Goal: Task Accomplishment & Management: Use online tool/utility

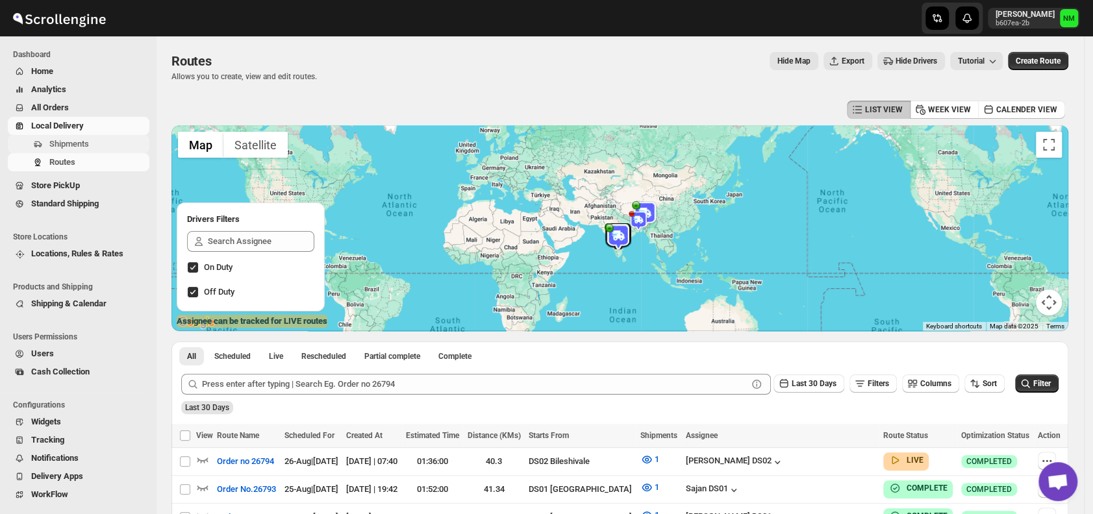
click at [88, 139] on span "Shipments" at bounding box center [69, 144] width 40 height 10
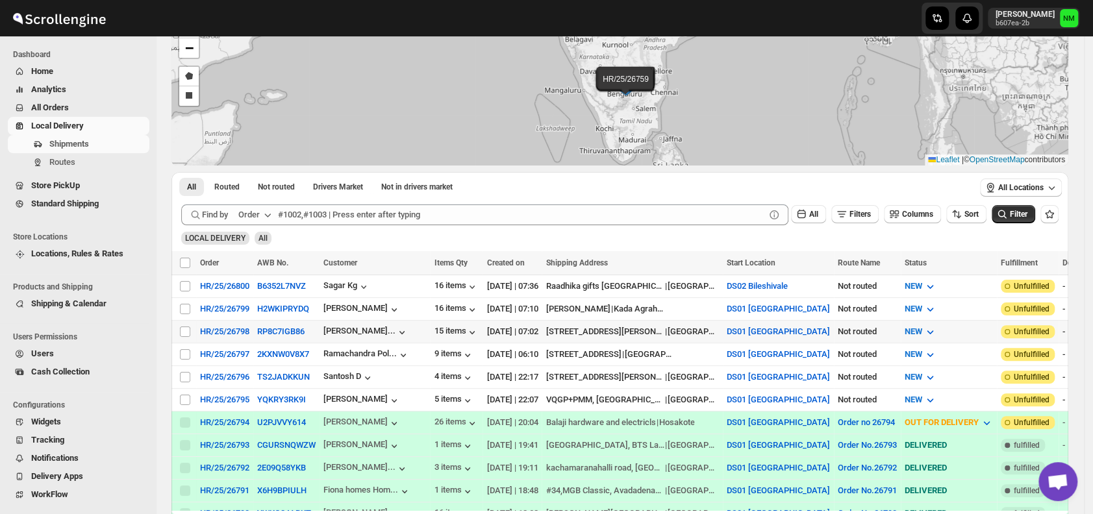
scroll to position [88, 0]
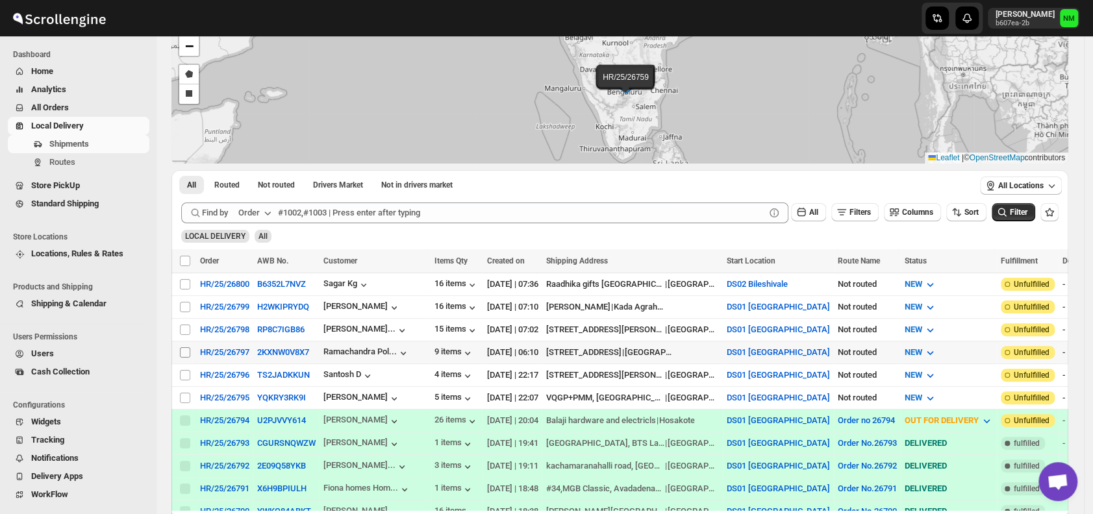
click at [182, 348] on input "Select shipment" at bounding box center [185, 352] width 10 height 10
checkbox input "true"
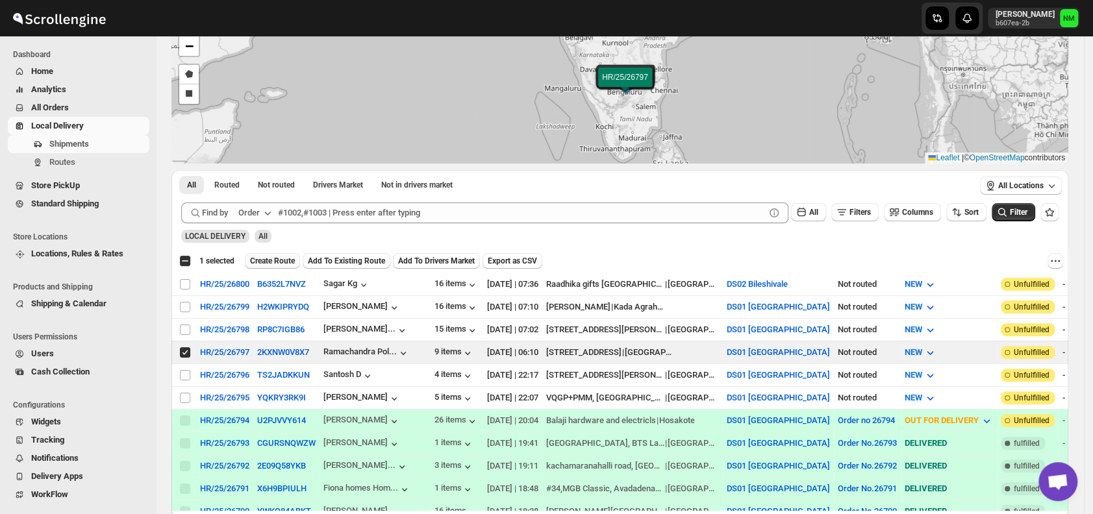
click at [266, 262] on span "Create Route" at bounding box center [272, 261] width 45 height 10
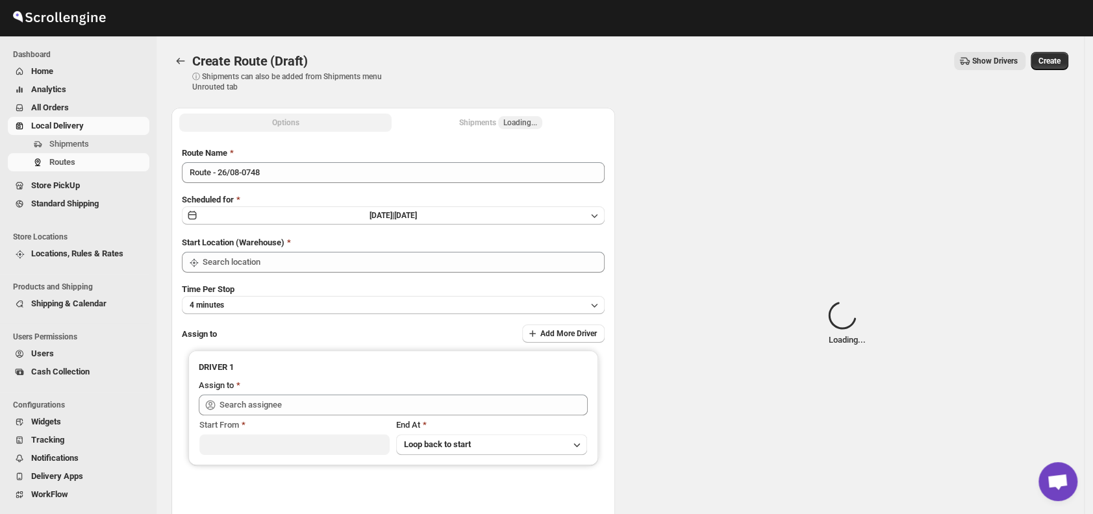
type input "DS01 [GEOGRAPHIC_DATA]"
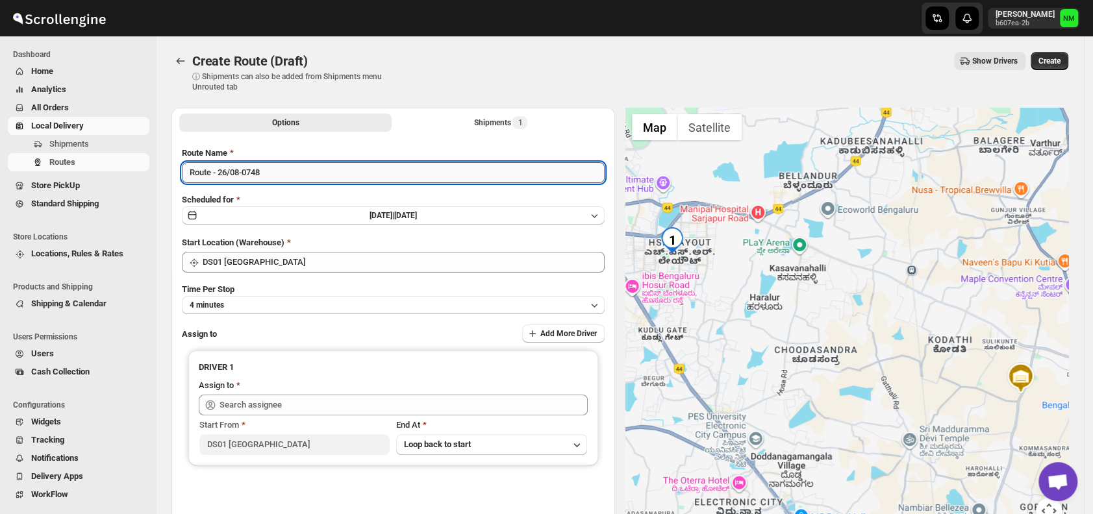
click at [306, 166] on input "Route - 26/08-0748" at bounding box center [393, 172] width 423 height 21
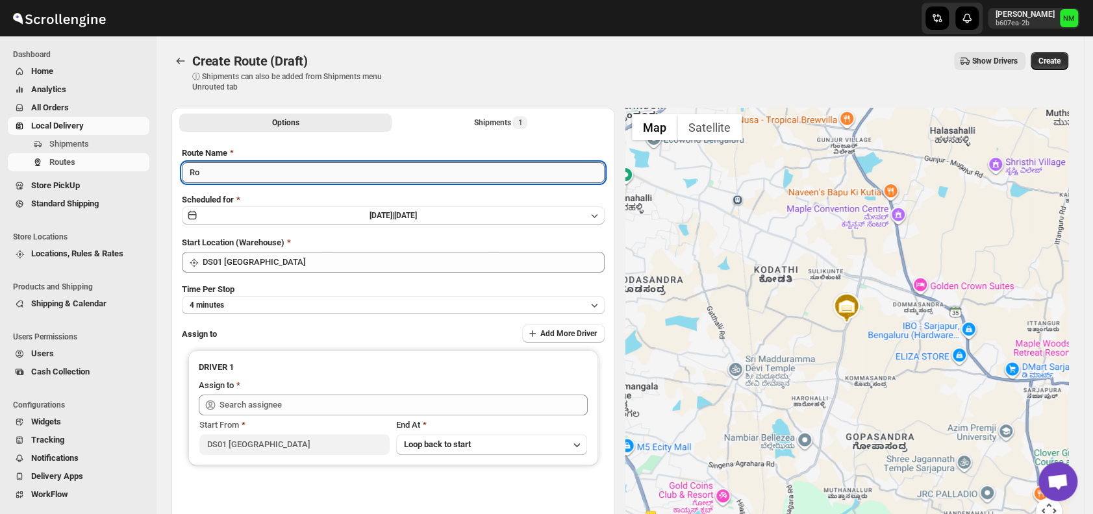
type input "R"
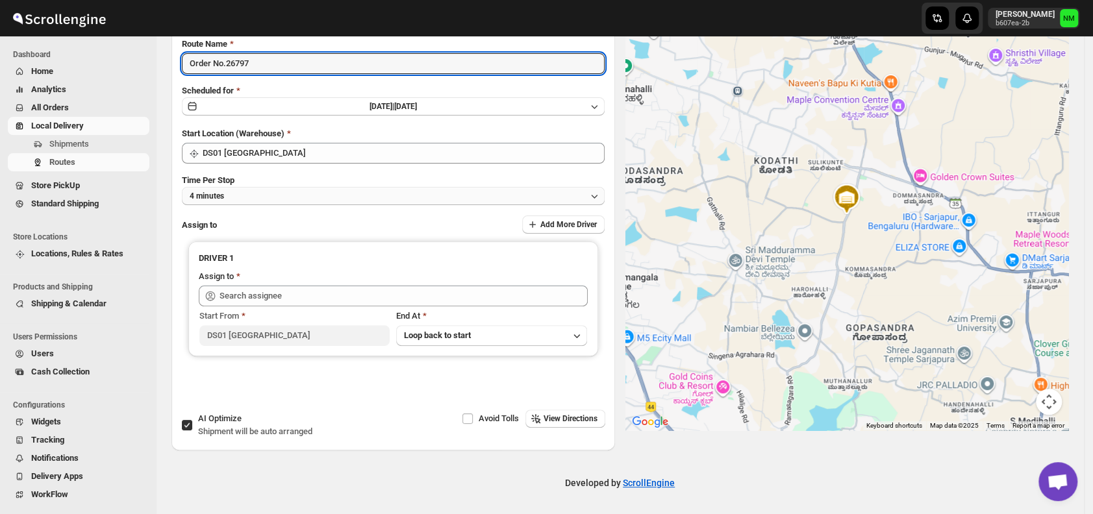
type input "Order No.26797"
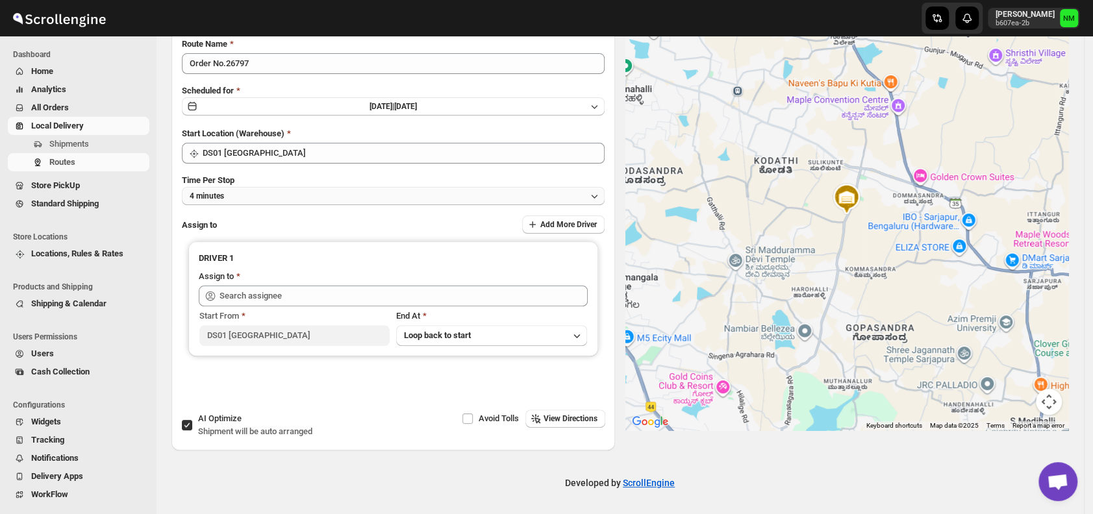
click at [246, 194] on button "4 minutes" at bounding box center [393, 196] width 423 height 18
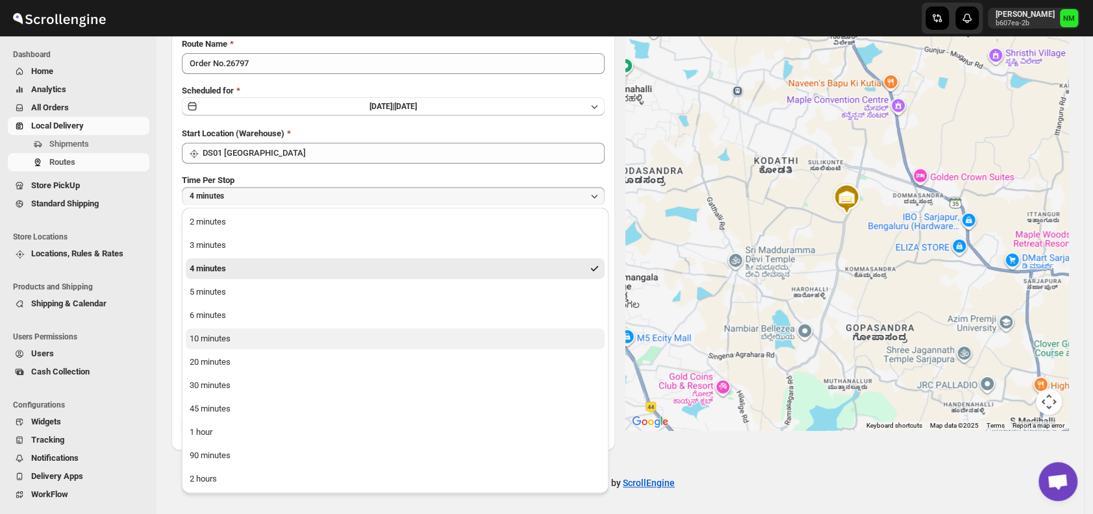
click at [227, 336] on div "10 minutes" at bounding box center [210, 338] width 41 height 13
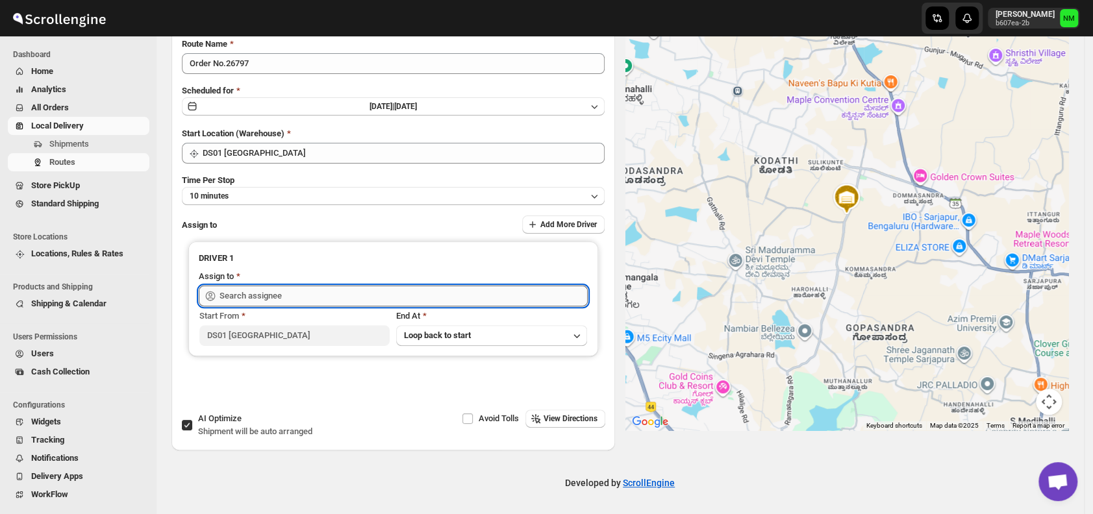
click at [293, 297] on input "text" at bounding box center [403, 296] width 368 height 21
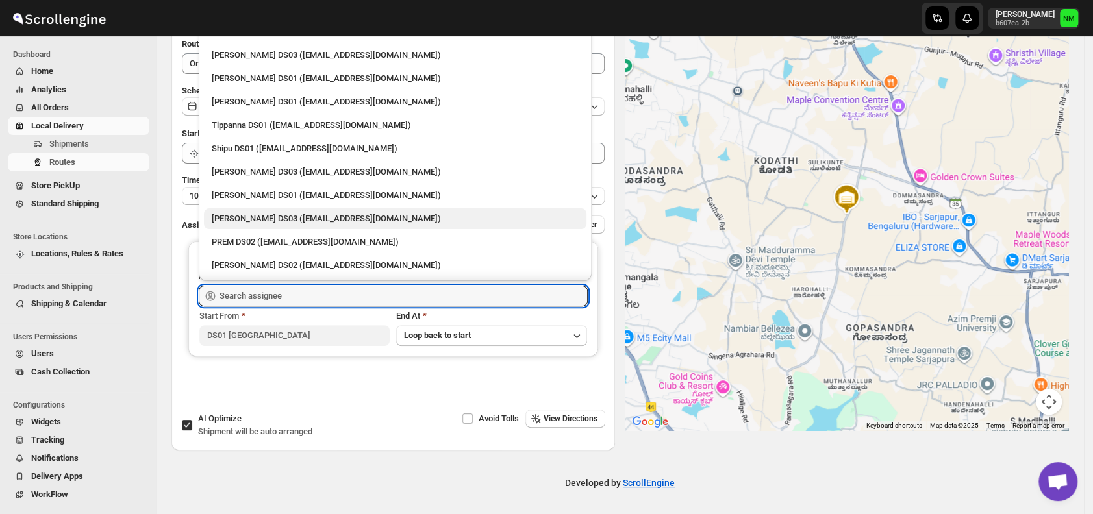
scroll to position [1066, 0]
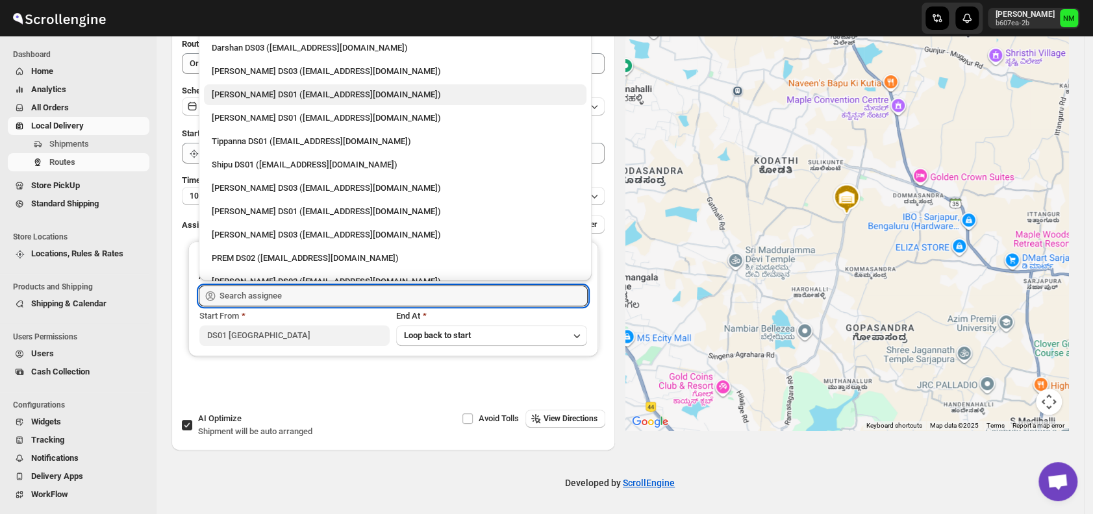
click at [233, 93] on div "Ashraf Ali DS01 (yoyovey222@0tires.com)" at bounding box center [395, 94] width 367 height 13
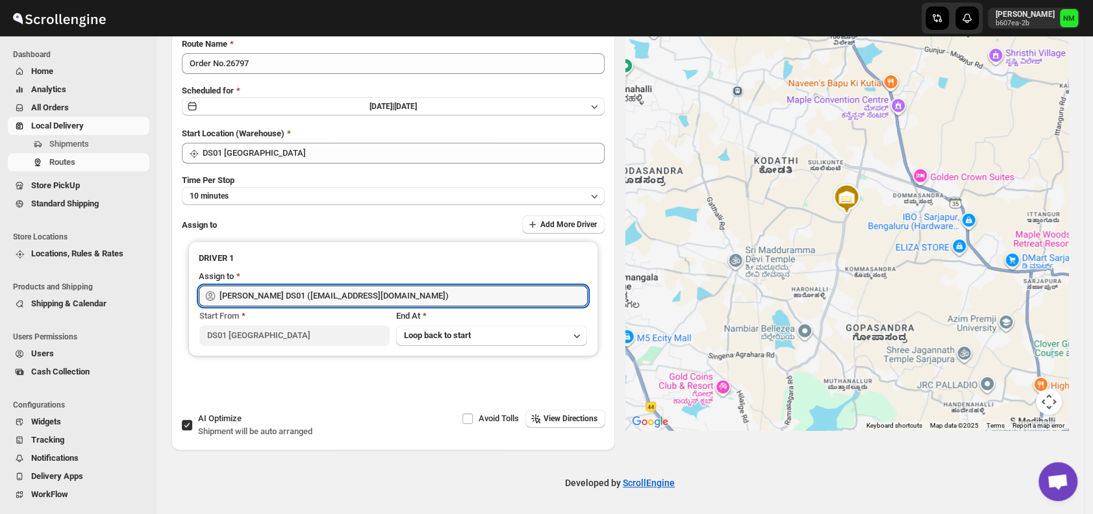
type input "Ashraf Ali DS01 (yoyovey222@0tires.com)"
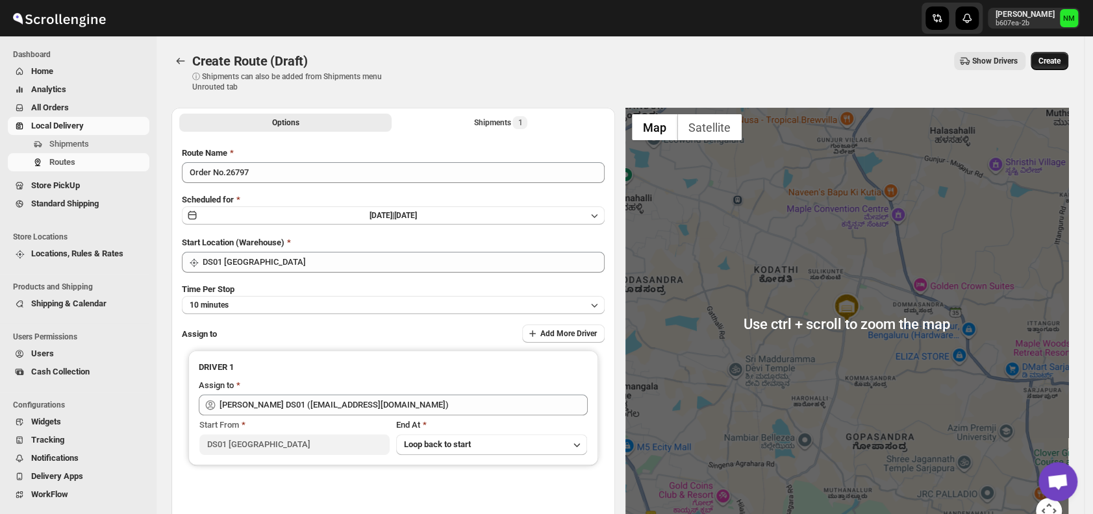
click at [1060, 62] on span "Create" at bounding box center [1049, 61] width 22 height 10
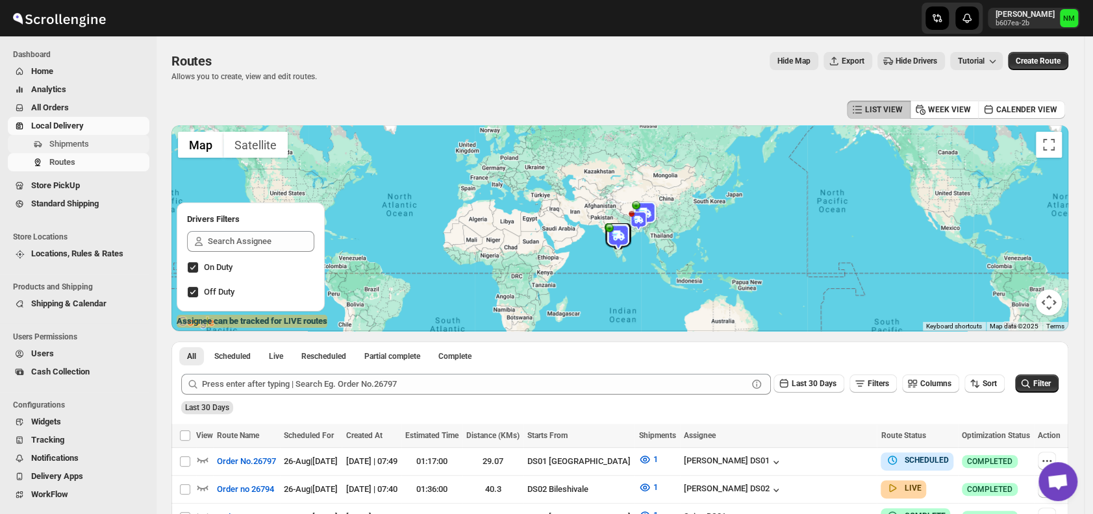
click at [91, 151] on button "Shipments" at bounding box center [79, 144] width 142 height 18
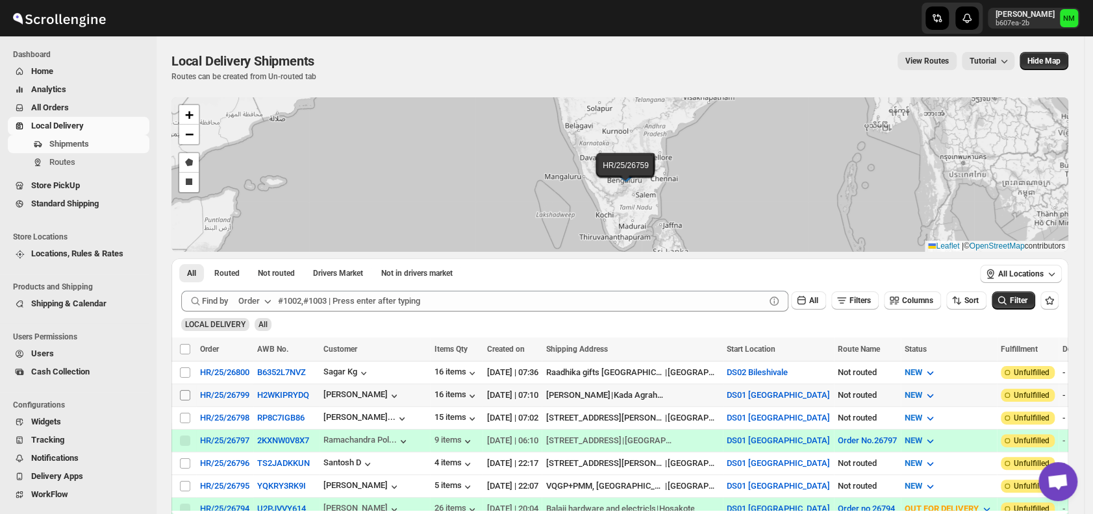
click at [184, 393] on input "Select shipment" at bounding box center [185, 395] width 10 height 10
checkbox input "true"
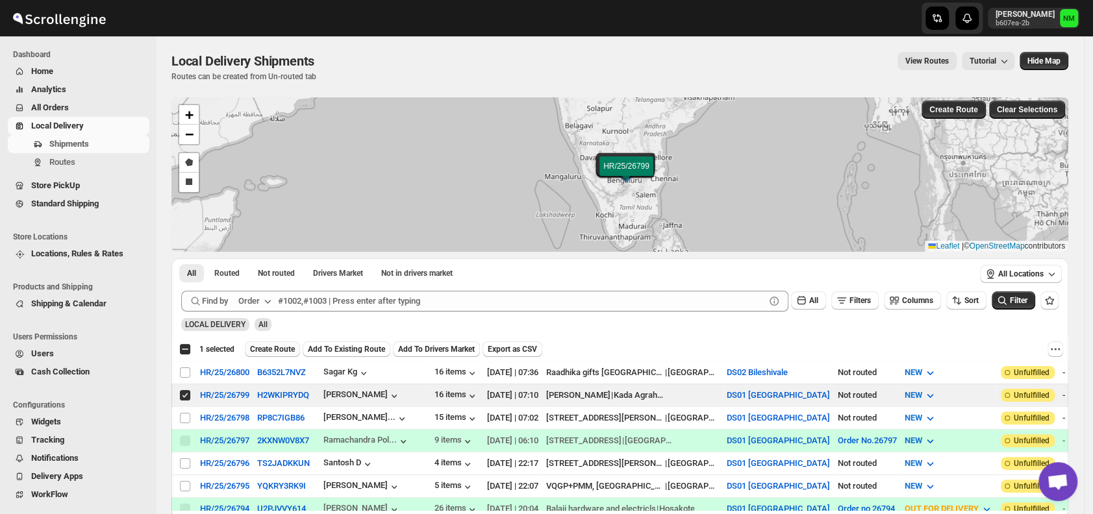
click at [258, 350] on span "Create Route" at bounding box center [272, 349] width 45 height 10
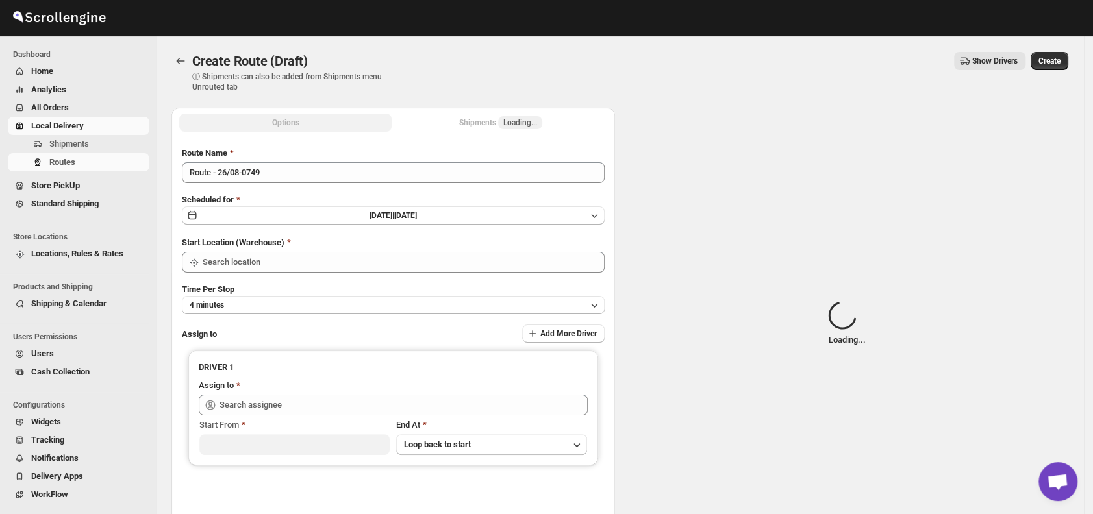
type input "DS01 [GEOGRAPHIC_DATA]"
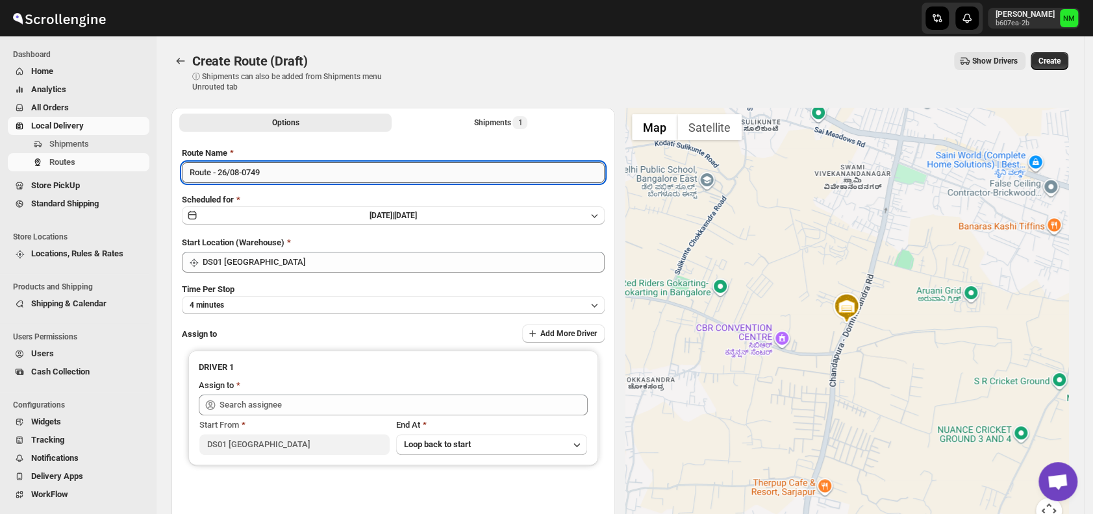
click at [295, 176] on input "Route - 26/08-0749" at bounding box center [393, 172] width 423 height 21
type input "R"
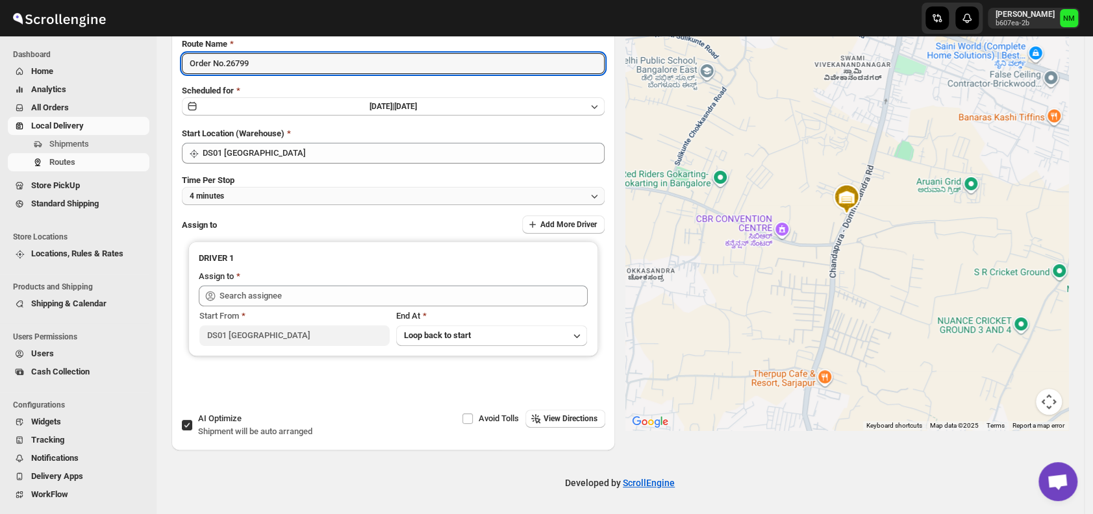
type input "Order No.26799"
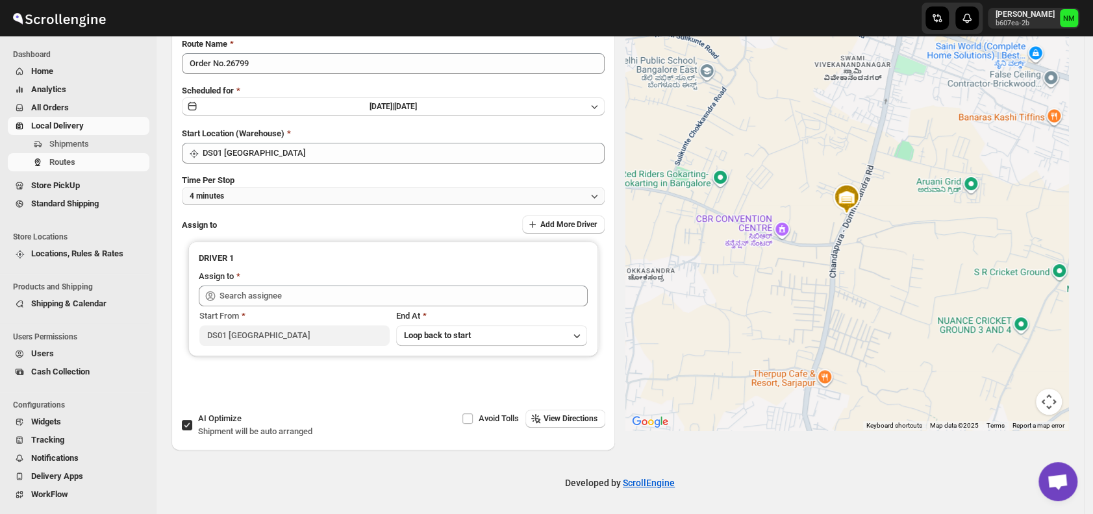
click at [265, 197] on button "4 minutes" at bounding box center [393, 196] width 423 height 18
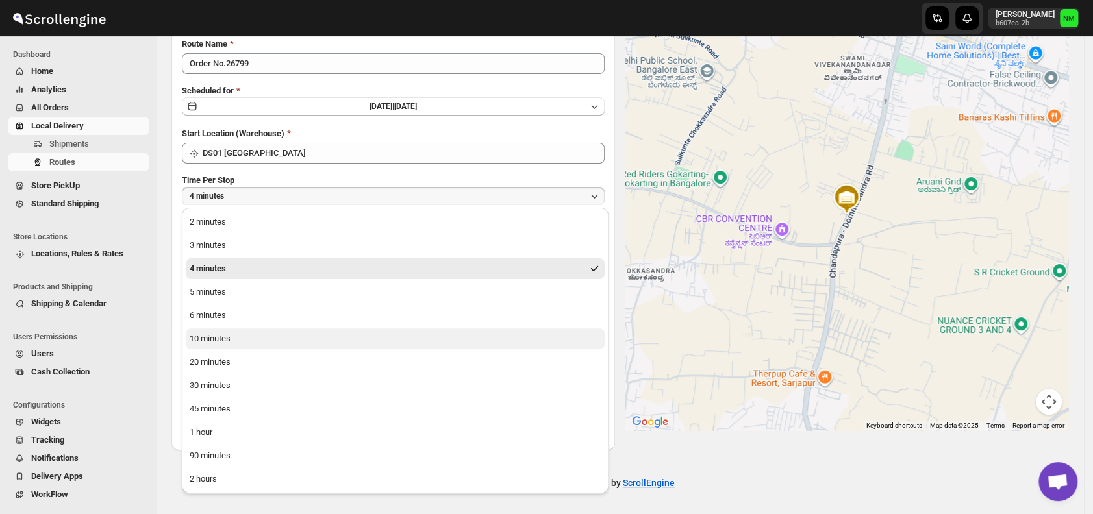
click at [228, 343] on div "10 minutes" at bounding box center [210, 338] width 41 height 13
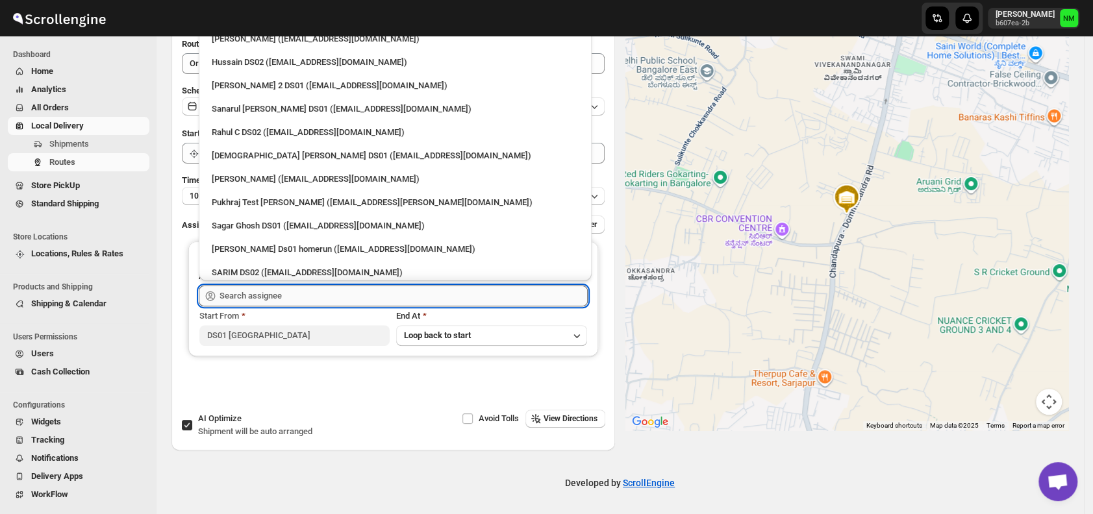
click at [284, 300] on input "text" at bounding box center [403, 296] width 368 height 21
click at [247, 109] on div "Sanarul Haque DS01 (fefifag638@adosnan.com)" at bounding box center [395, 109] width 367 height 13
type input "Sanarul Haque DS01 (fefifag638@adosnan.com)"
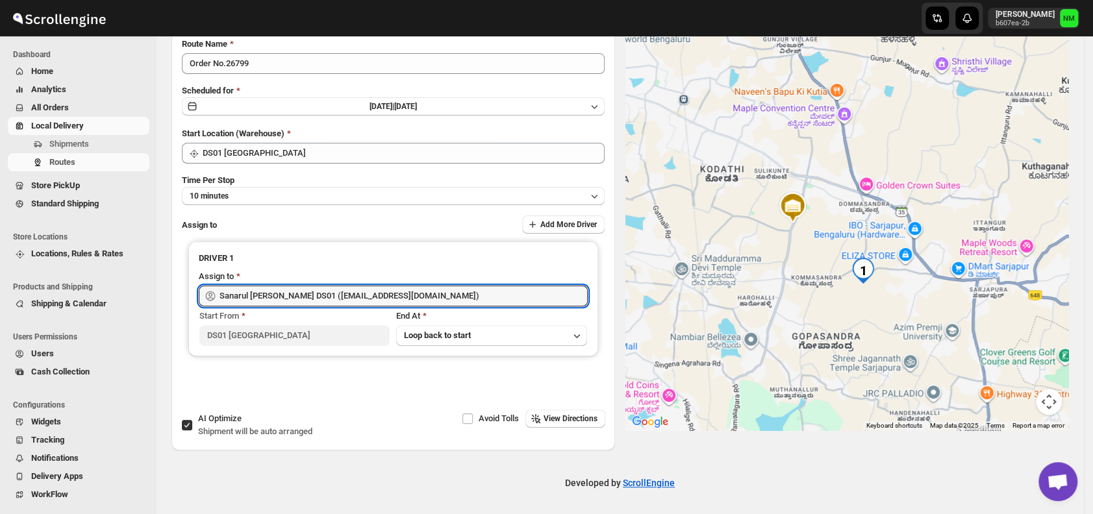
scroll to position [0, 0]
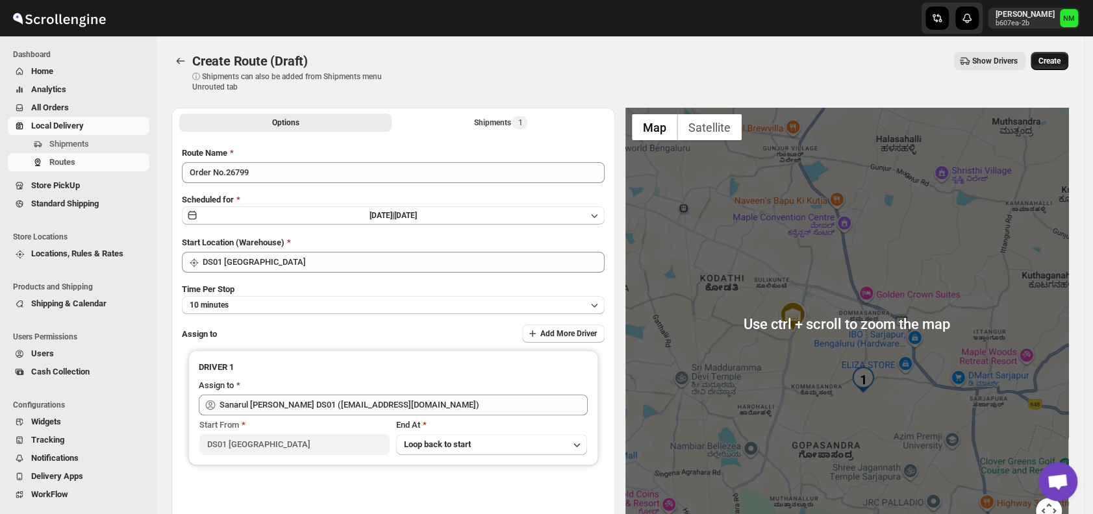
click at [1050, 62] on span "Create" at bounding box center [1049, 61] width 22 height 10
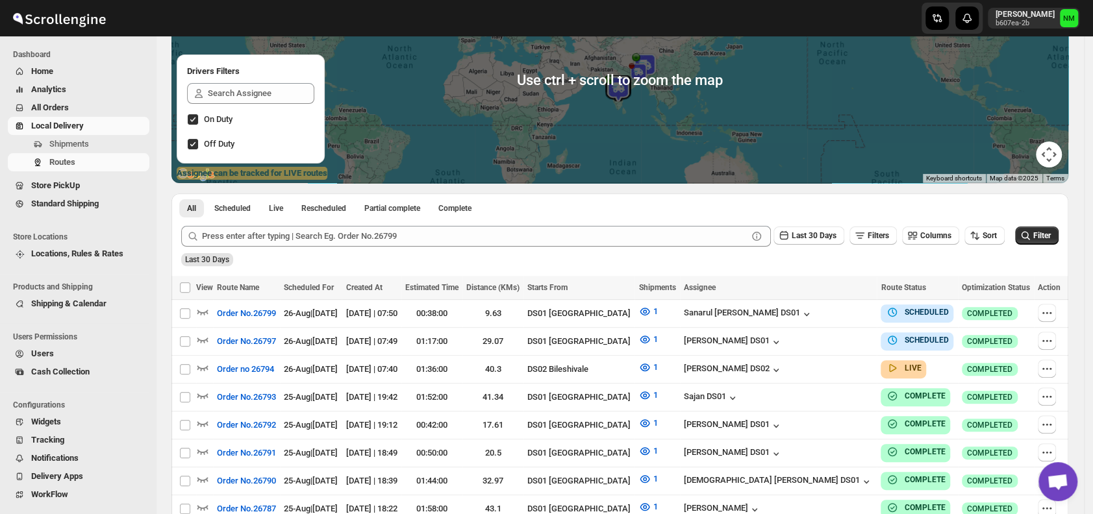
scroll to position [150, 0]
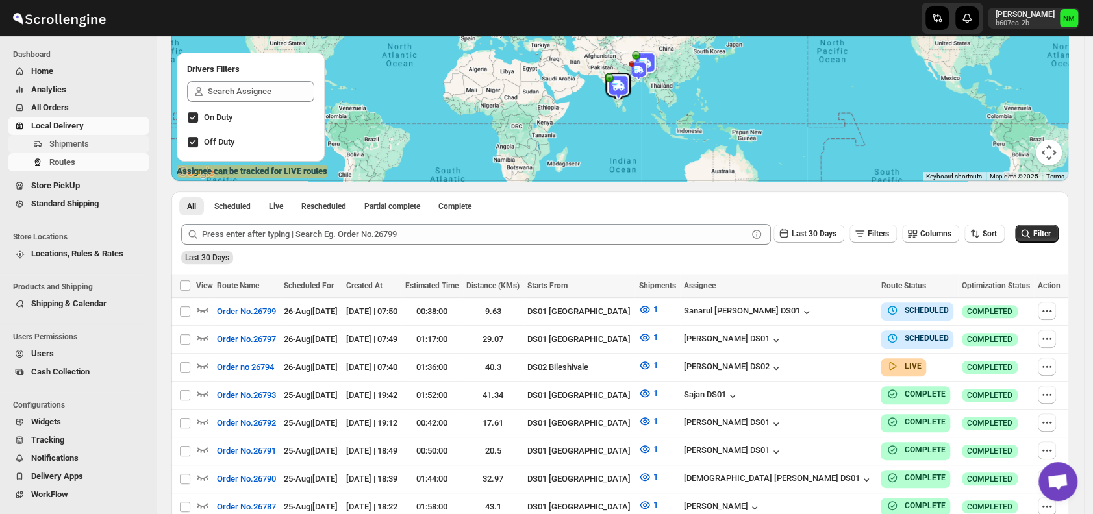
click at [75, 145] on span "Shipments" at bounding box center [69, 144] width 40 height 10
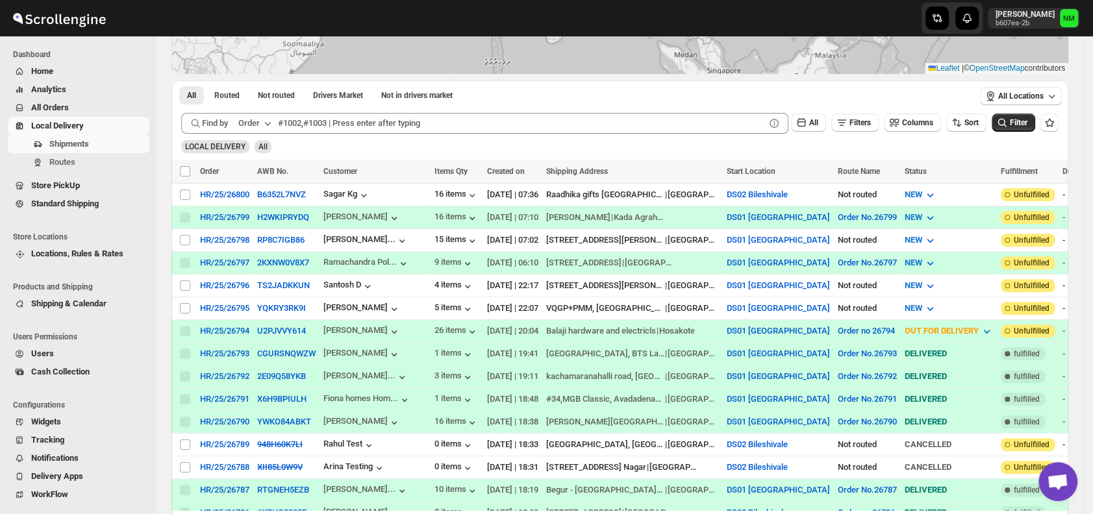
scroll to position [179, 0]
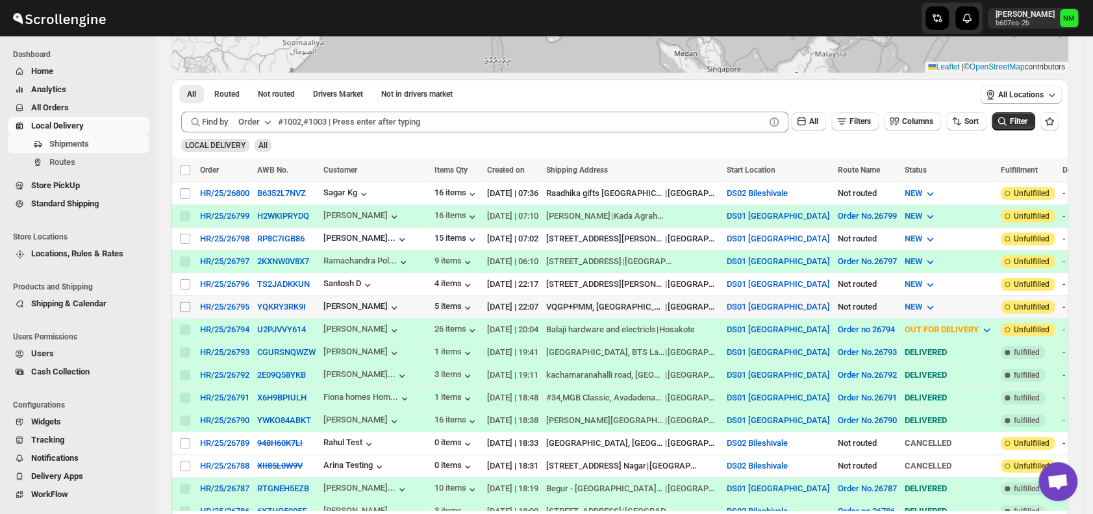
click at [187, 302] on input "Select shipment" at bounding box center [185, 307] width 10 height 10
checkbox input "true"
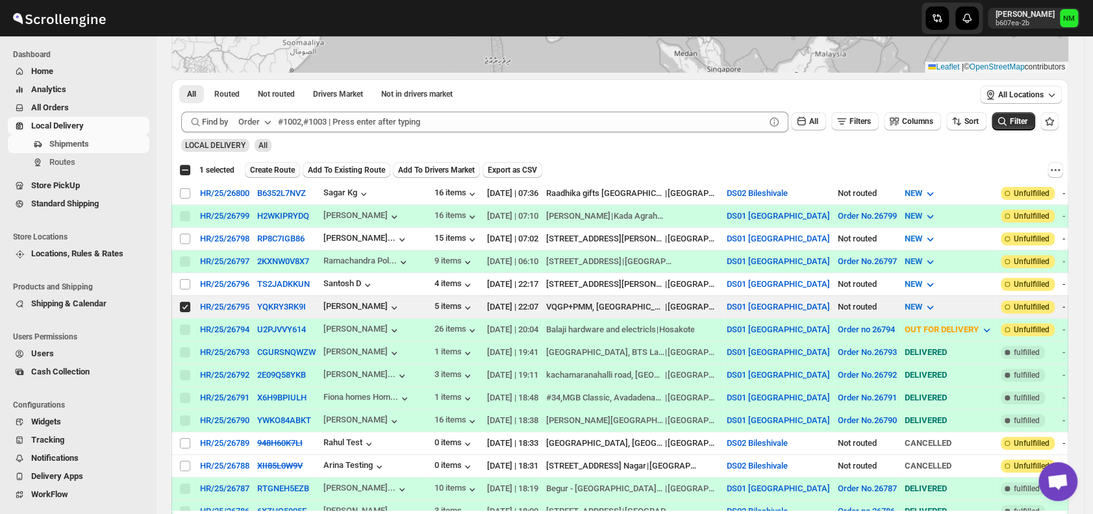
click at [269, 167] on span "Create Route" at bounding box center [272, 170] width 45 height 10
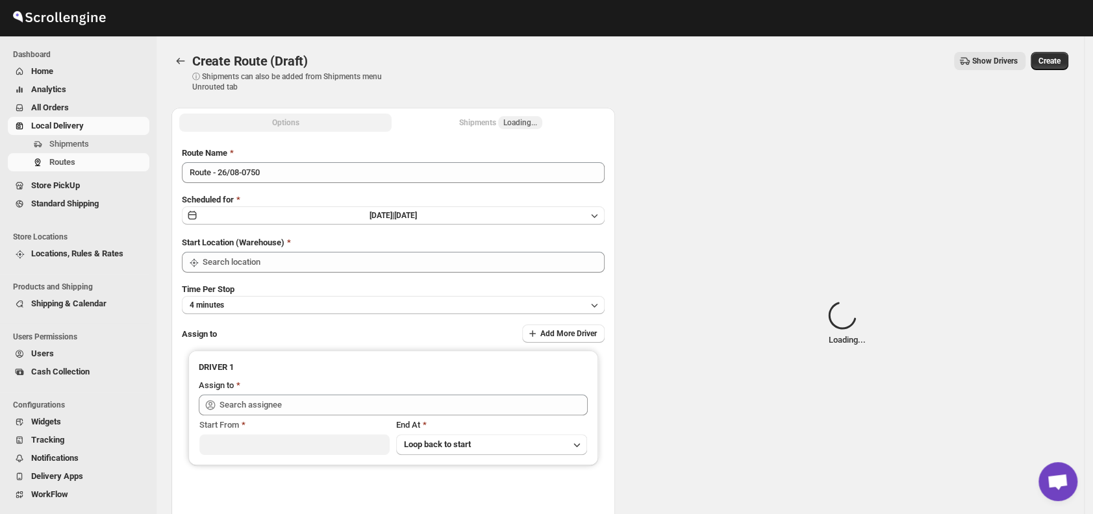
type input "DS01 [GEOGRAPHIC_DATA]"
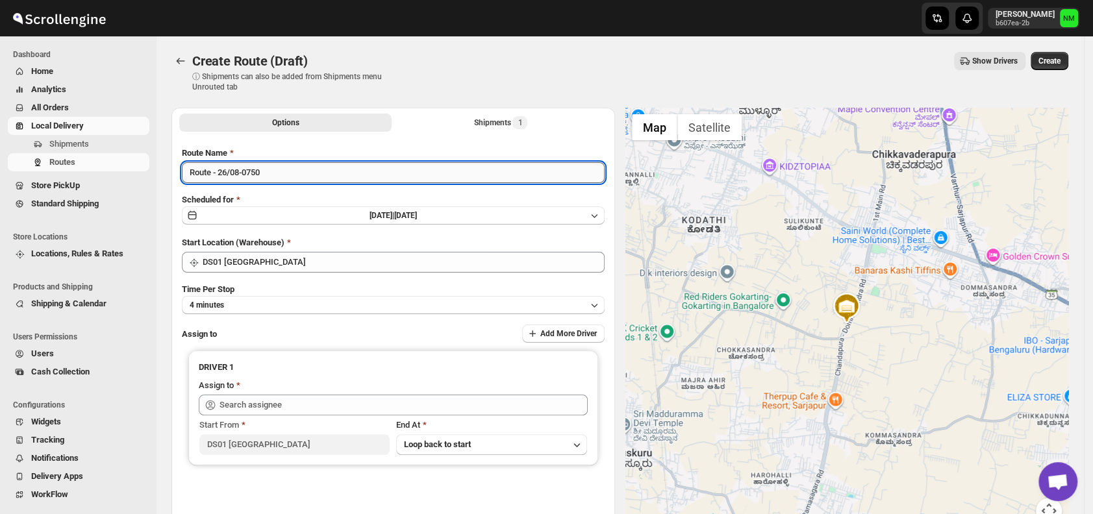
click at [291, 169] on input "Route - 26/08-0750" at bounding box center [393, 172] width 423 height 21
type input "R"
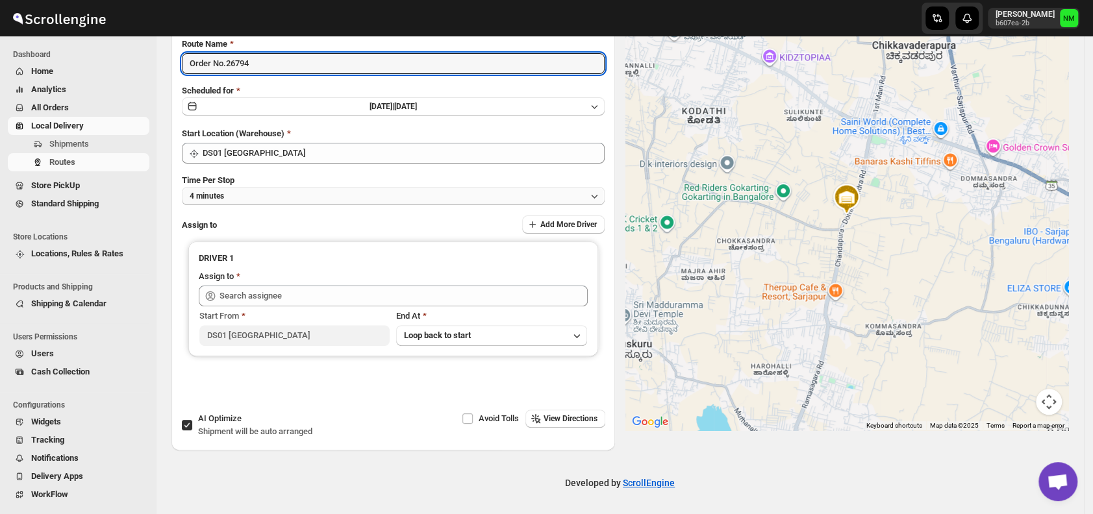
type input "Order No.26794"
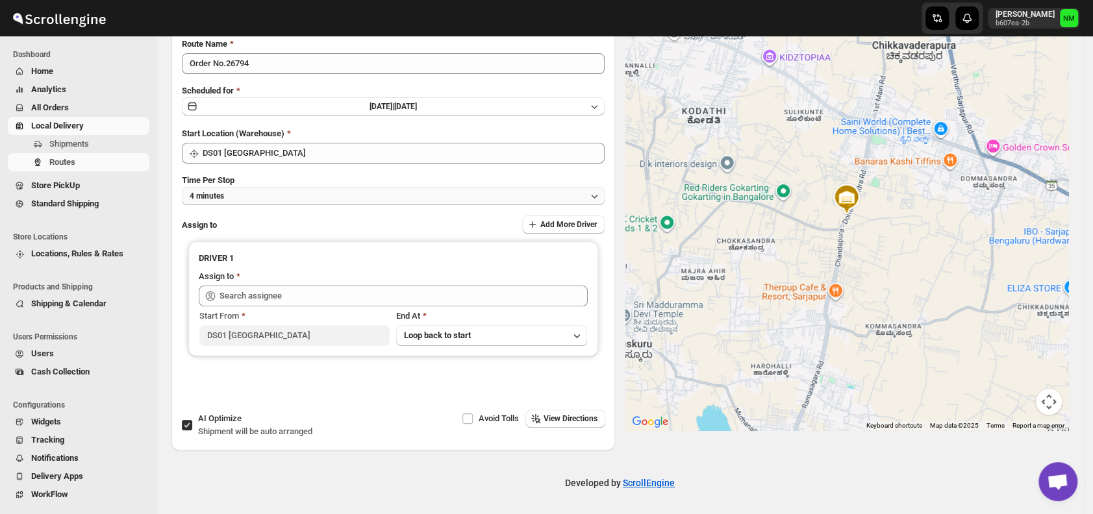
click at [231, 201] on button "4 minutes" at bounding box center [393, 196] width 423 height 18
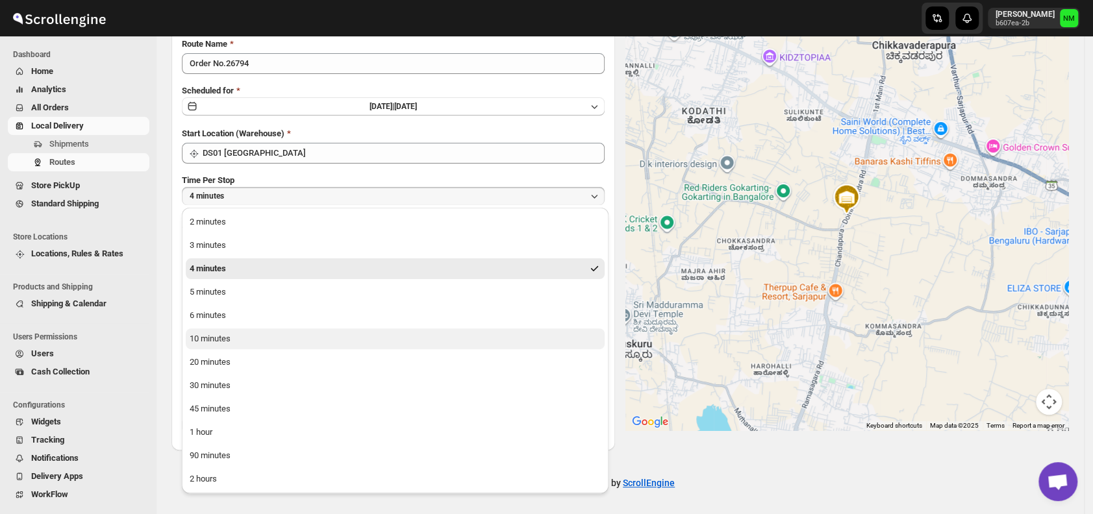
click at [229, 336] on div "10 minutes" at bounding box center [210, 338] width 41 height 13
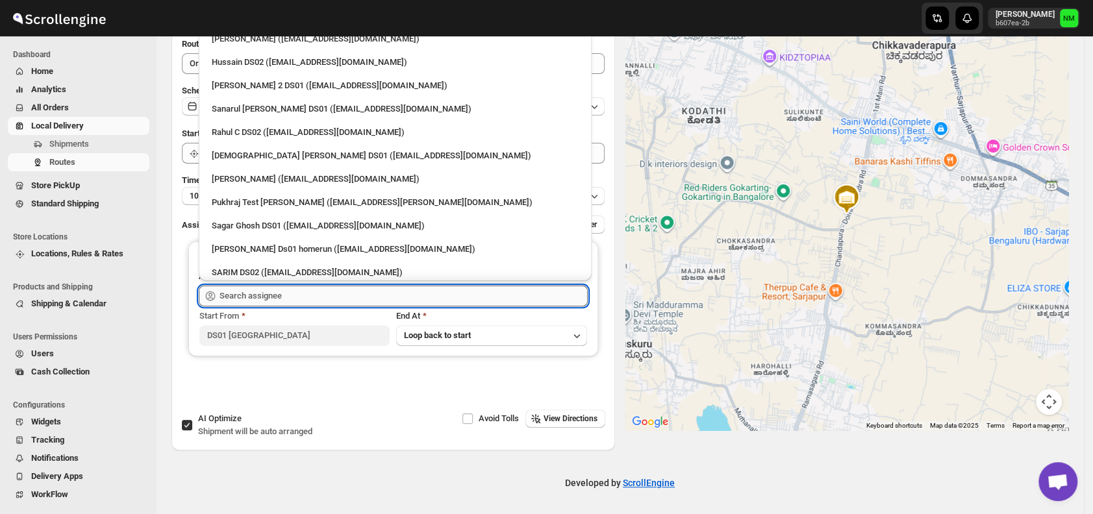
click at [258, 300] on input "text" at bounding box center [403, 296] width 368 height 21
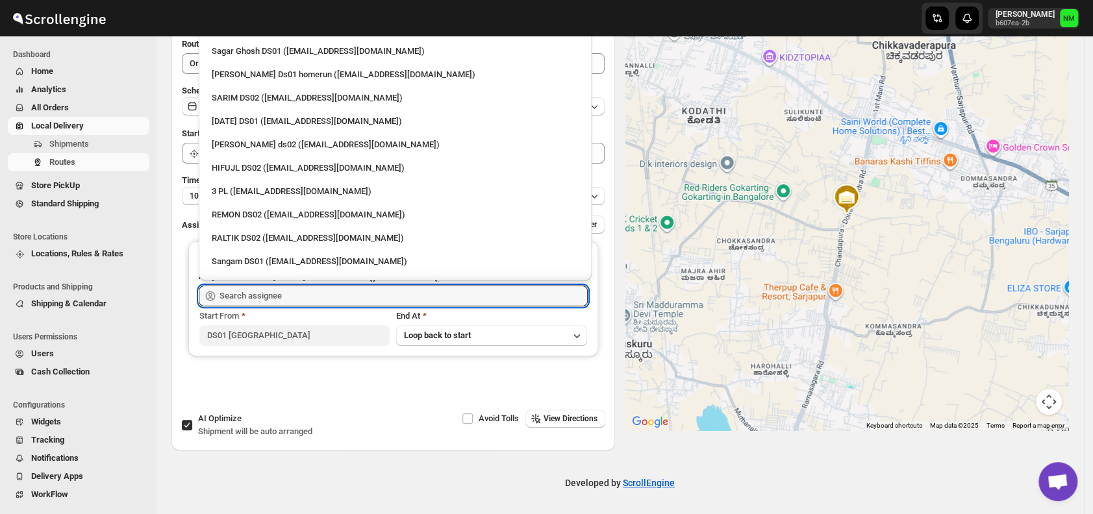
scroll to position [185, 0]
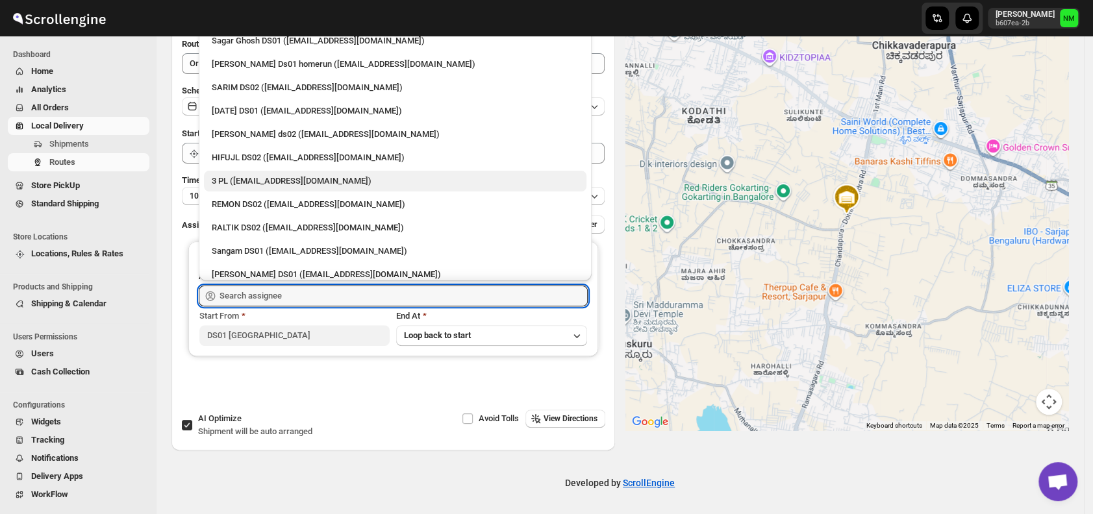
click at [246, 181] on div "3 PL (hello@home-run.co)" at bounding box center [395, 181] width 367 height 13
type input "3 PL (hello@home-run.co)"
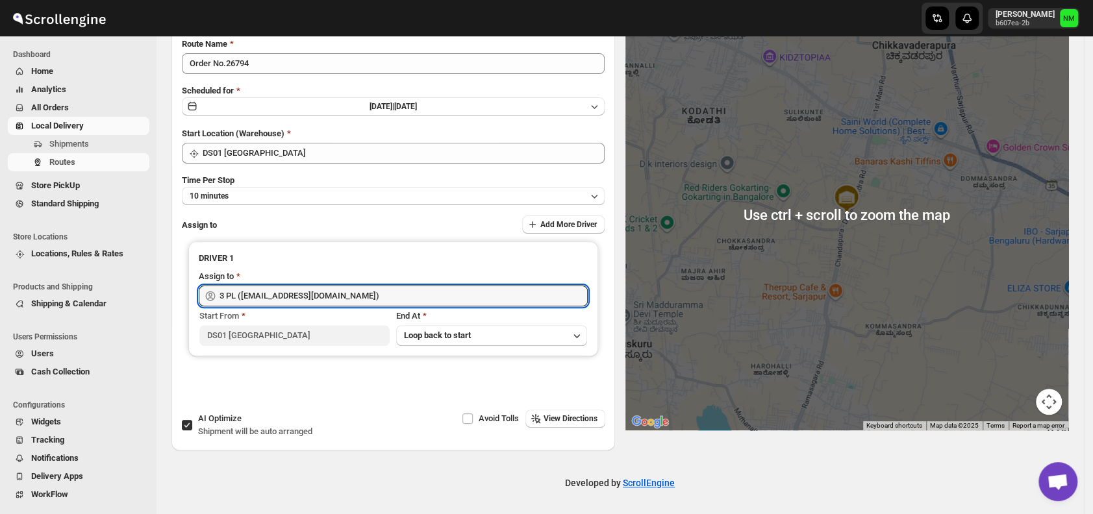
scroll to position [0, 0]
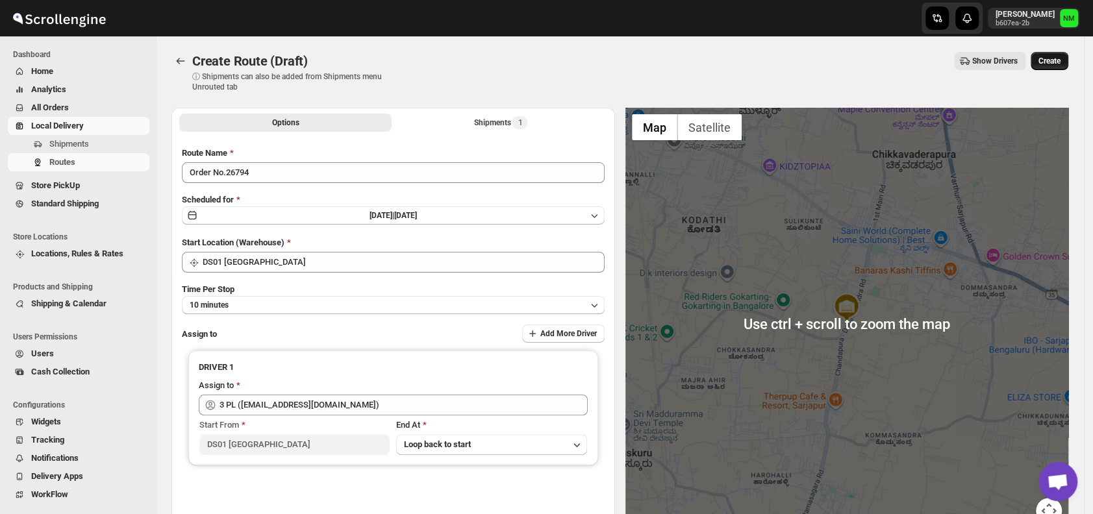
click at [1060, 61] on span "Create" at bounding box center [1049, 61] width 22 height 10
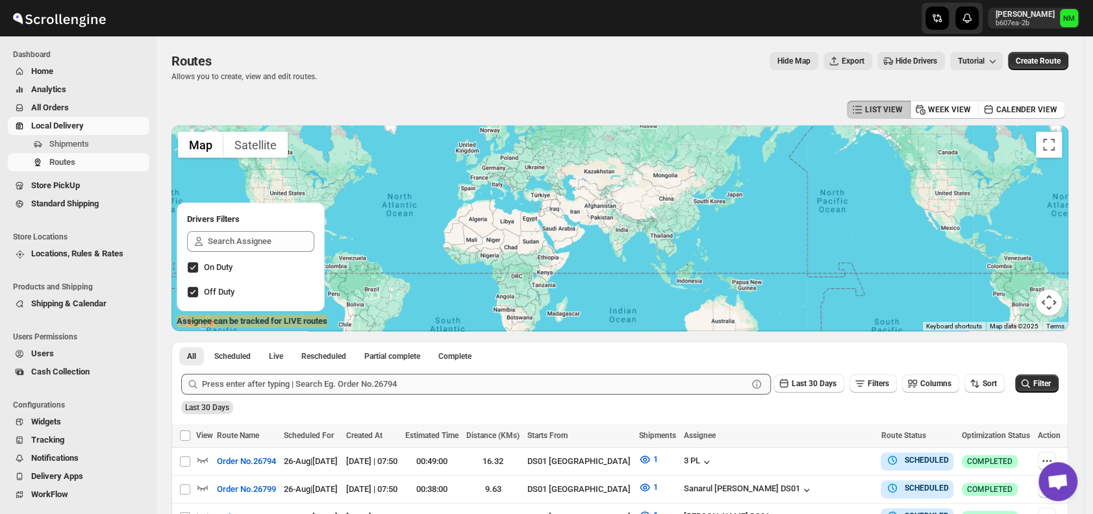
scroll to position [229, 0]
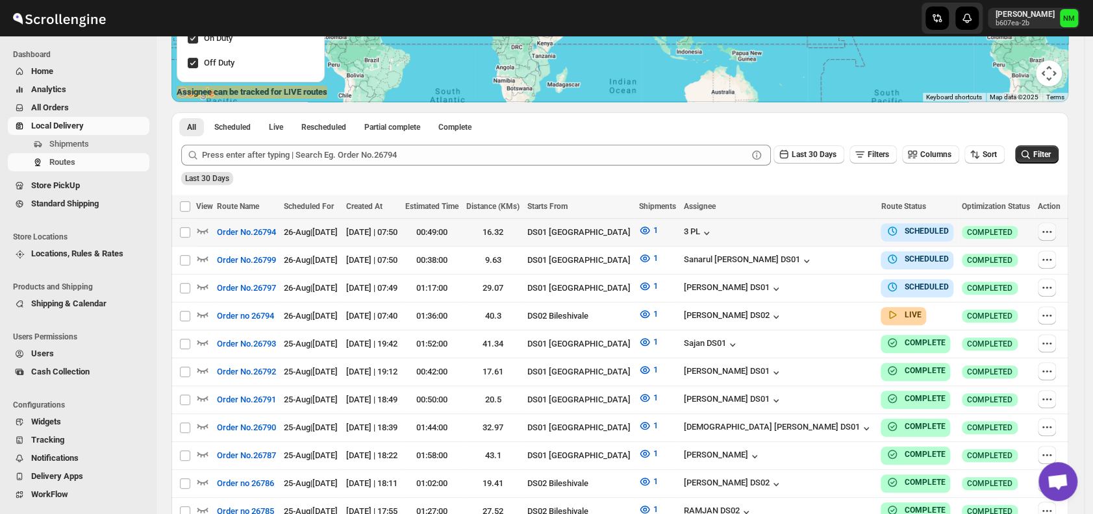
click at [1046, 230] on icon "button" at bounding box center [1046, 231] width 13 height 13
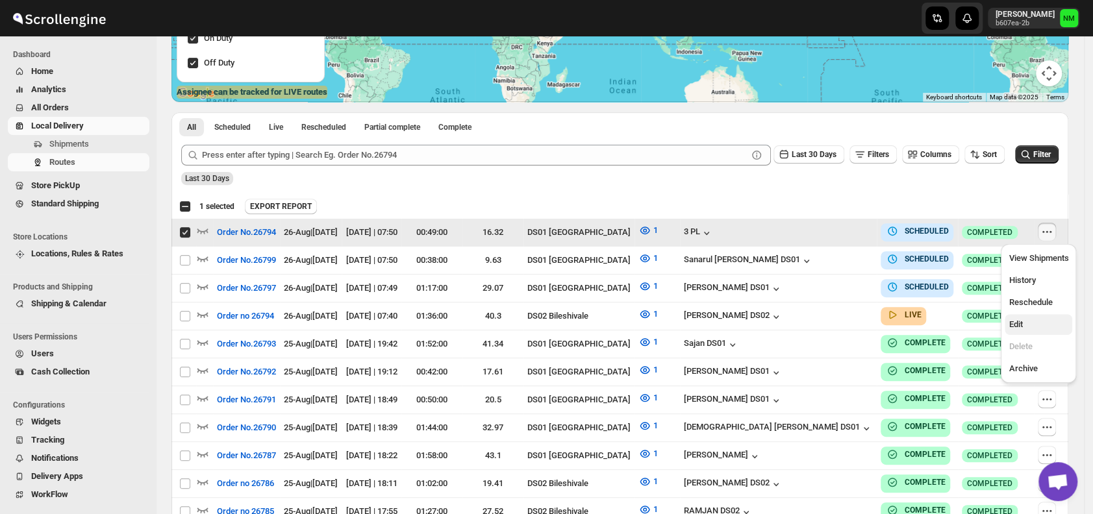
click at [1028, 323] on span "Edit" at bounding box center [1038, 324] width 60 height 13
checkbox input "false"
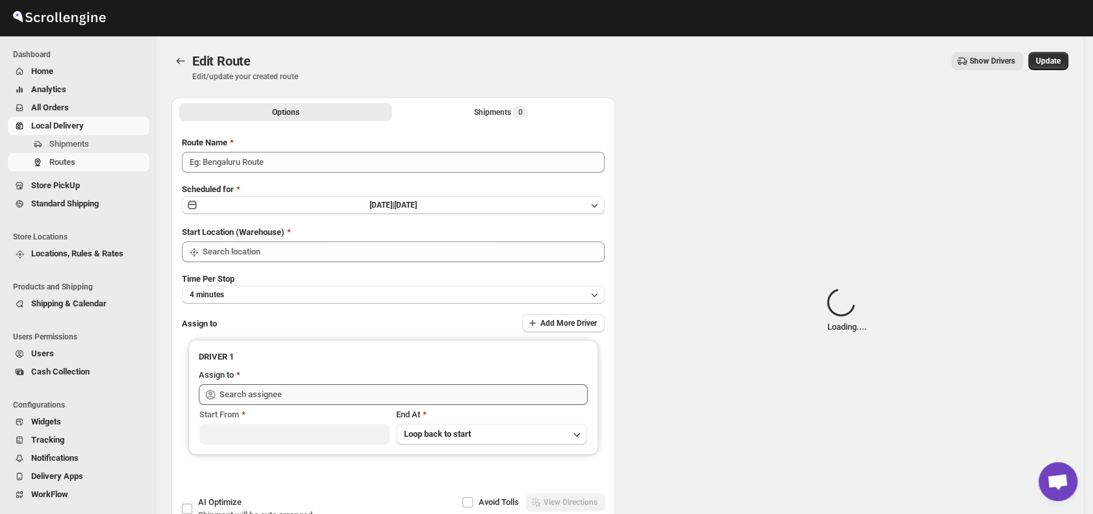
type input "Order No.26794"
type input "DS01 [GEOGRAPHIC_DATA]"
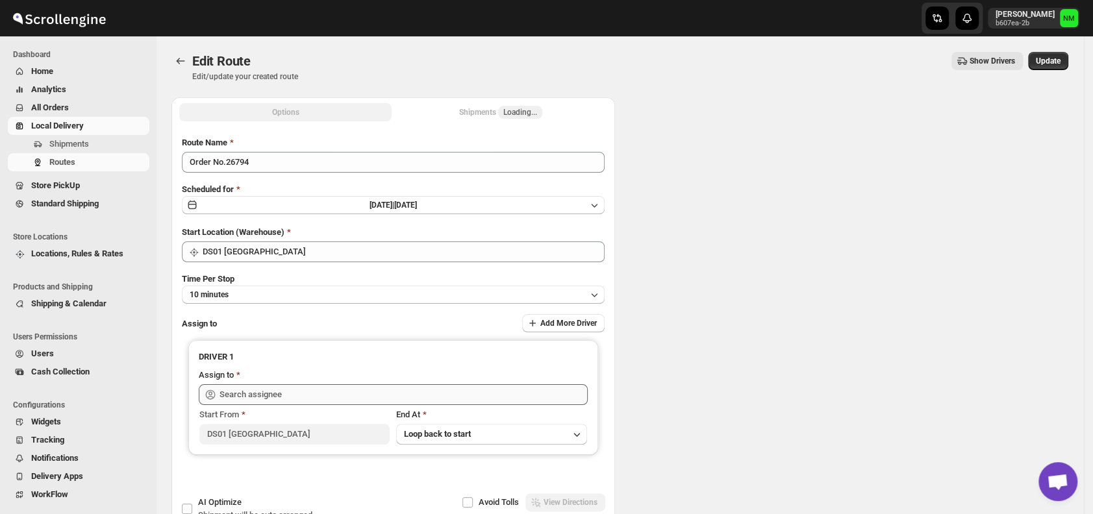
type input "DS01 [GEOGRAPHIC_DATA]"
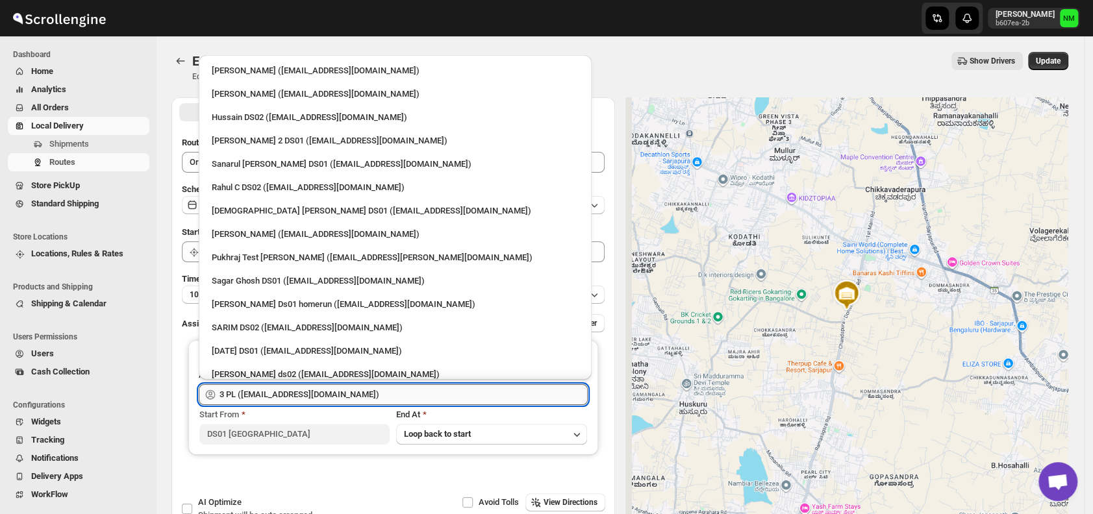
click at [380, 402] on input "3 PL (hello@home-run.co)" at bounding box center [403, 394] width 368 height 21
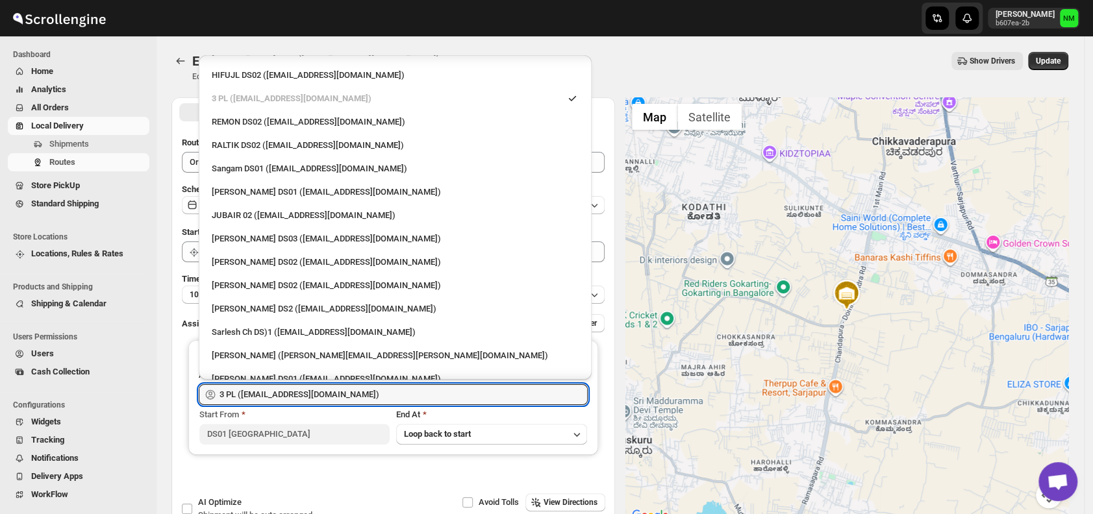
scroll to position [380, 0]
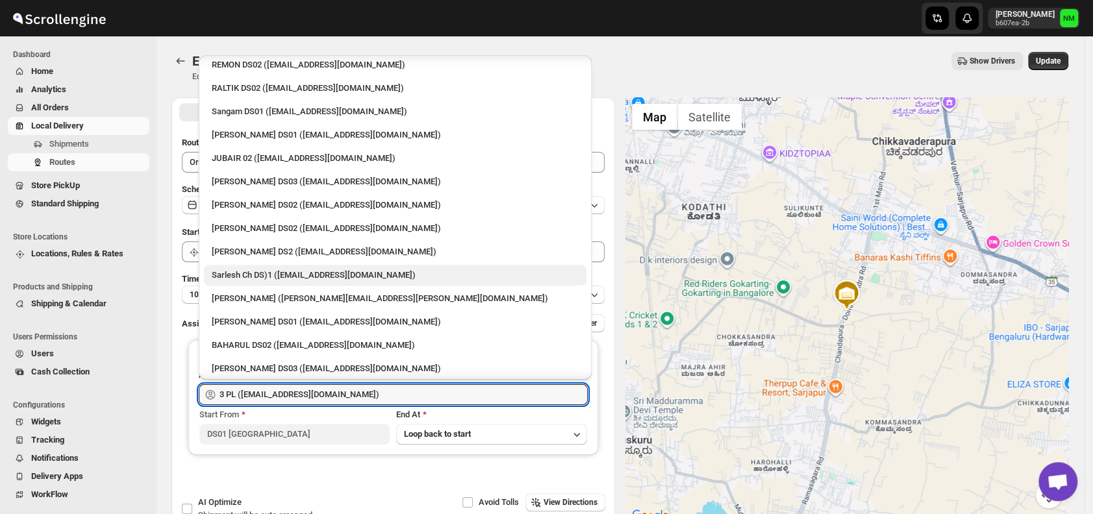
click at [241, 276] on div "Sarlesh Ch DS)1 (vinapi9521@jazipo.com)" at bounding box center [395, 275] width 367 height 13
type input "Sarlesh Ch DS)1 (vinapi9521@jazipo.com)"
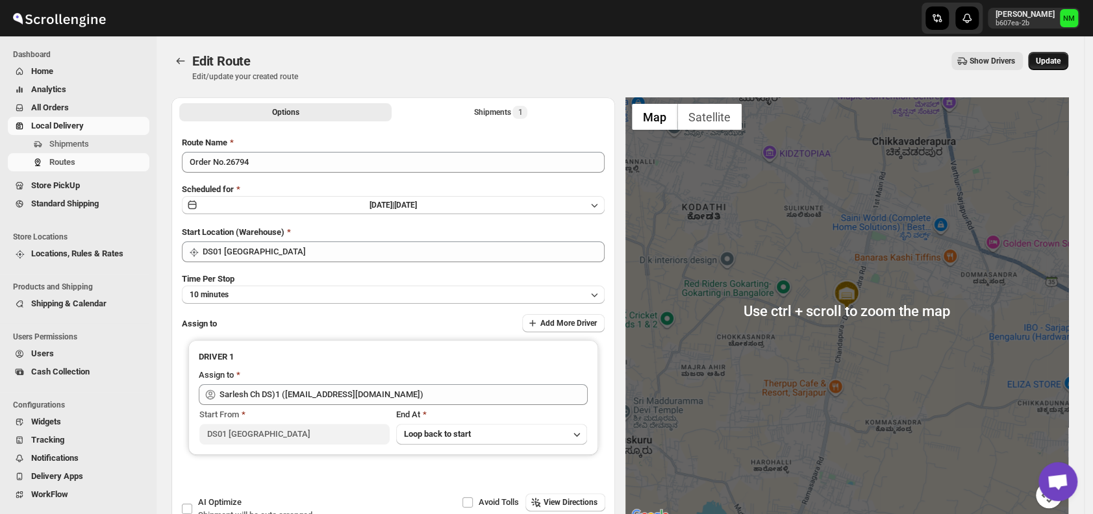
click at [1055, 68] on button "Update" at bounding box center [1048, 61] width 40 height 18
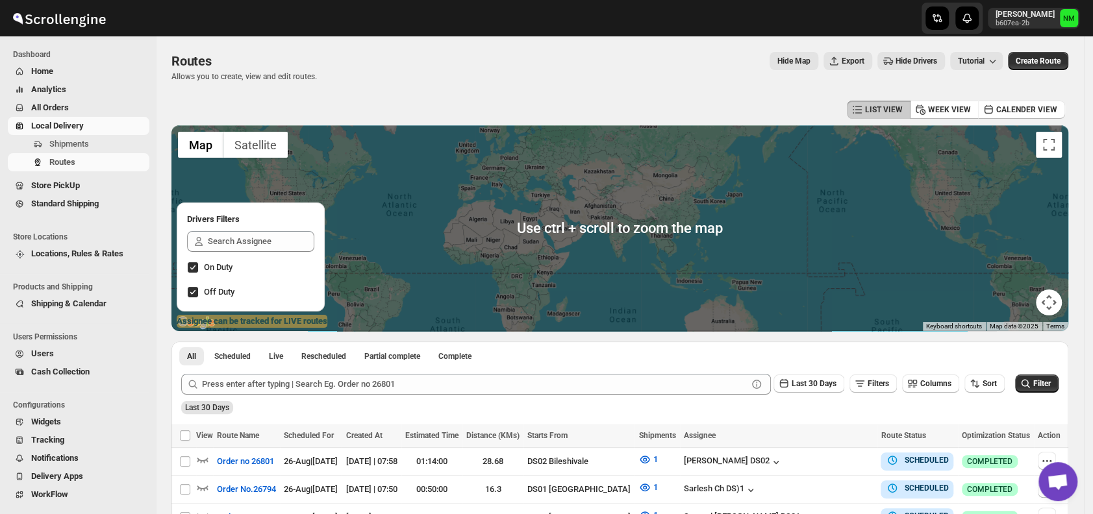
scroll to position [101, 0]
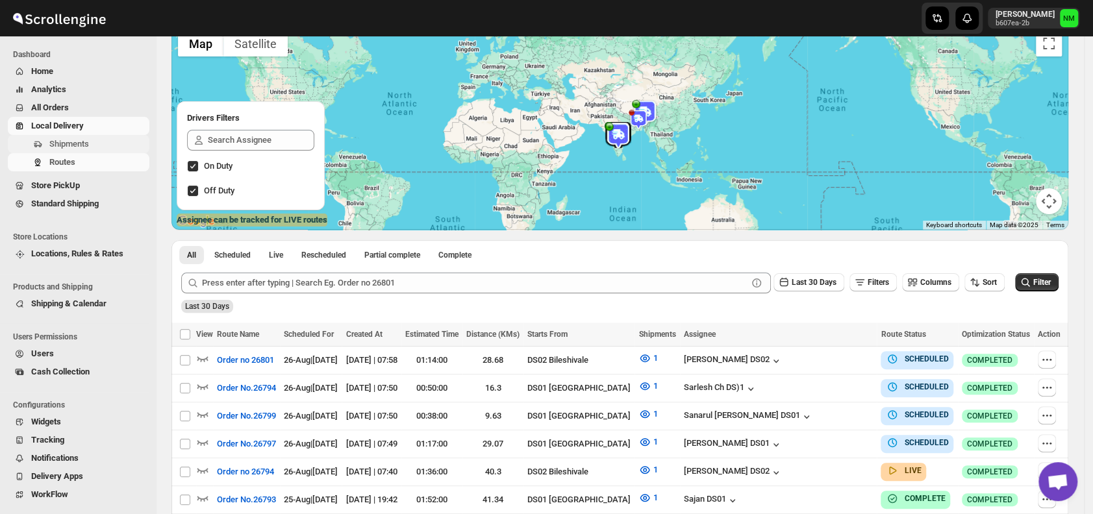
click at [83, 147] on span "Shipments" at bounding box center [69, 144] width 40 height 10
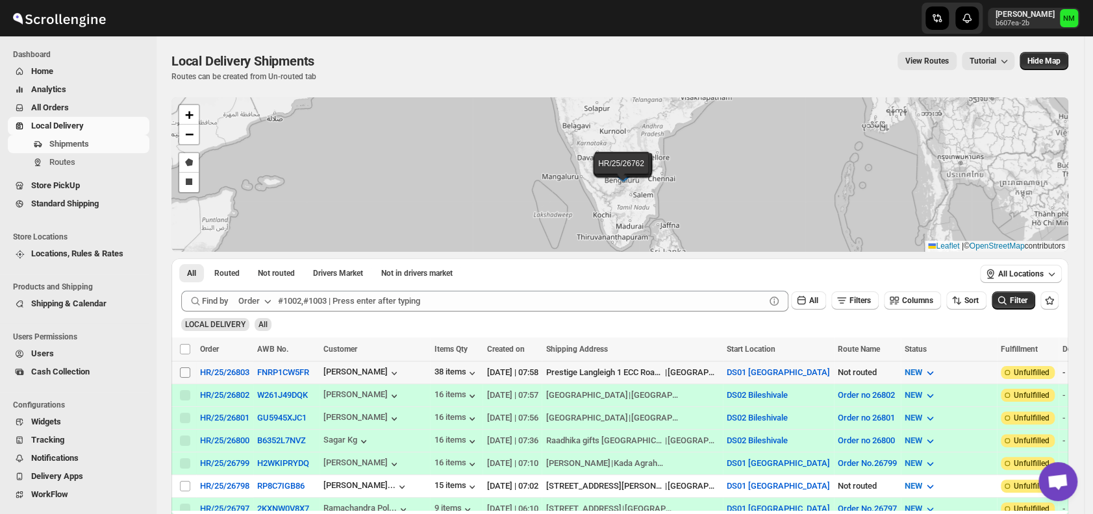
click at [184, 373] on input "Select shipment" at bounding box center [185, 372] width 10 height 10
checkbox input "true"
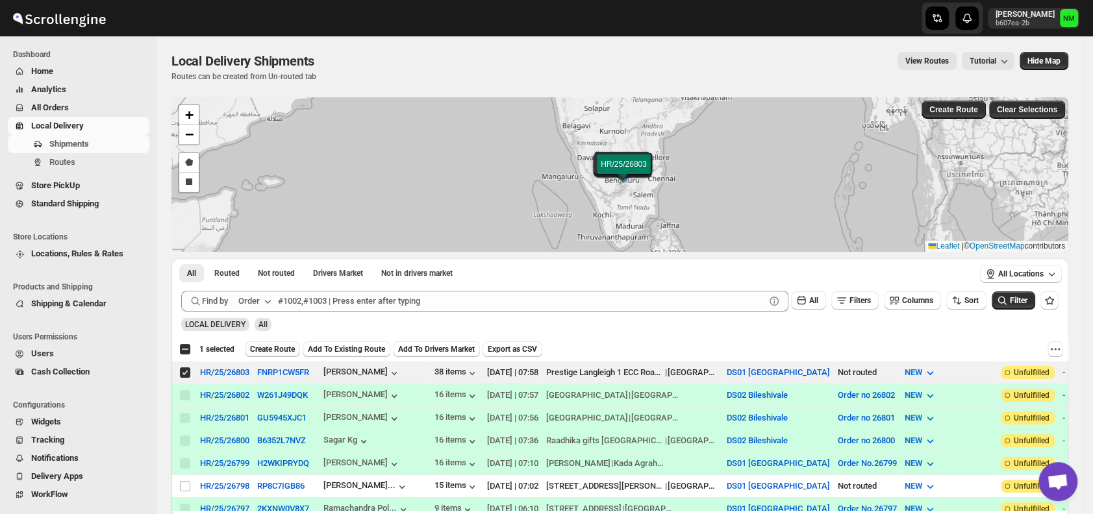
click at [263, 345] on span "Create Route" at bounding box center [272, 349] width 45 height 10
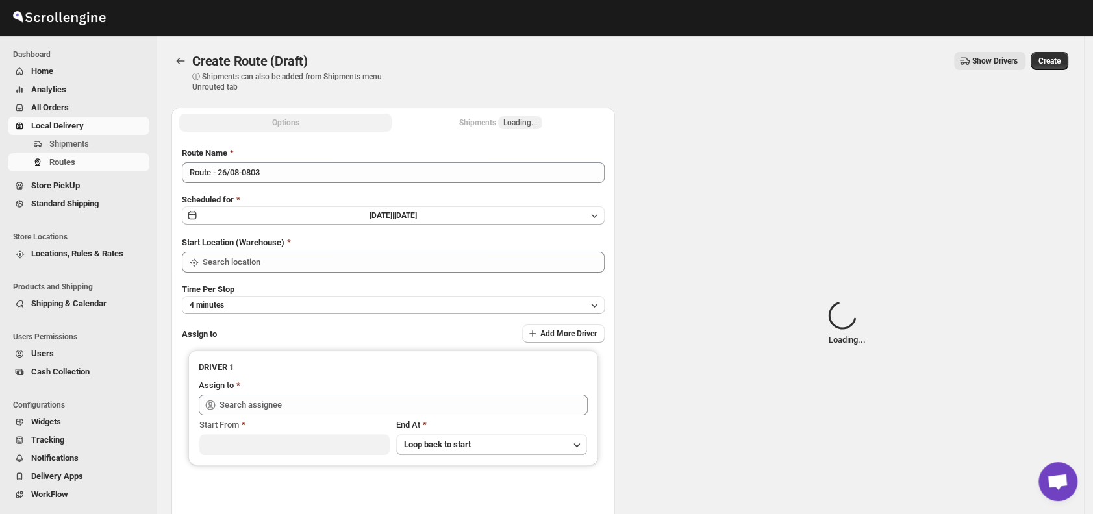
type input "DS01 [GEOGRAPHIC_DATA]"
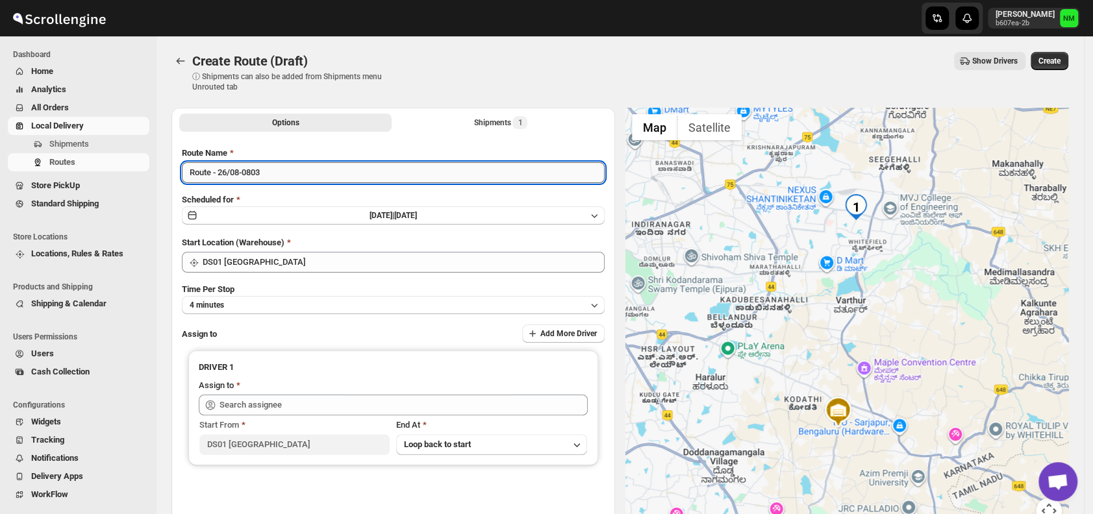
click at [302, 171] on input "Route - 26/08-0803" at bounding box center [393, 172] width 423 height 21
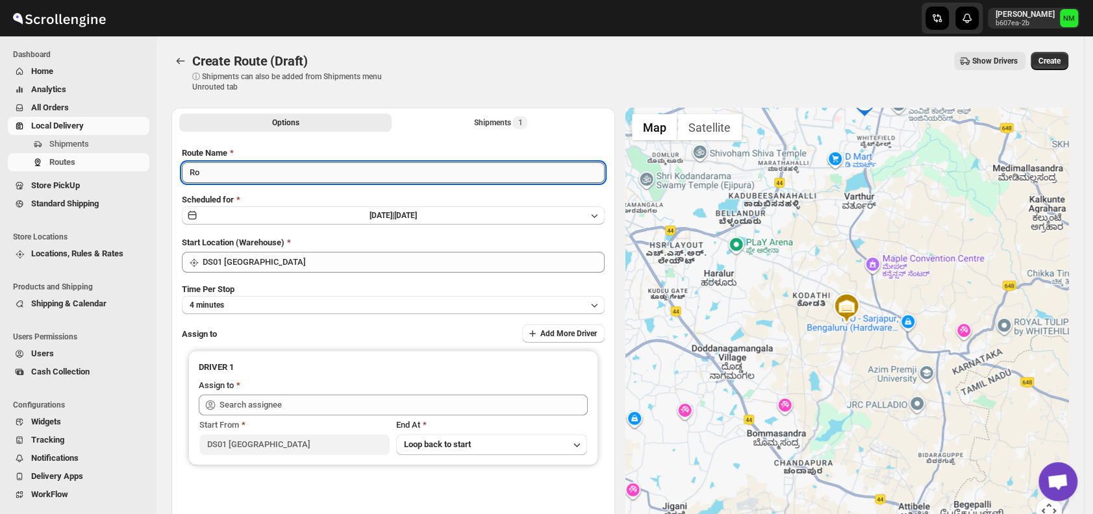
type input "R"
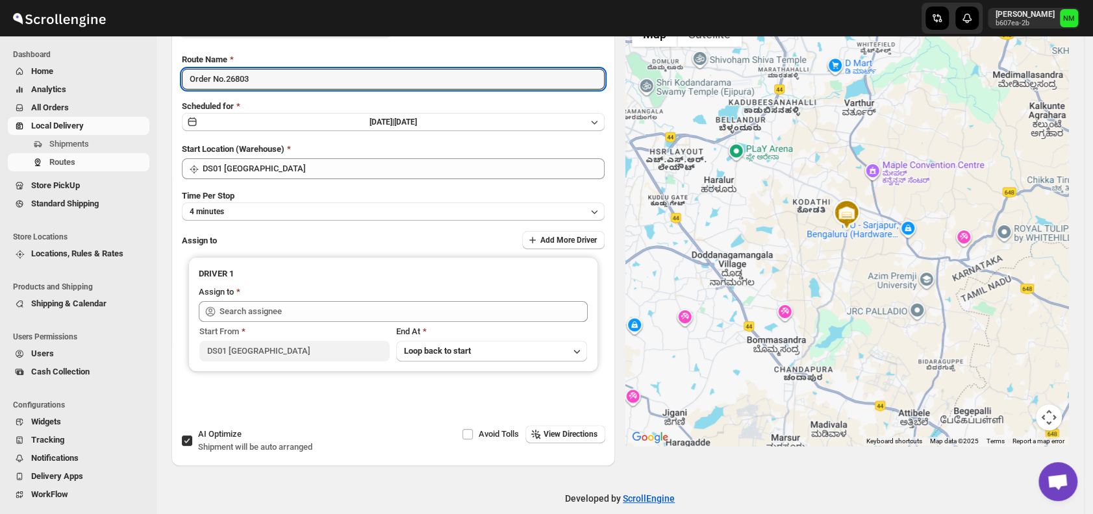
scroll to position [95, 0]
type input "Order No.26803"
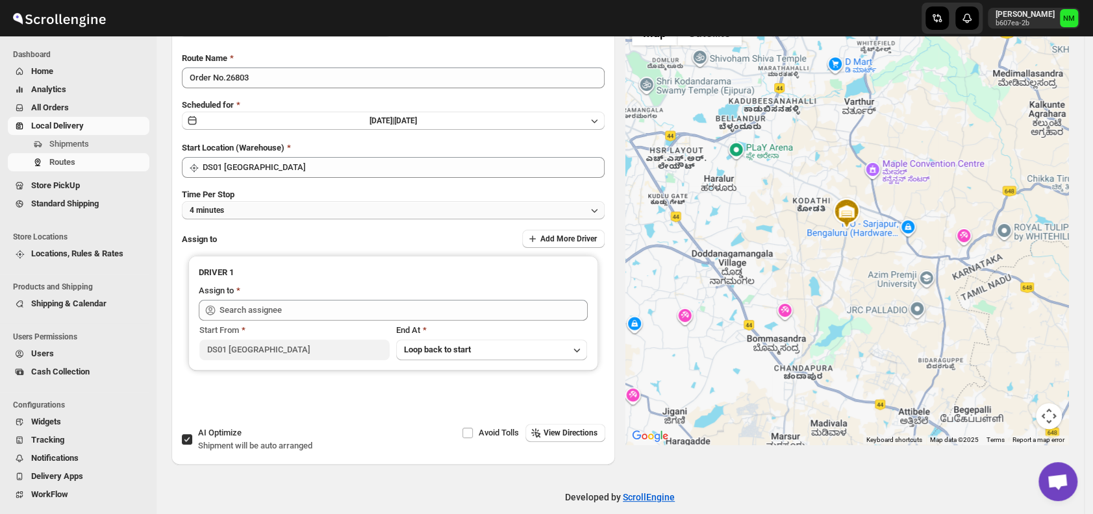
click at [262, 215] on button "4 minutes" at bounding box center [393, 210] width 423 height 18
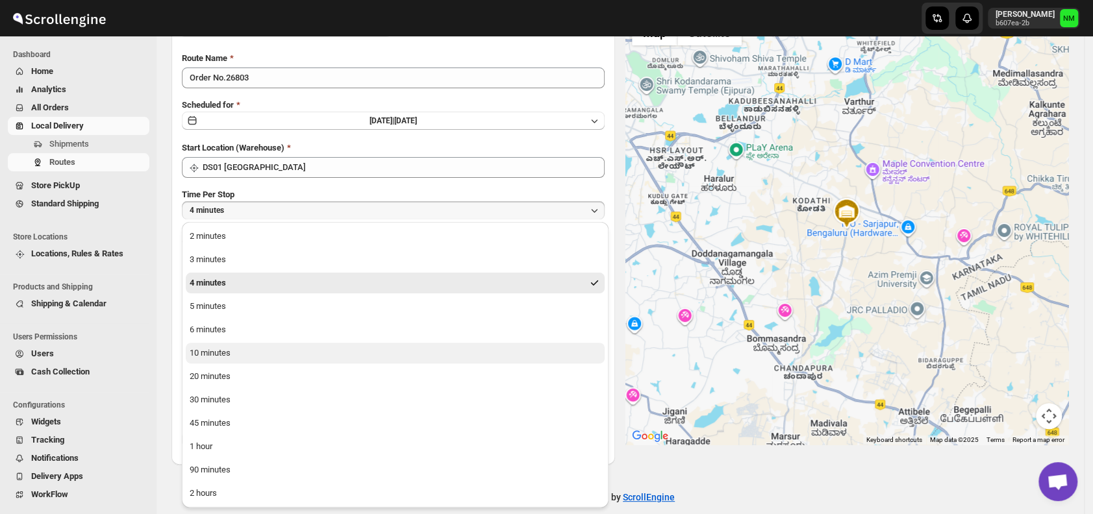
click at [237, 355] on button "10 minutes" at bounding box center [395, 353] width 419 height 21
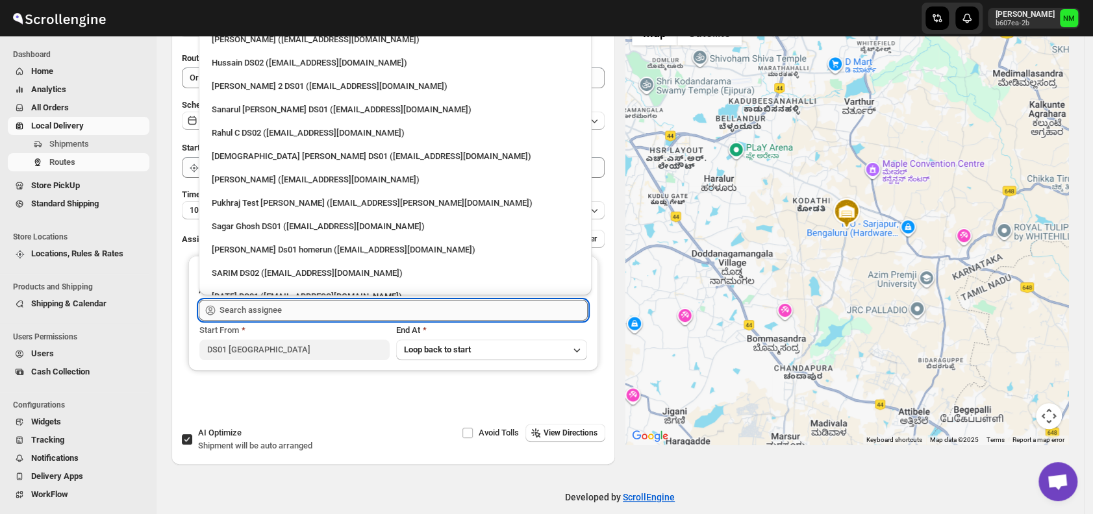
click at [305, 313] on input "text" at bounding box center [403, 310] width 368 height 21
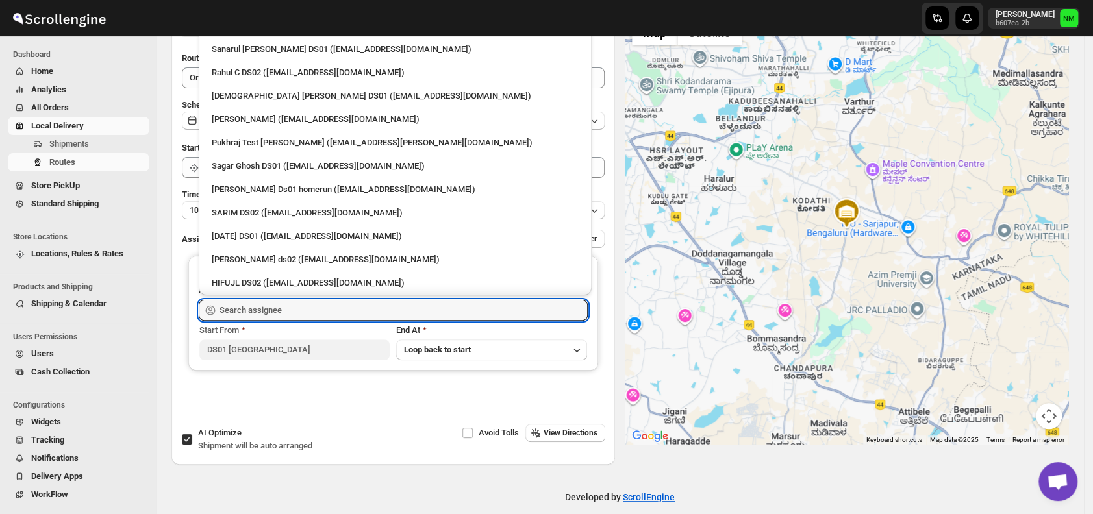
scroll to position [0, 0]
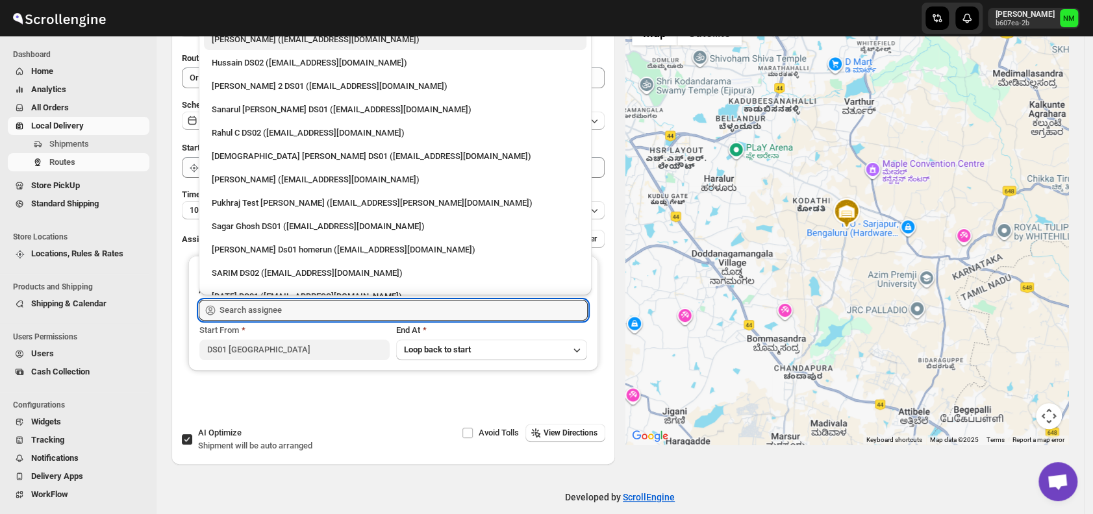
click at [235, 39] on div "Mujakkir Benguli (voweh79617@daypey.com)" at bounding box center [395, 39] width 367 height 13
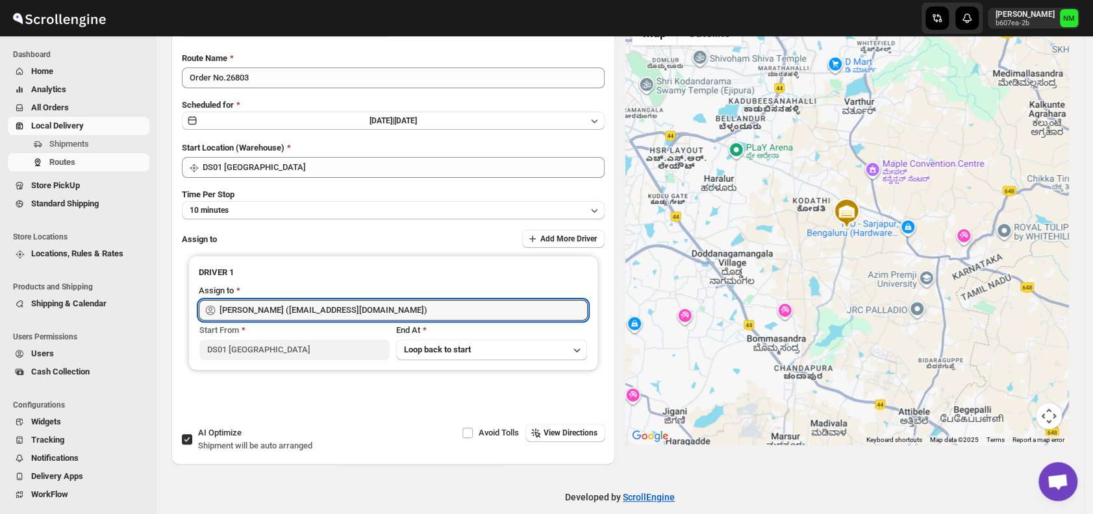
type input "Mujakkir Benguli (voweh79617@daypey.com)"
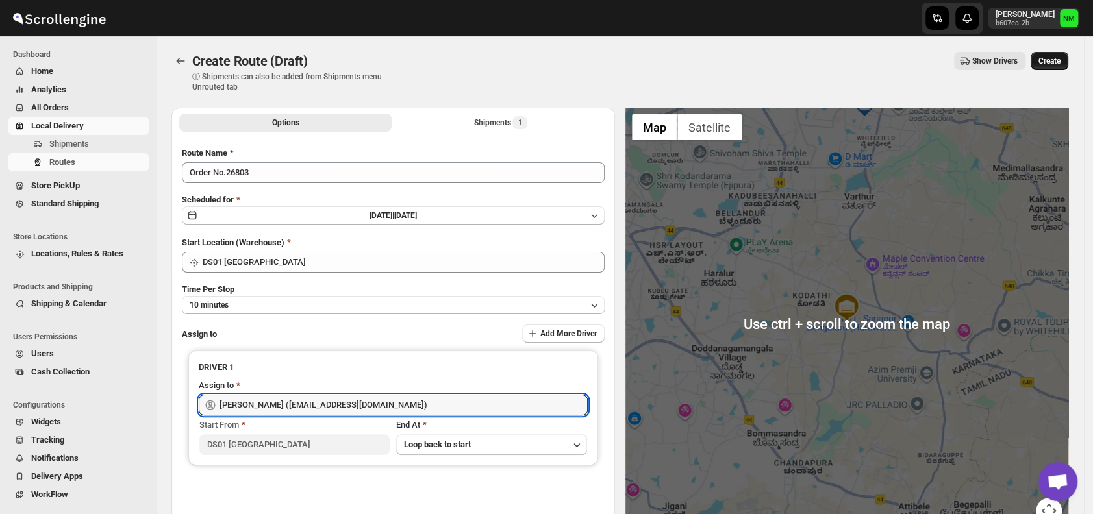
click at [1060, 59] on span "Create" at bounding box center [1049, 61] width 22 height 10
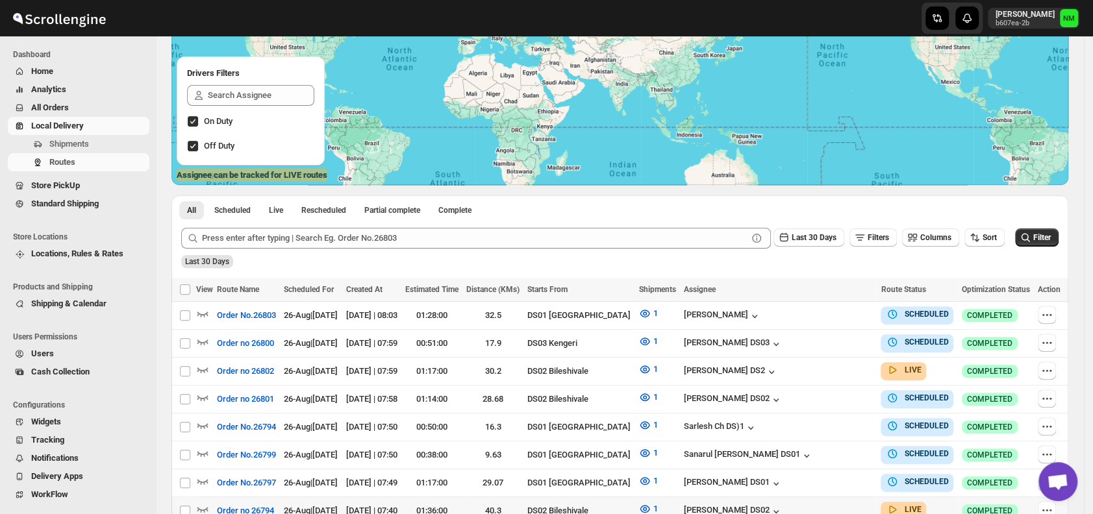
scroll to position [149, 0]
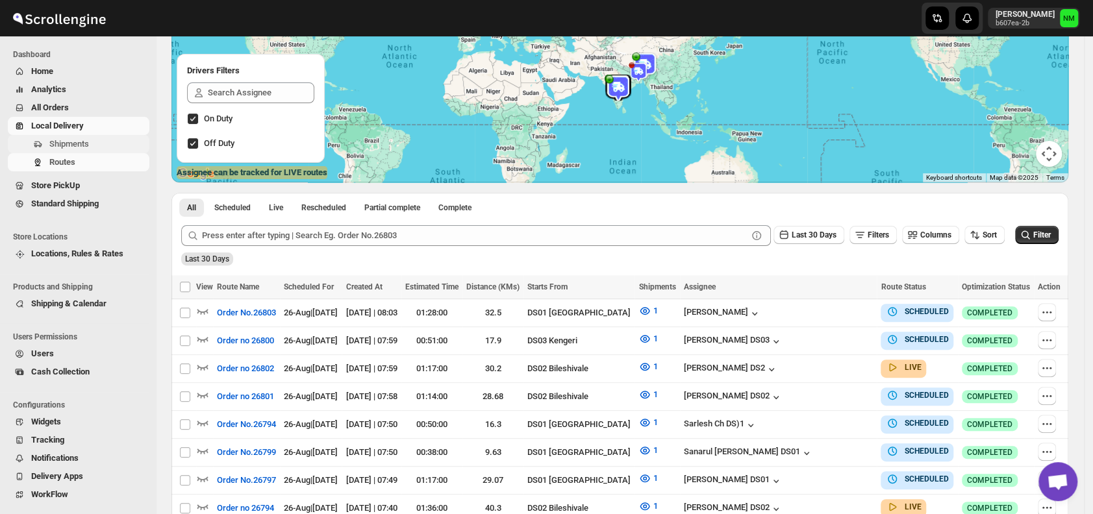
click at [71, 145] on span "Shipments" at bounding box center [69, 144] width 40 height 10
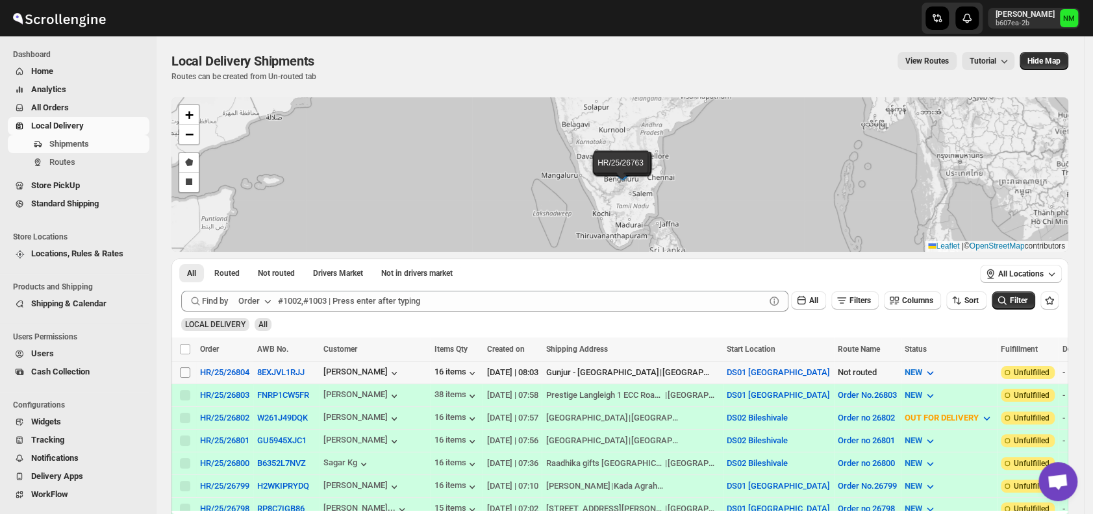
click at [184, 369] on input "Select shipment" at bounding box center [185, 372] width 10 height 10
checkbox input "true"
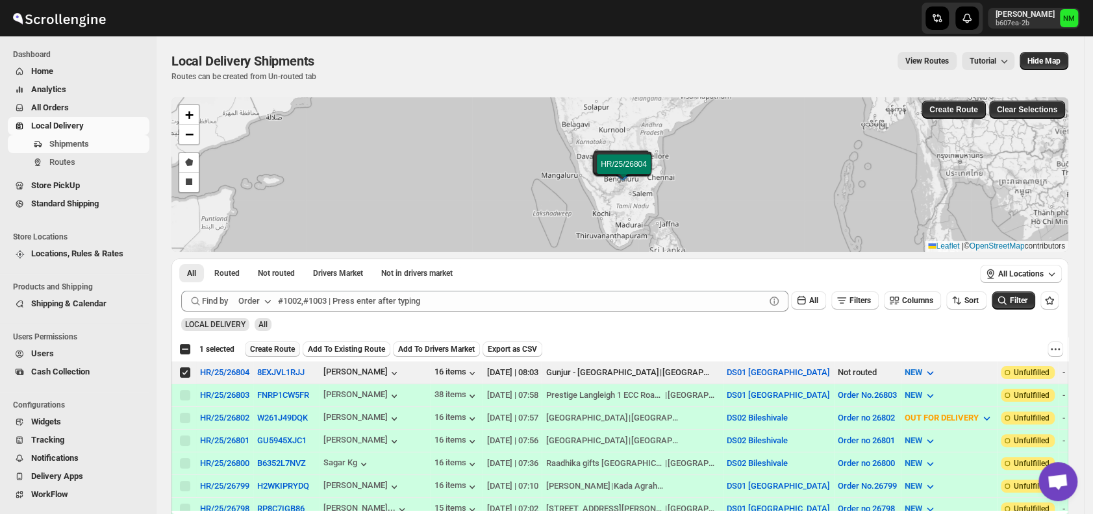
click at [263, 351] on span "Create Route" at bounding box center [272, 349] width 45 height 10
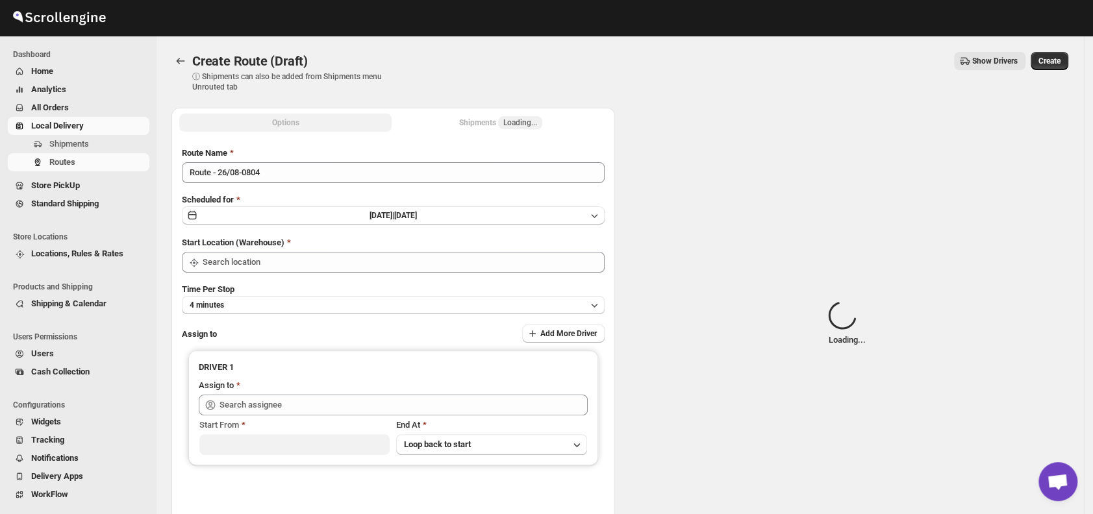
type input "DS01 [GEOGRAPHIC_DATA]"
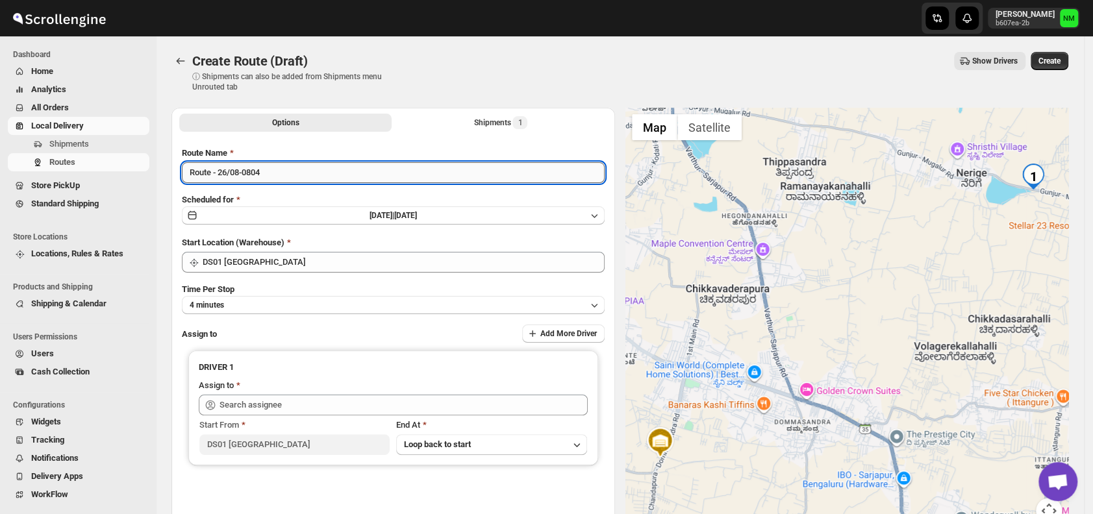
click at [304, 166] on input "Route - 26/08-0804" at bounding box center [393, 172] width 423 height 21
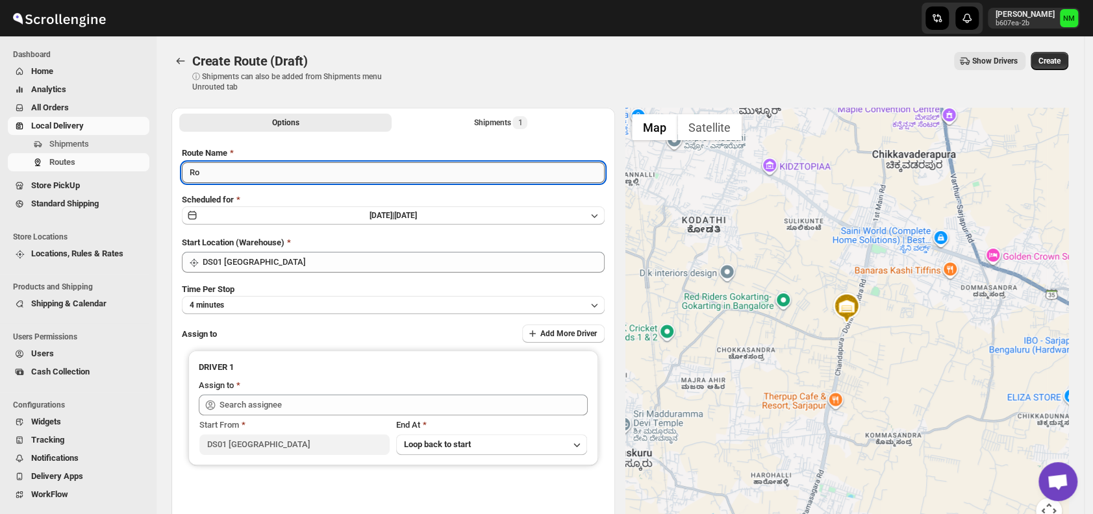
type input "R"
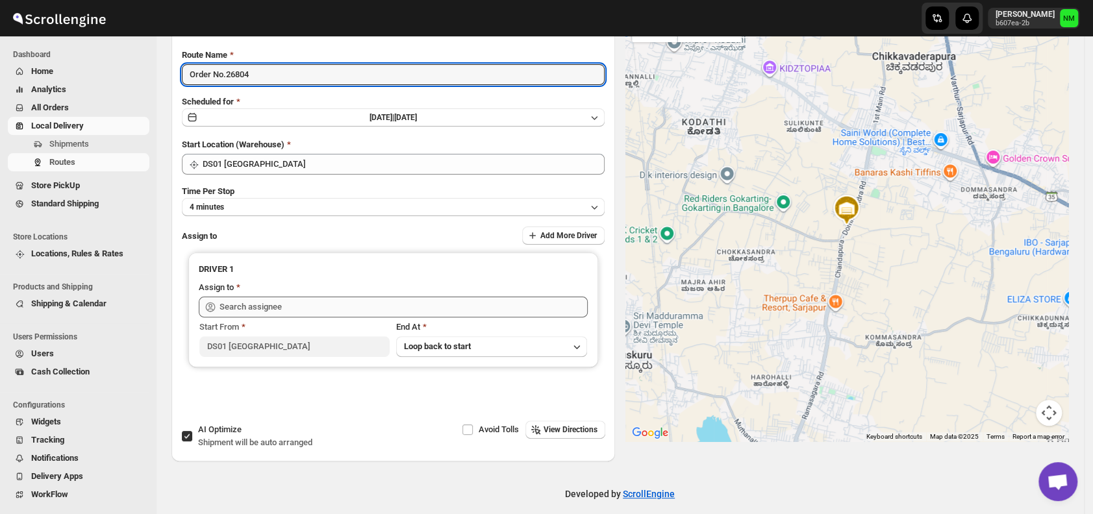
scroll to position [99, 0]
type input "Order No.26804"
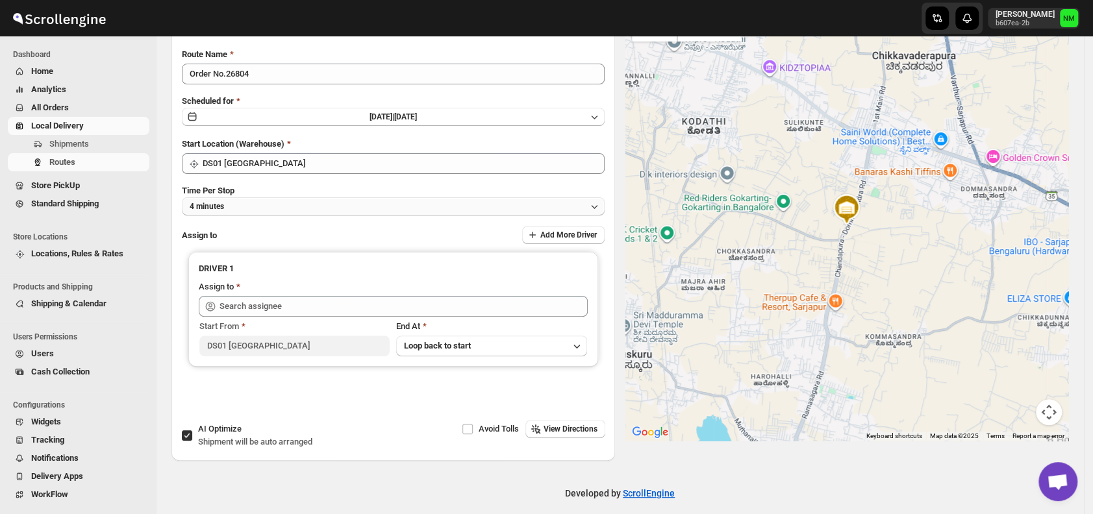
click at [239, 206] on button "4 minutes" at bounding box center [393, 206] width 423 height 18
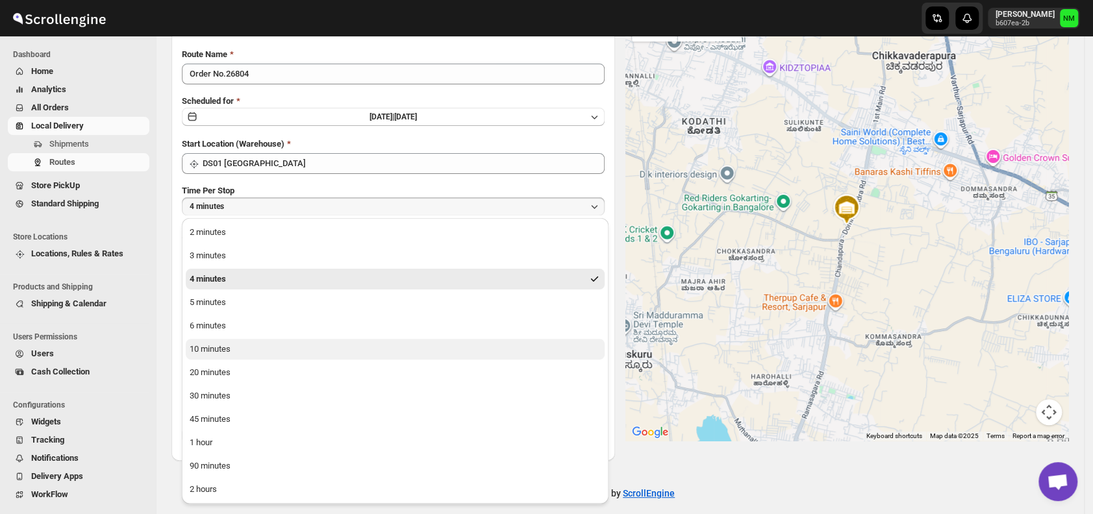
click at [249, 349] on button "10 minutes" at bounding box center [395, 349] width 419 height 21
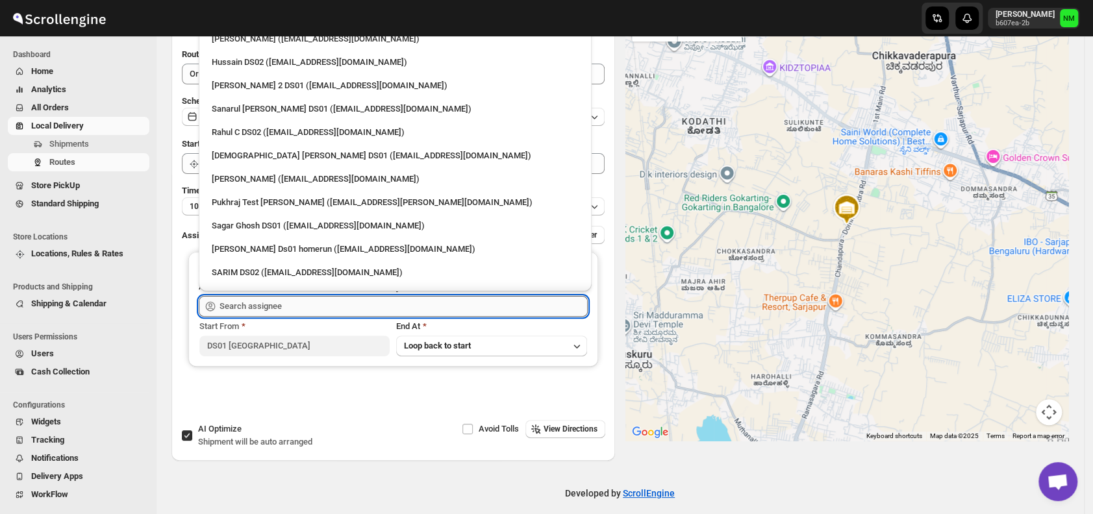
click at [290, 296] on input "text" at bounding box center [403, 306] width 368 height 21
click at [239, 155] on div "Islam Laskar DS01 (vixib74172@ikowat.com)" at bounding box center [395, 155] width 367 height 13
type input "Islam Laskar DS01 (vixib74172@ikowat.com)"
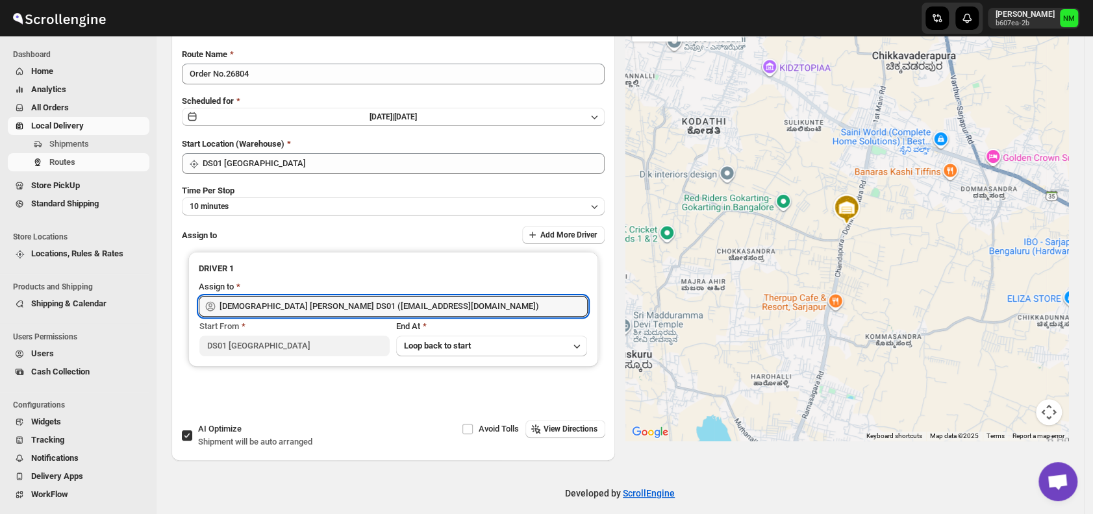
scroll to position [0, 0]
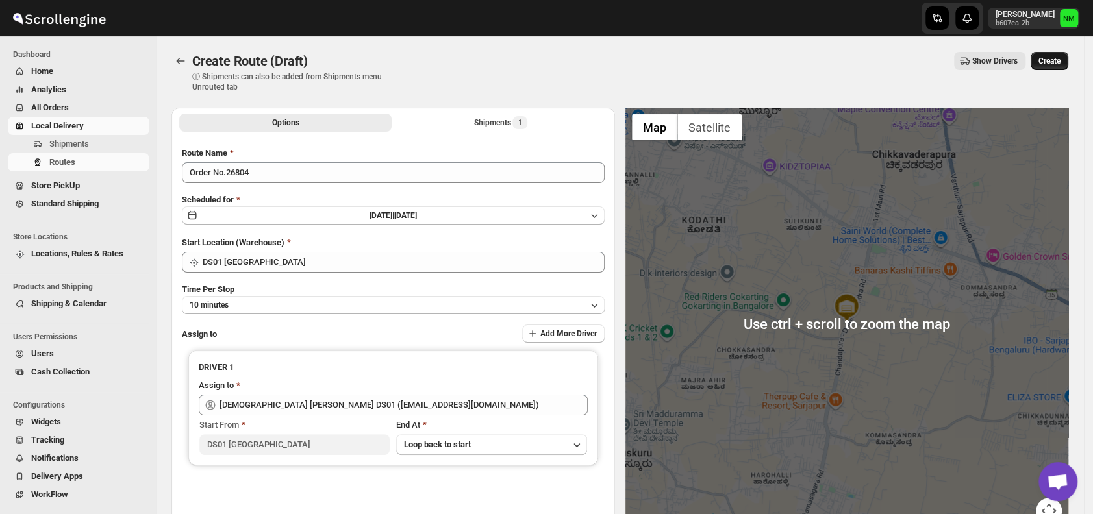
click at [1060, 62] on span "Create" at bounding box center [1049, 61] width 22 height 10
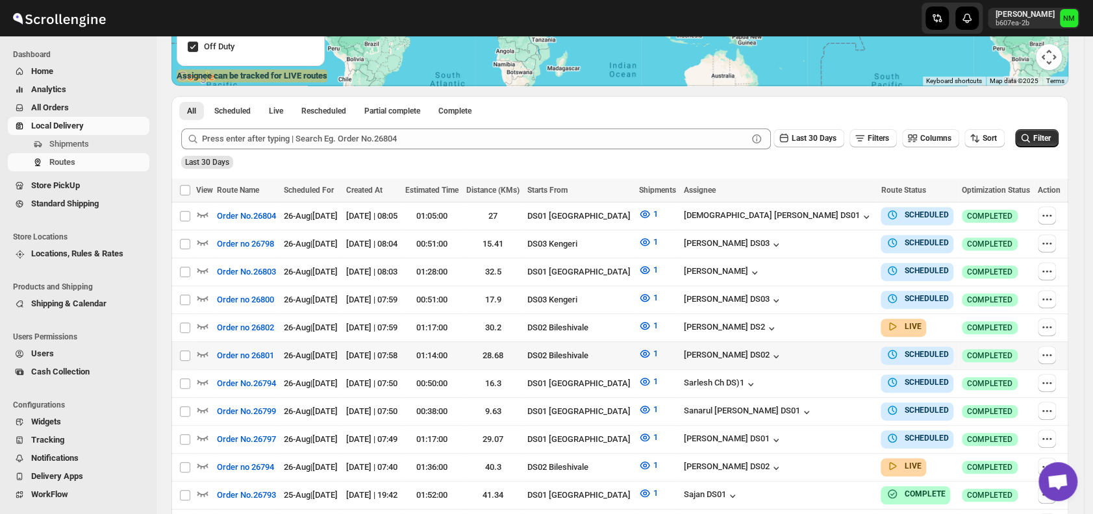
scroll to position [247, 0]
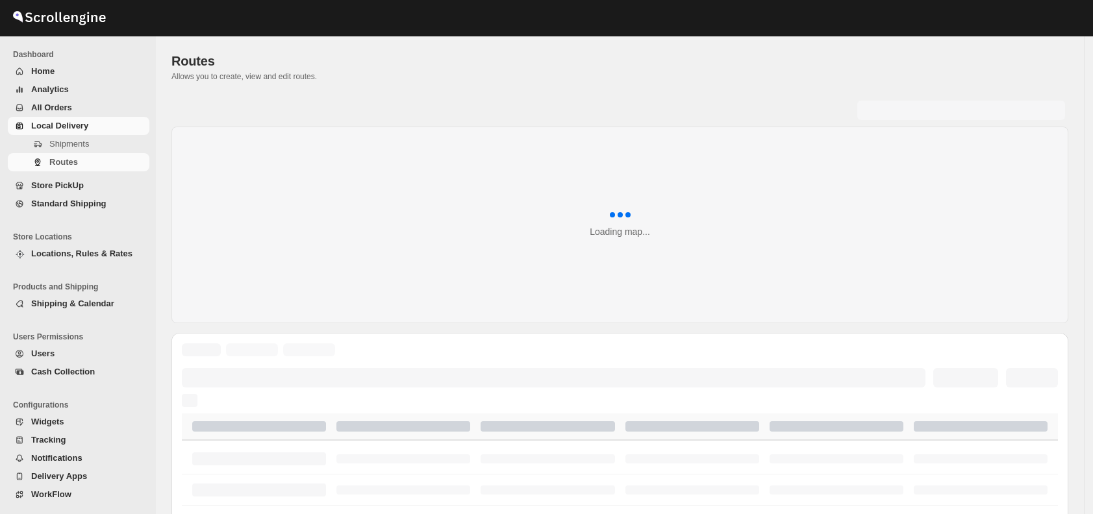
scroll to position [247, 0]
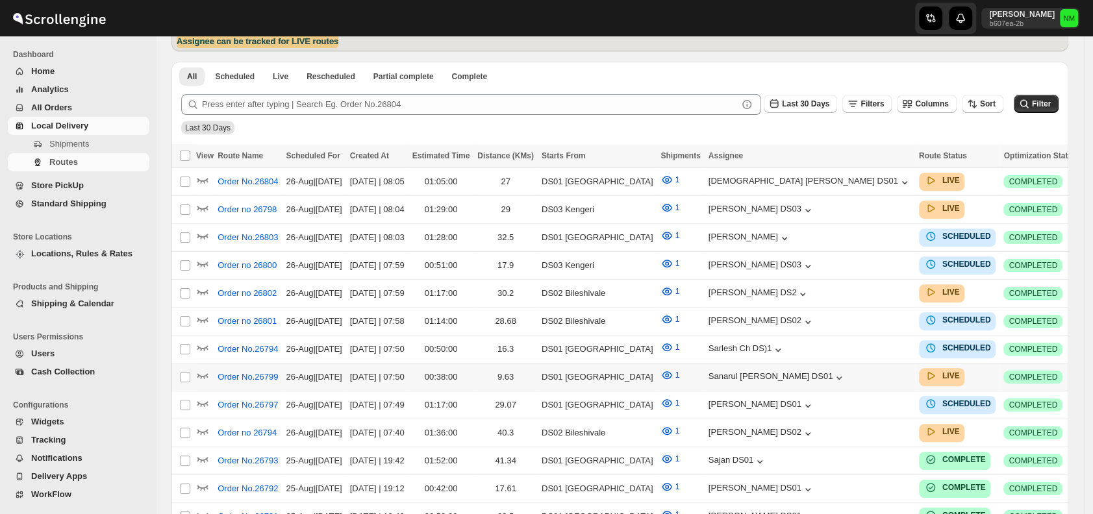
scroll to position [282, 0]
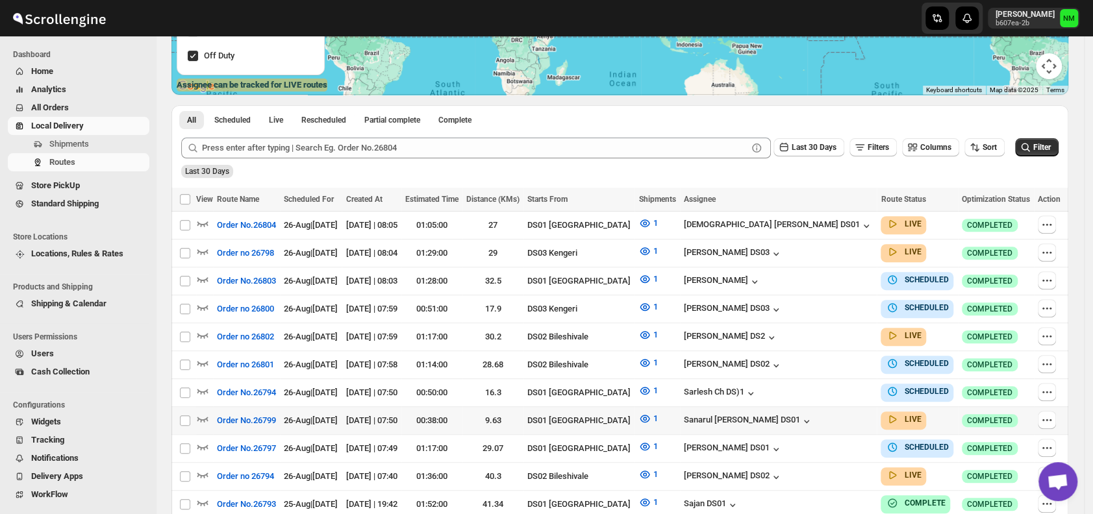
scroll to position [237, 0]
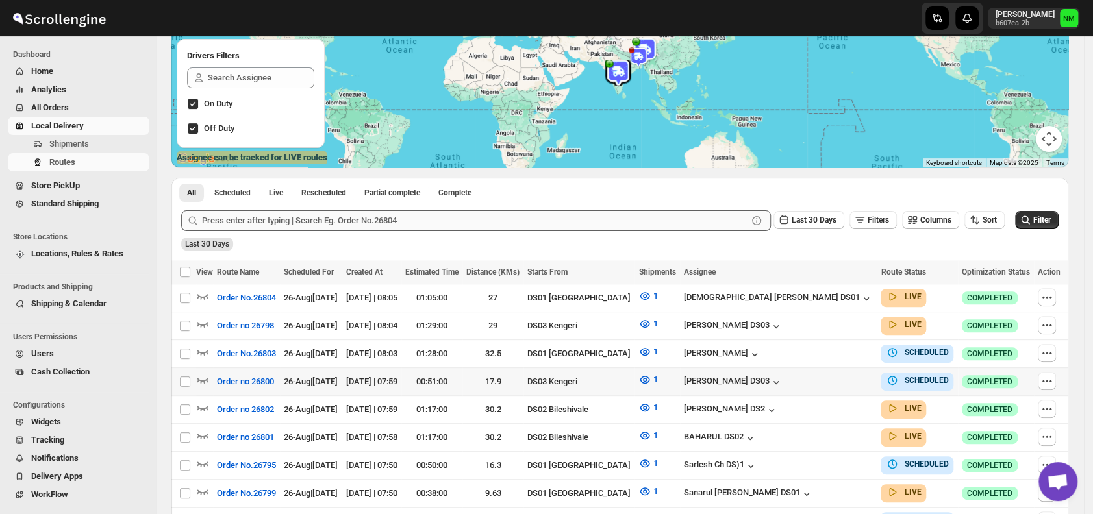
scroll to position [258, 0]
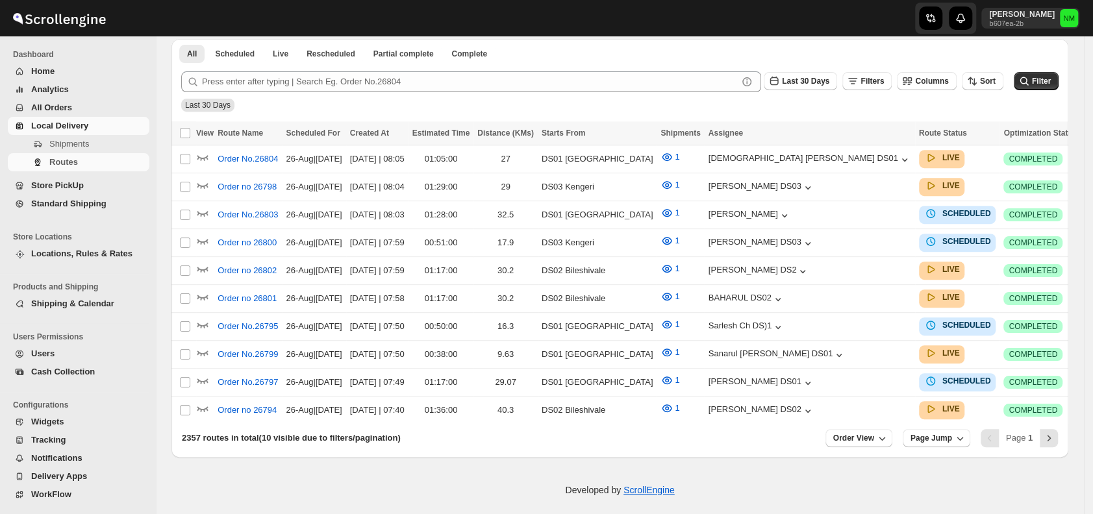
scroll to position [258, 0]
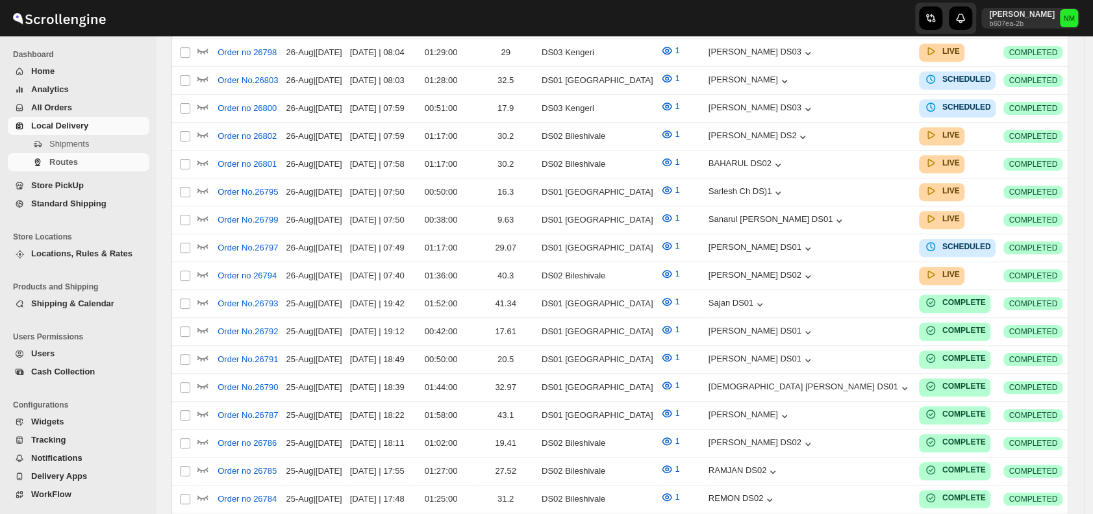
scroll to position [258, 0]
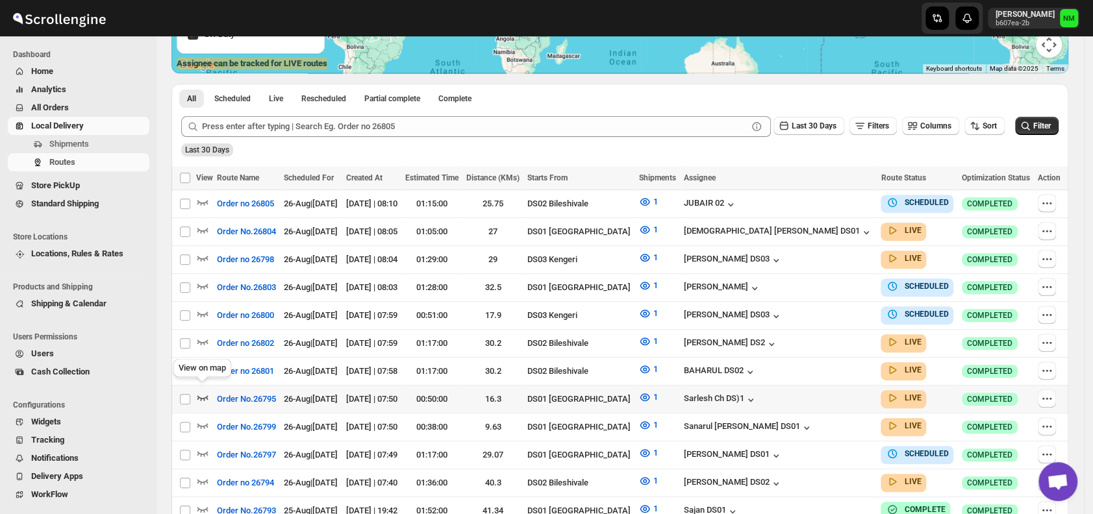
click at [203, 391] on icon "button" at bounding box center [202, 397] width 13 height 13
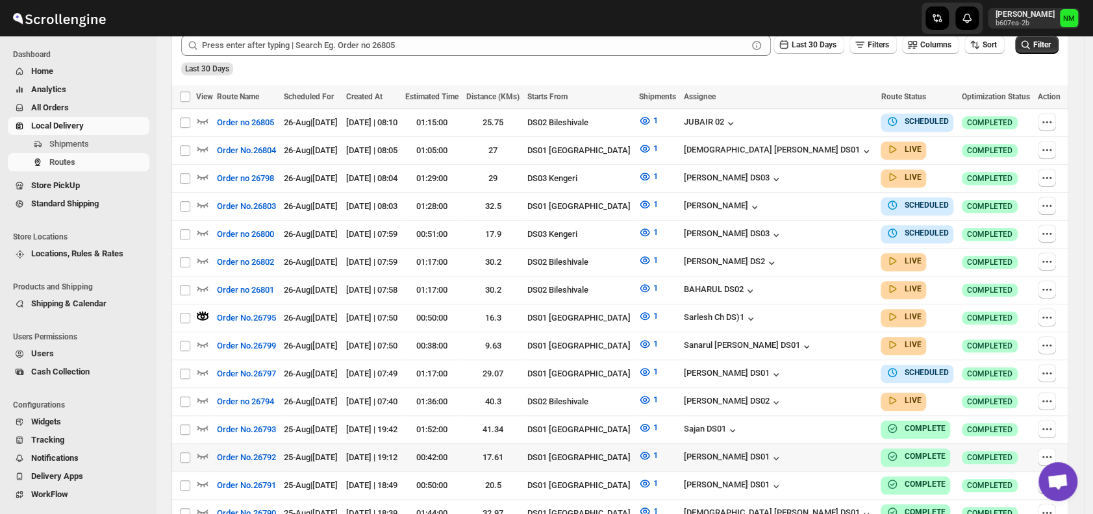
scroll to position [358, 0]
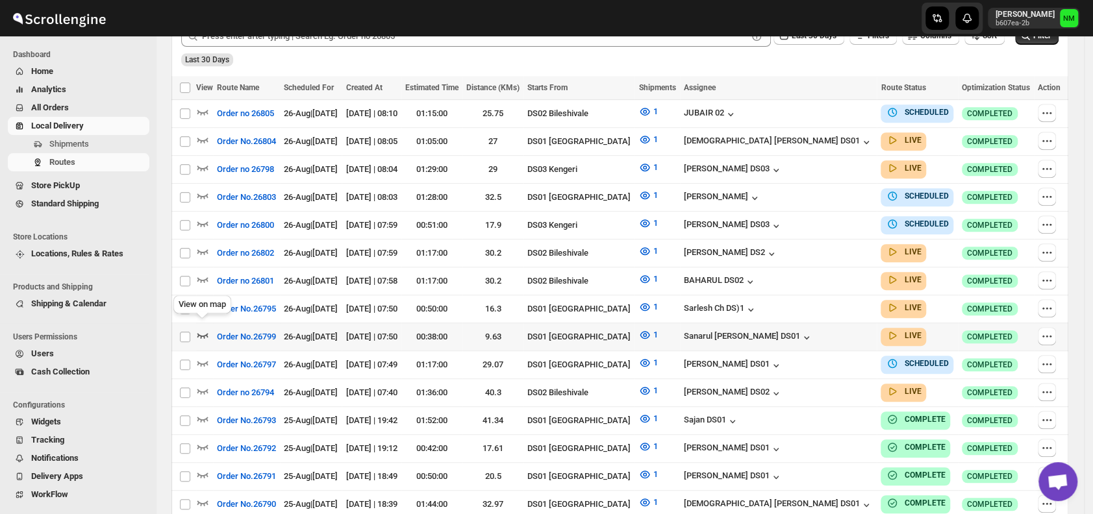
click at [201, 328] on icon "button" at bounding box center [202, 334] width 13 height 13
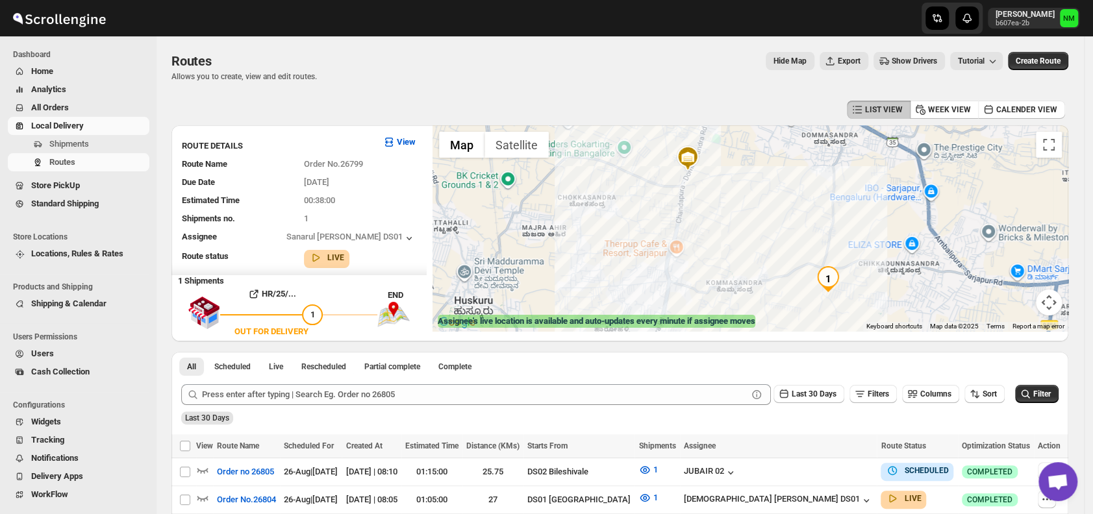
scroll to position [244, 0]
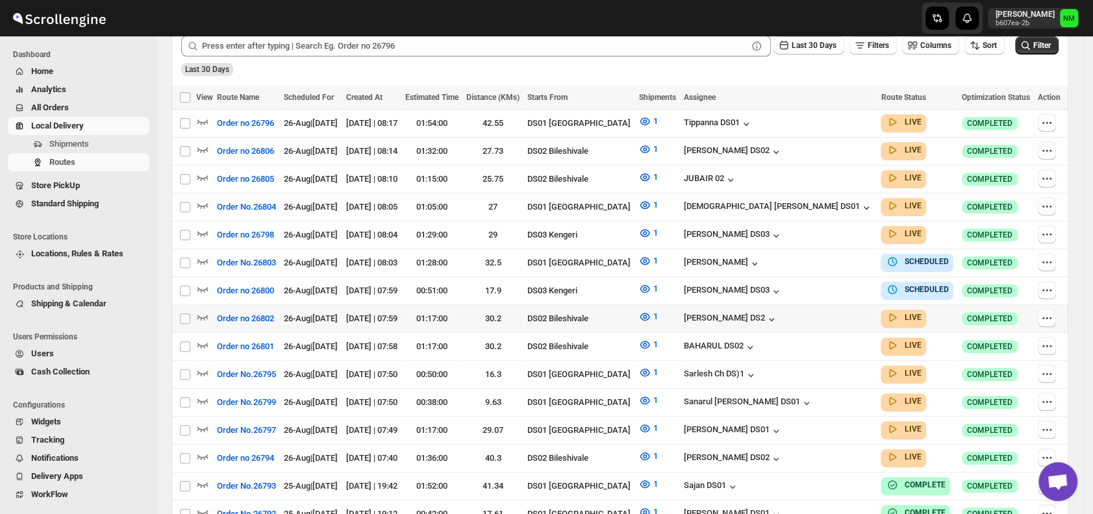
scroll to position [382, 0]
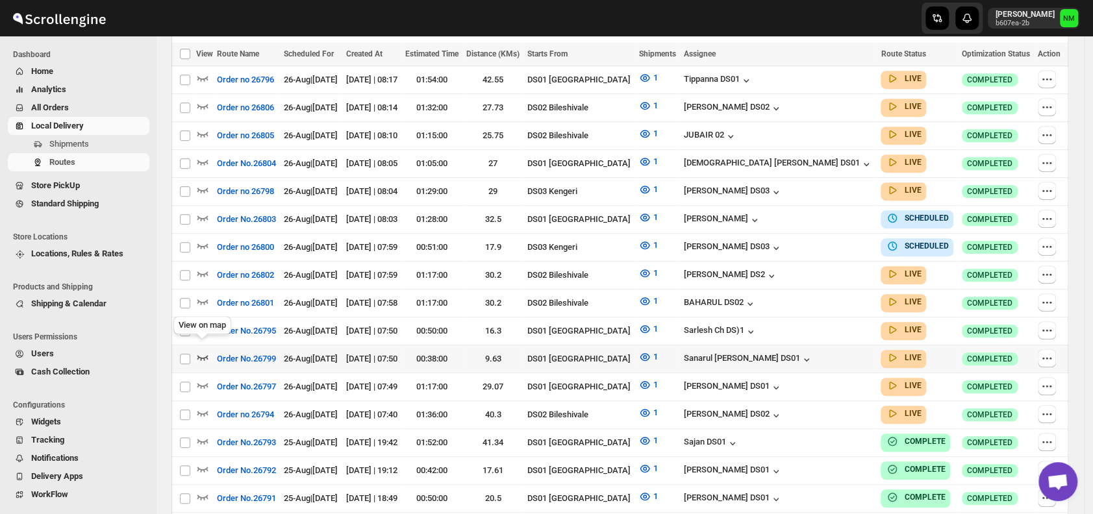
click at [203, 355] on icon "button" at bounding box center [202, 357] width 11 height 5
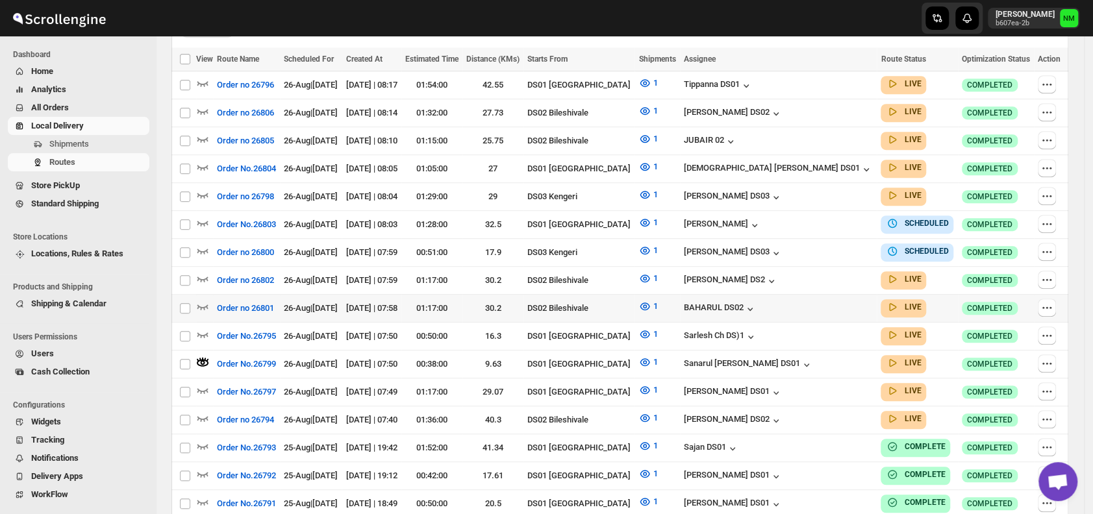
scroll to position [388, 0]
click at [203, 383] on icon "button" at bounding box center [202, 389] width 13 height 13
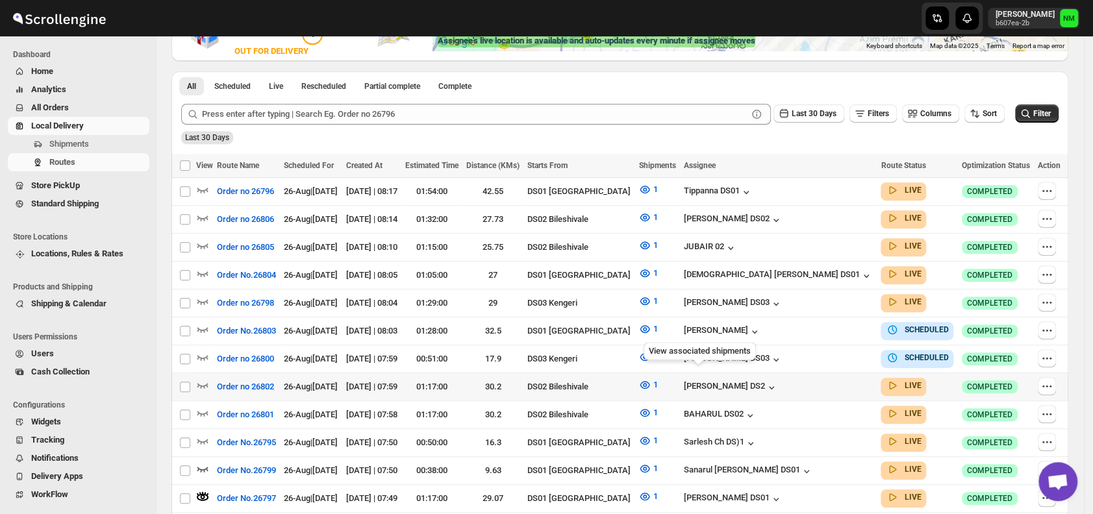
scroll to position [281, 0]
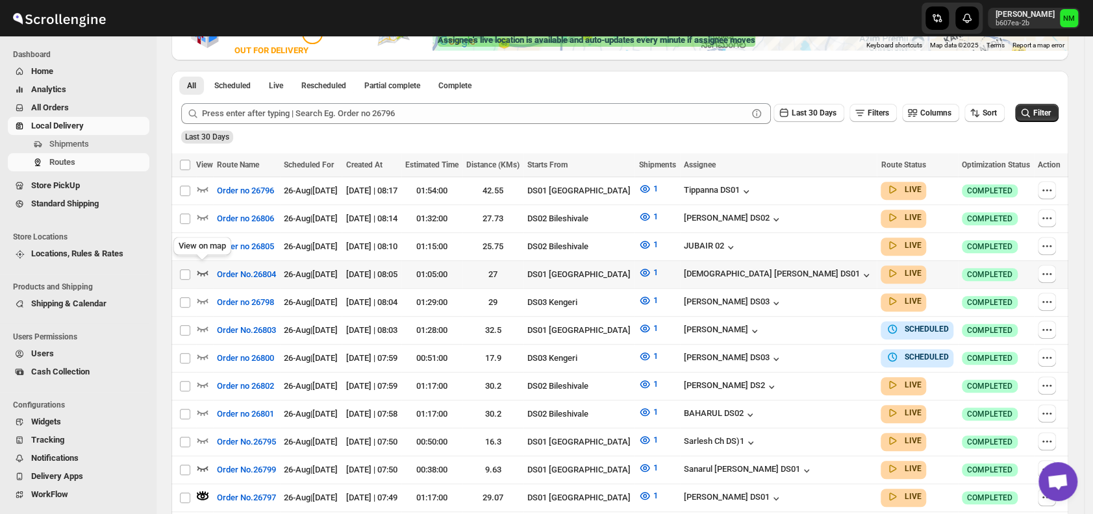
click at [203, 271] on icon "button" at bounding box center [202, 272] width 13 height 13
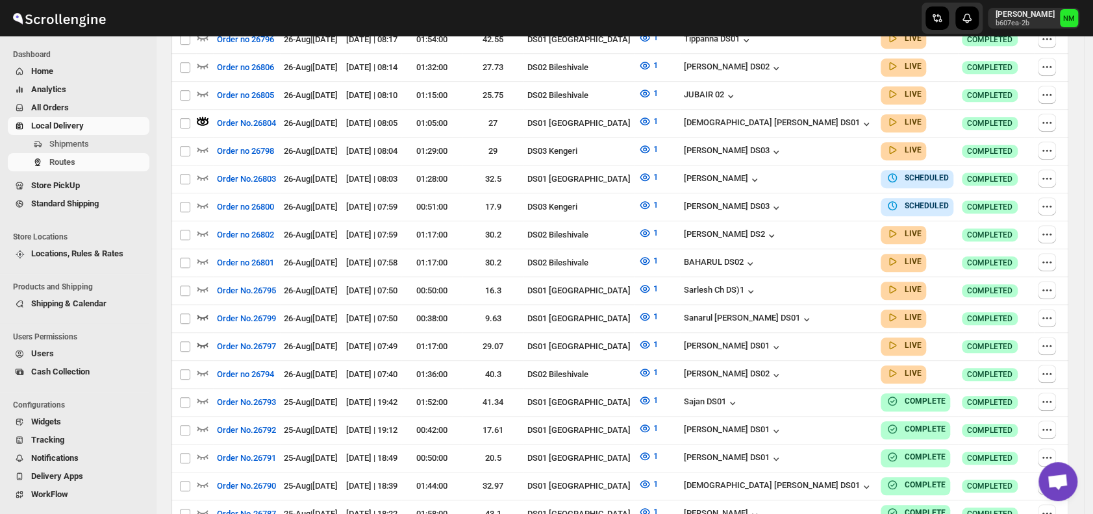
scroll to position [66, 0]
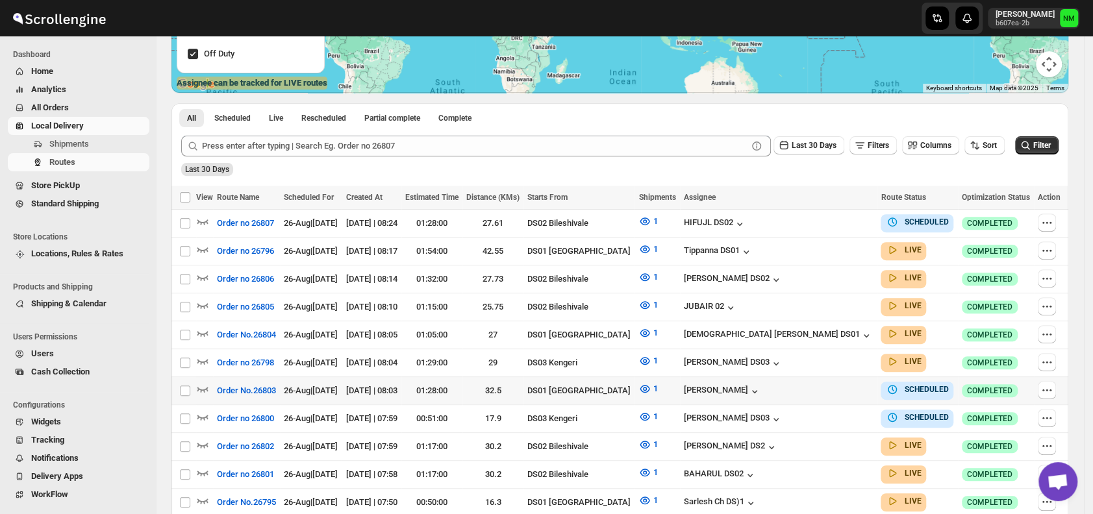
scroll to position [240, 0]
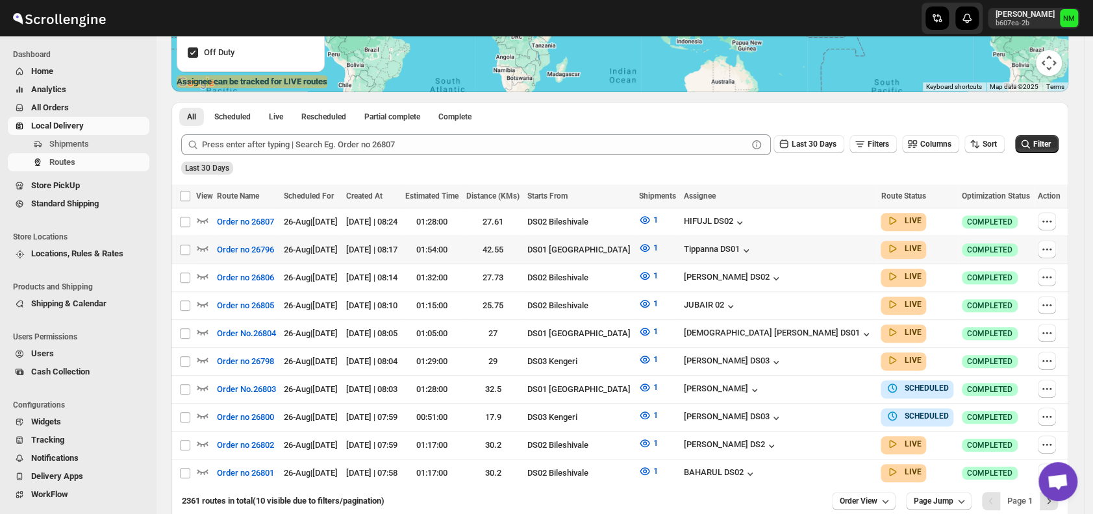
scroll to position [303, 0]
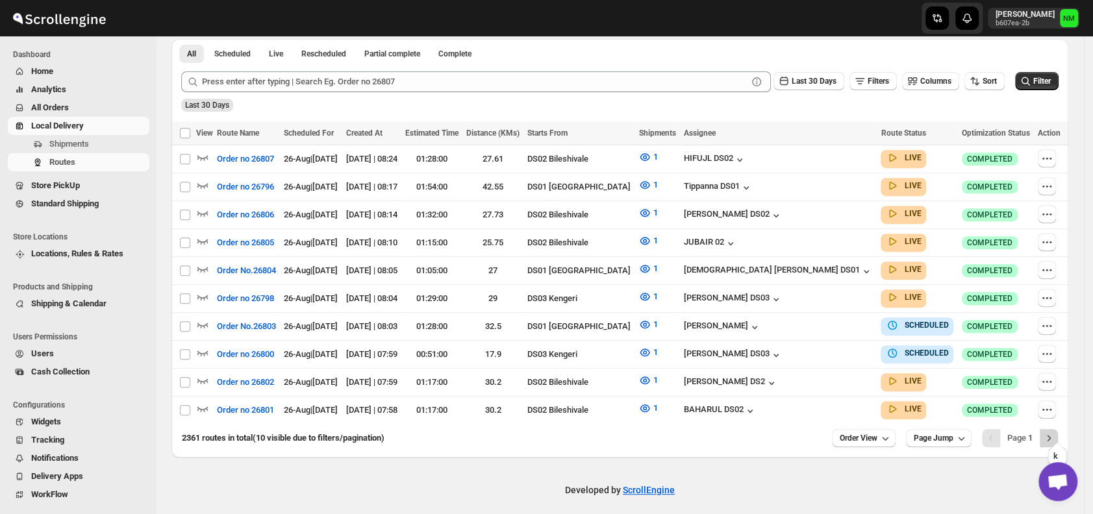
click at [1055, 432] on icon "Next" at bounding box center [1048, 438] width 13 height 13
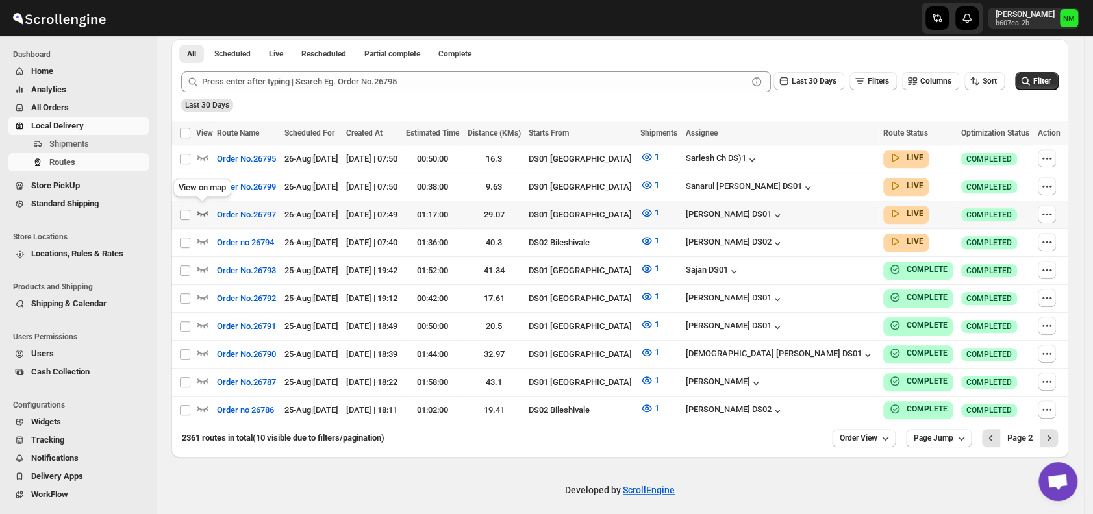
click at [199, 208] on icon "button" at bounding box center [202, 212] width 13 height 13
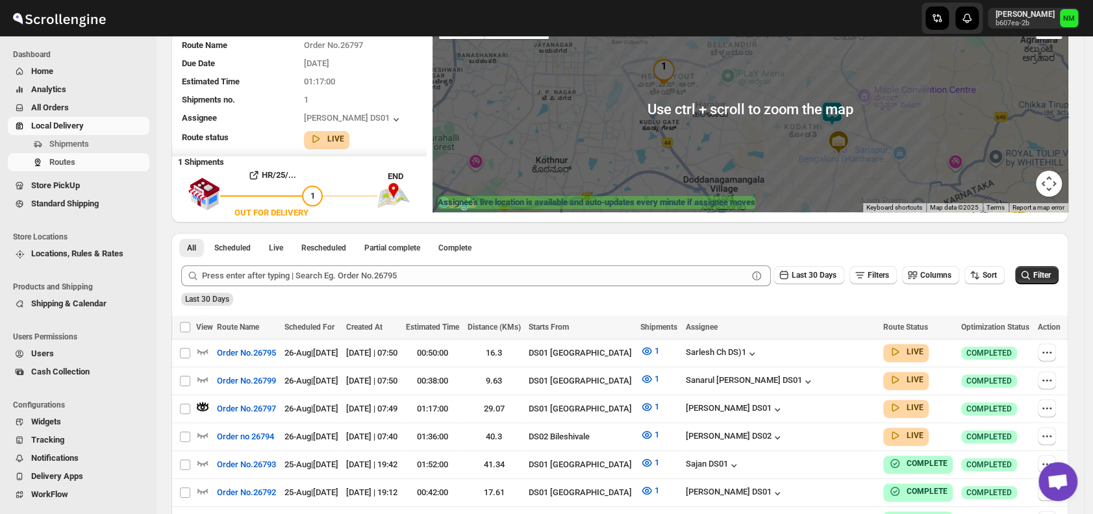
scroll to position [129, 0]
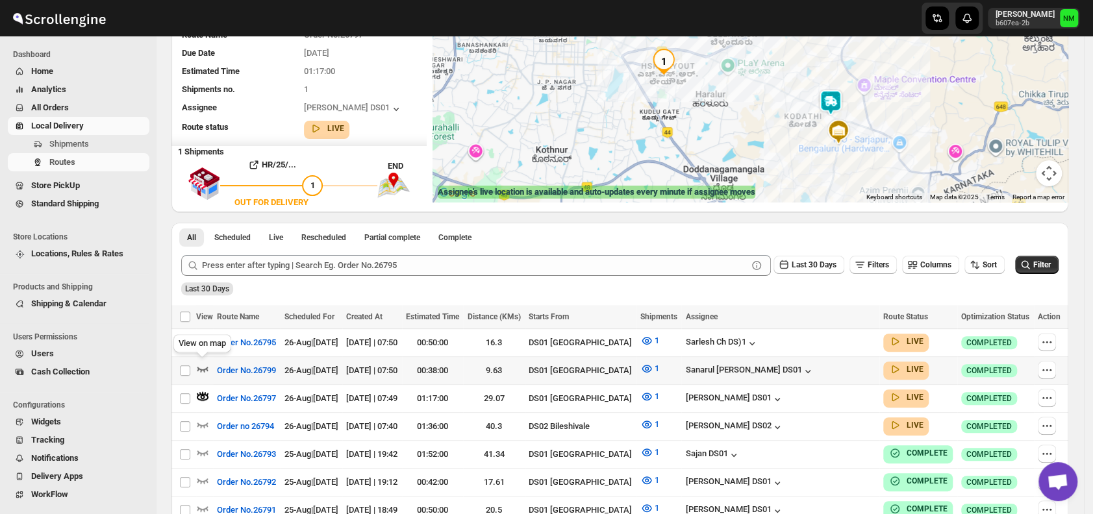
click at [196, 366] on icon "button" at bounding box center [202, 368] width 13 height 13
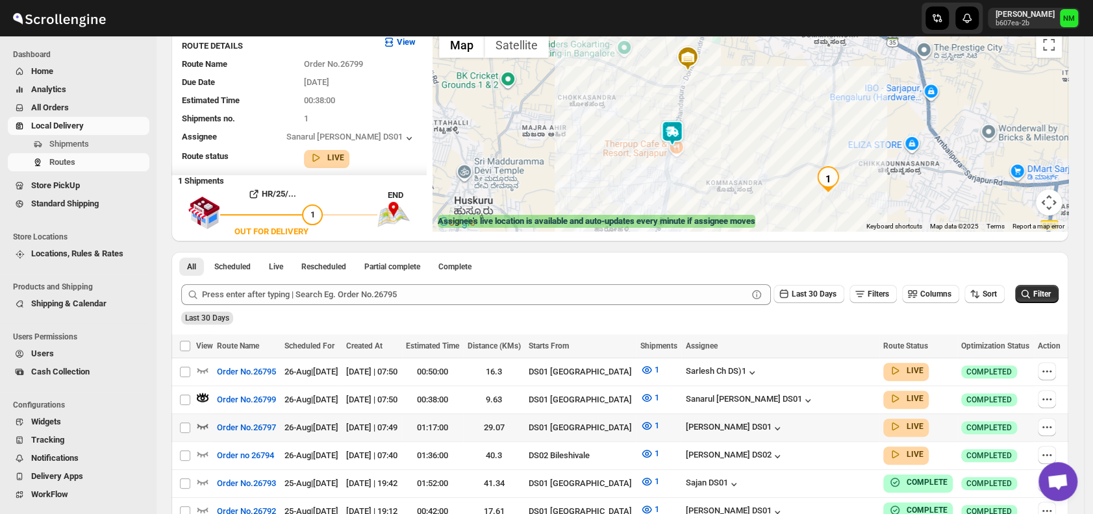
scroll to position [101, 0]
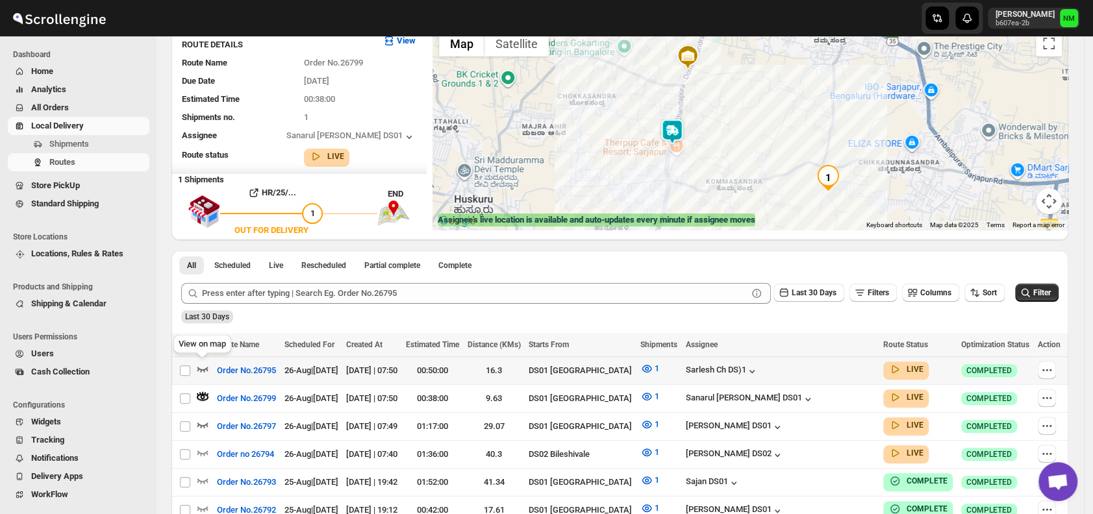
click at [201, 364] on icon "button" at bounding box center [202, 368] width 13 height 13
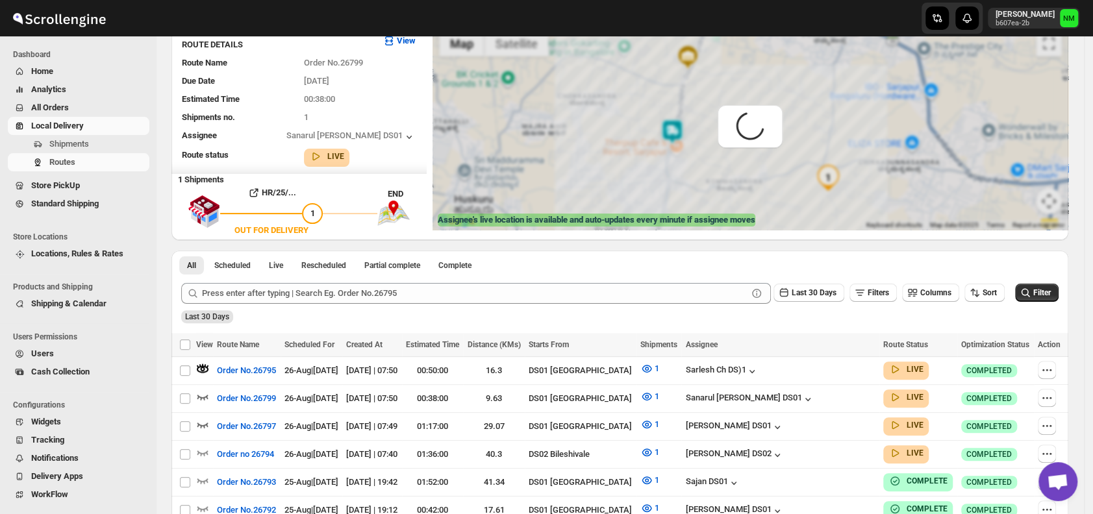
scroll to position [0, 0]
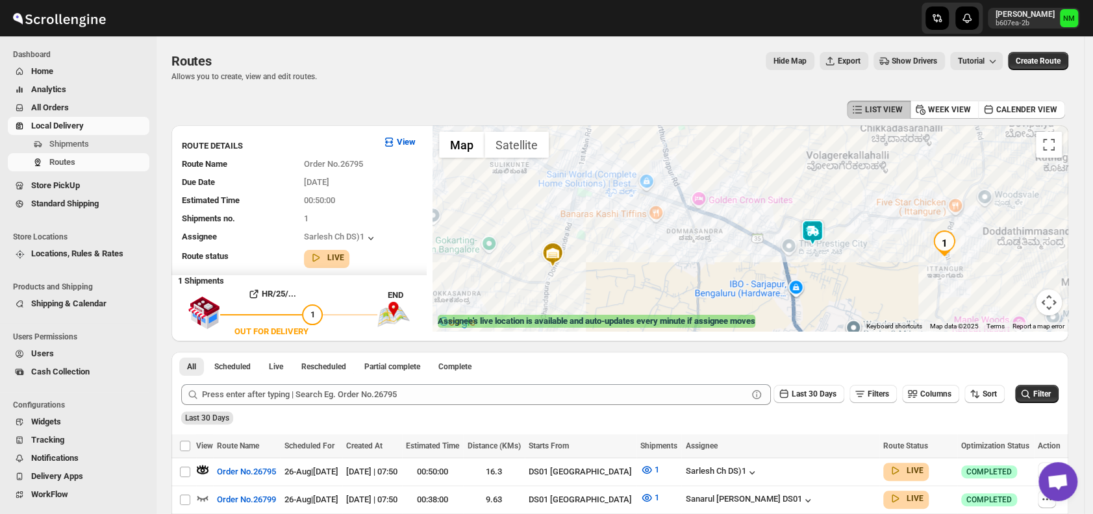
click at [811, 231] on img at bounding box center [812, 232] width 26 height 26
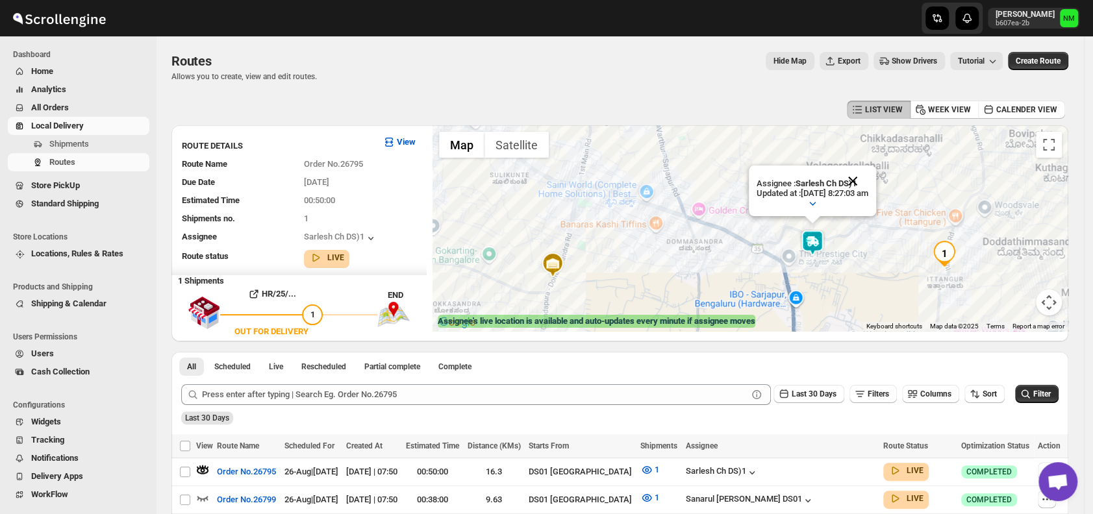
click at [868, 177] on button "Close" at bounding box center [852, 181] width 31 height 31
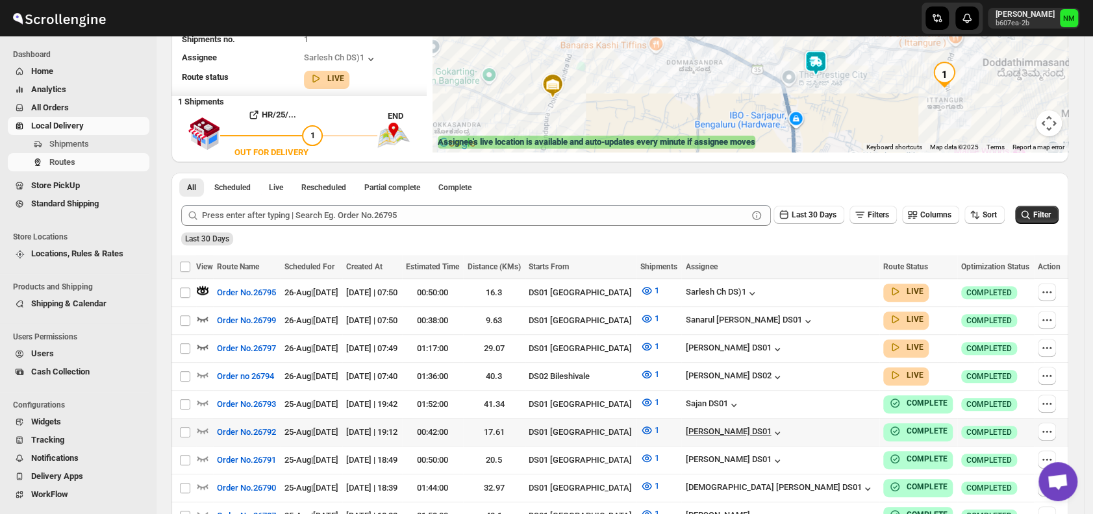
scroll to position [312, 0]
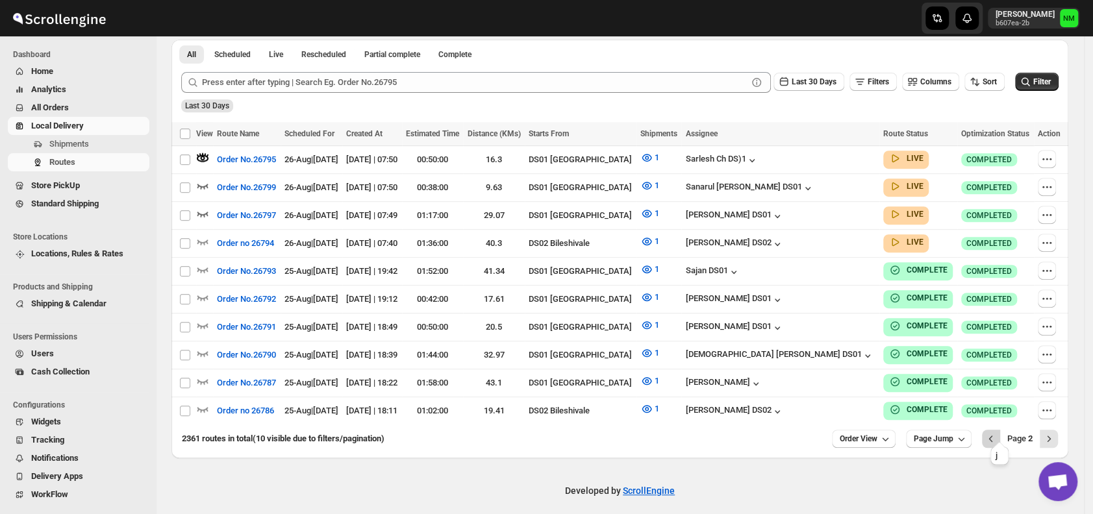
click at [997, 432] on icon "Previous" at bounding box center [990, 438] width 13 height 13
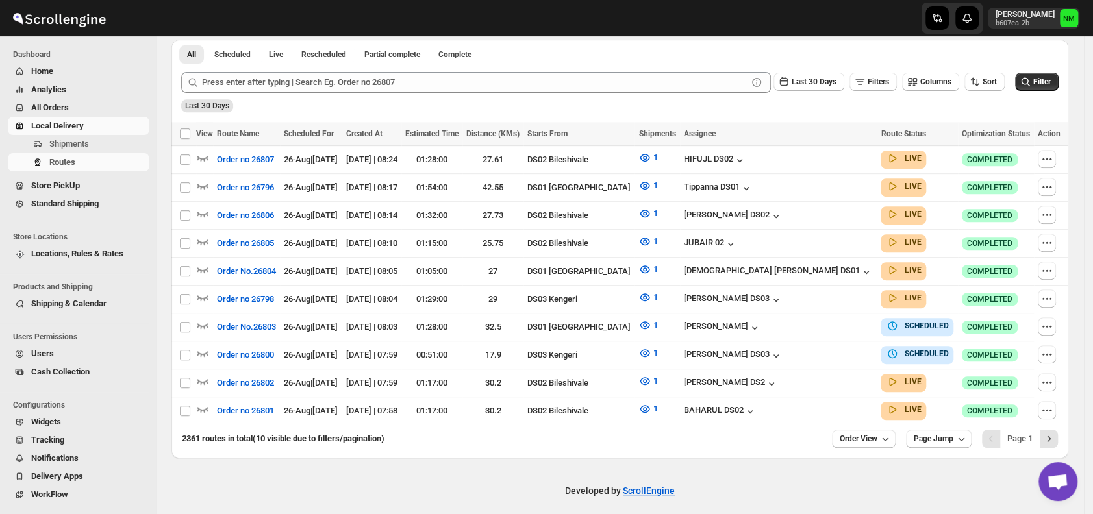
click at [997, 430] on div "Pagination" at bounding box center [991, 439] width 18 height 18
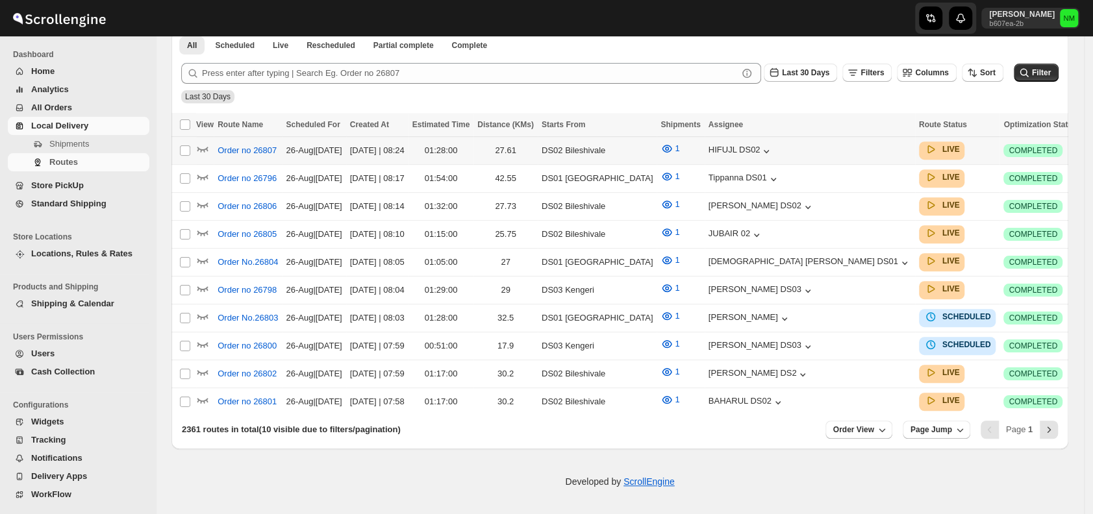
scroll to position [303, 0]
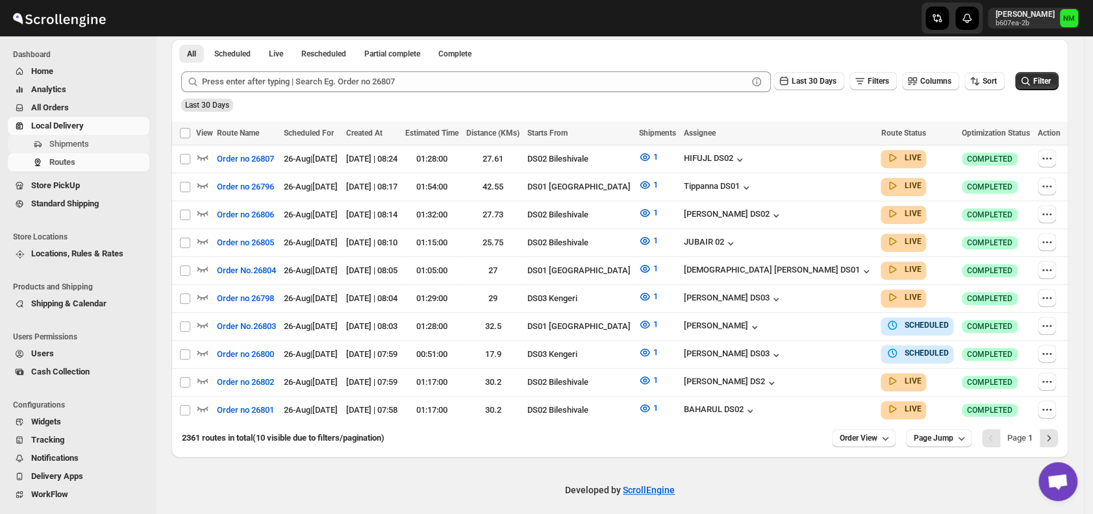
click at [67, 141] on span "Shipments" at bounding box center [69, 144] width 40 height 10
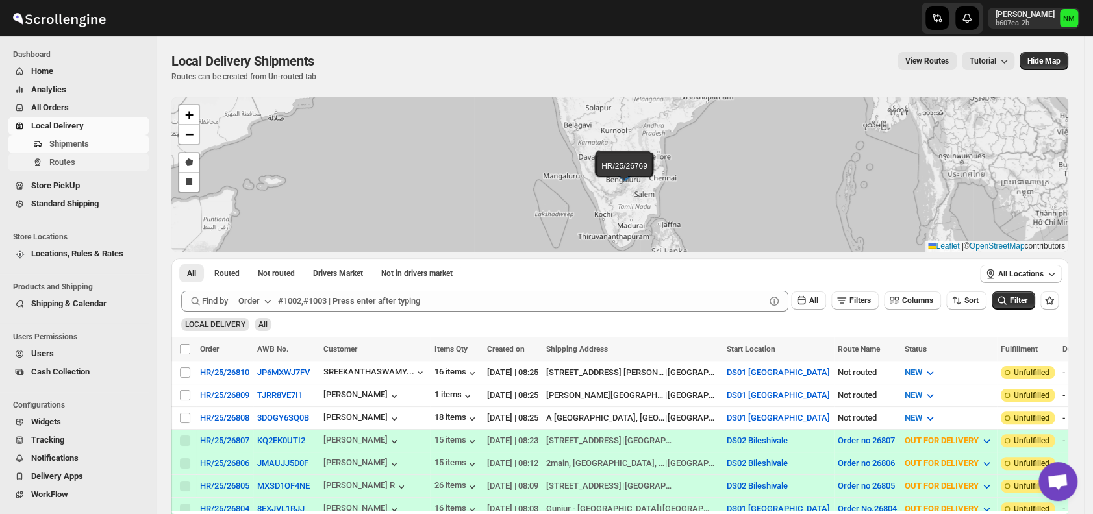
click at [96, 160] on span "Routes" at bounding box center [97, 162] width 97 height 13
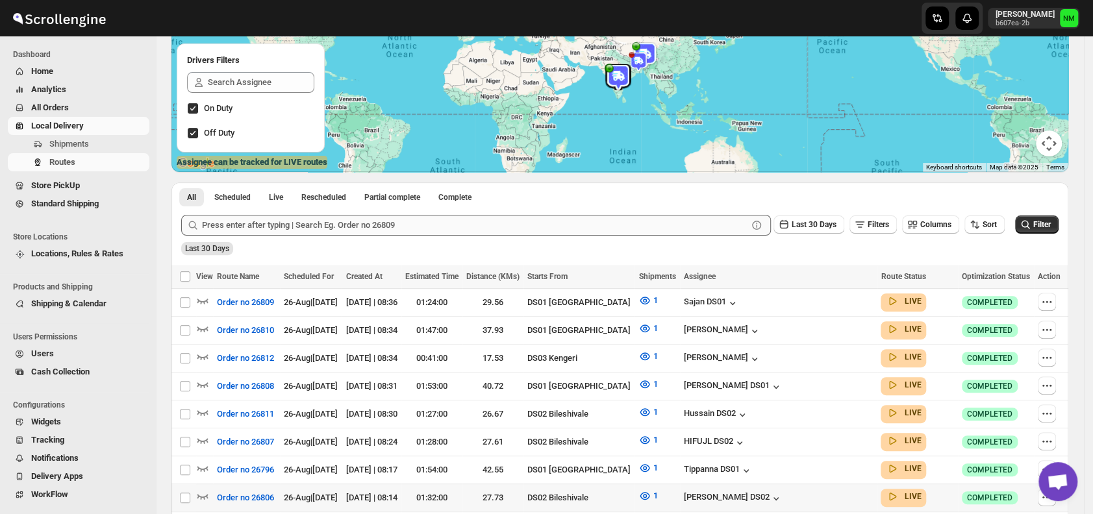
scroll to position [258, 0]
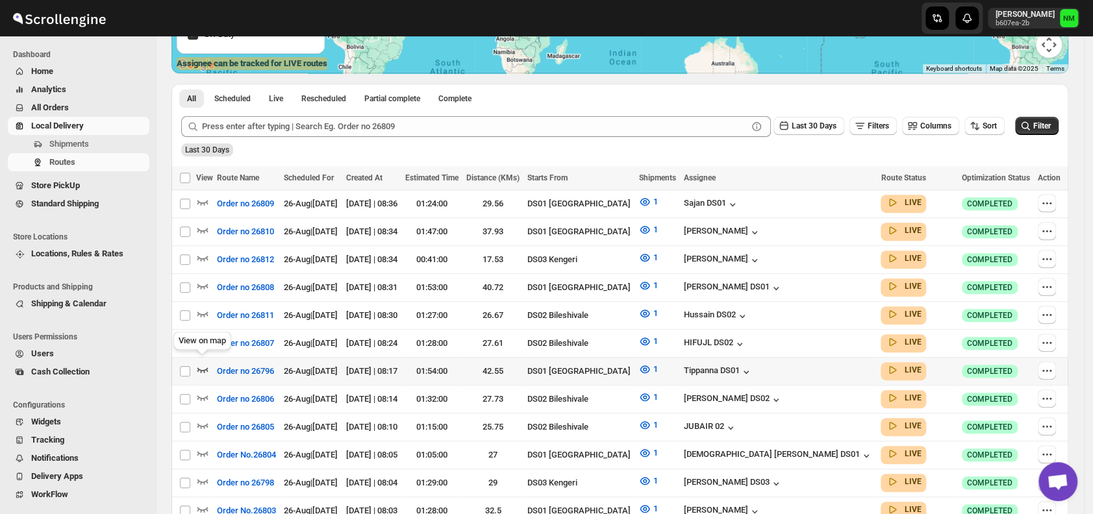
click at [203, 364] on icon "button" at bounding box center [202, 369] width 13 height 13
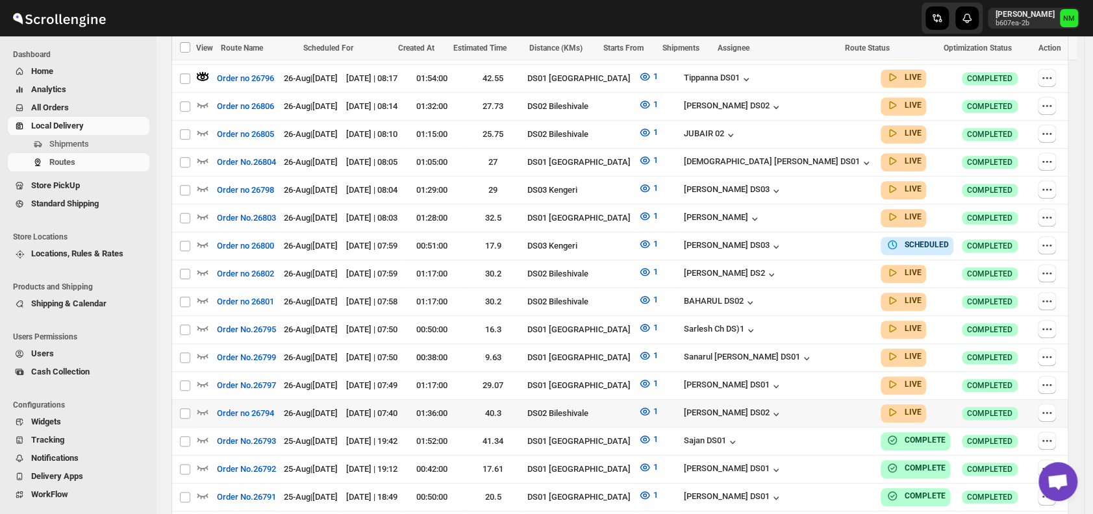
scroll to position [577, 0]
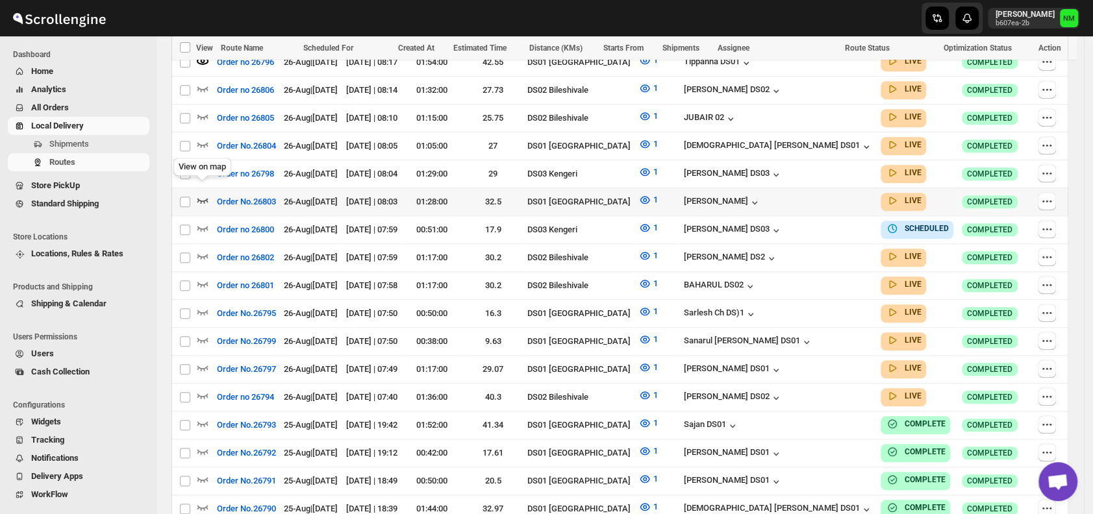
click at [205, 193] on icon "button" at bounding box center [202, 199] width 13 height 13
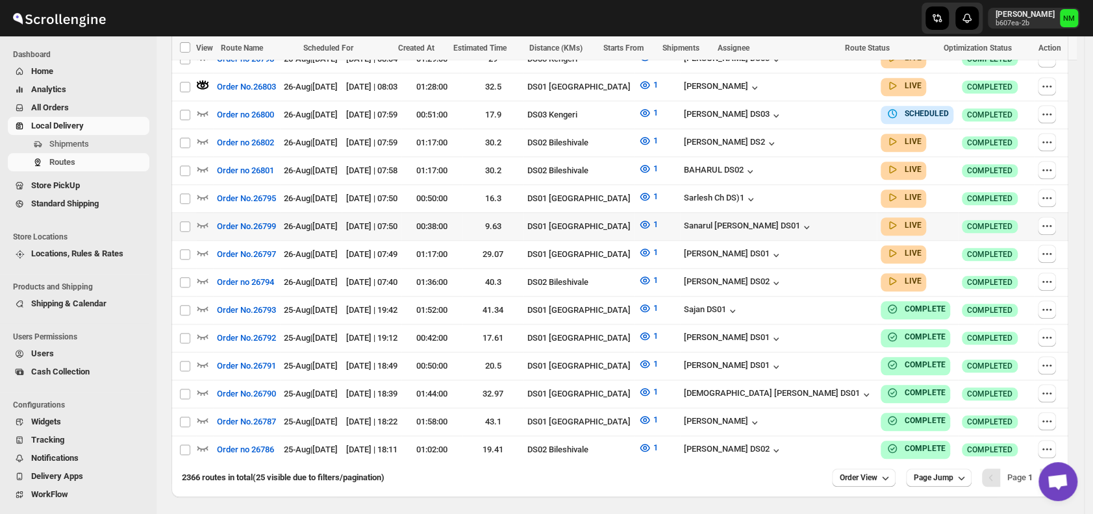
scroll to position [699, 0]
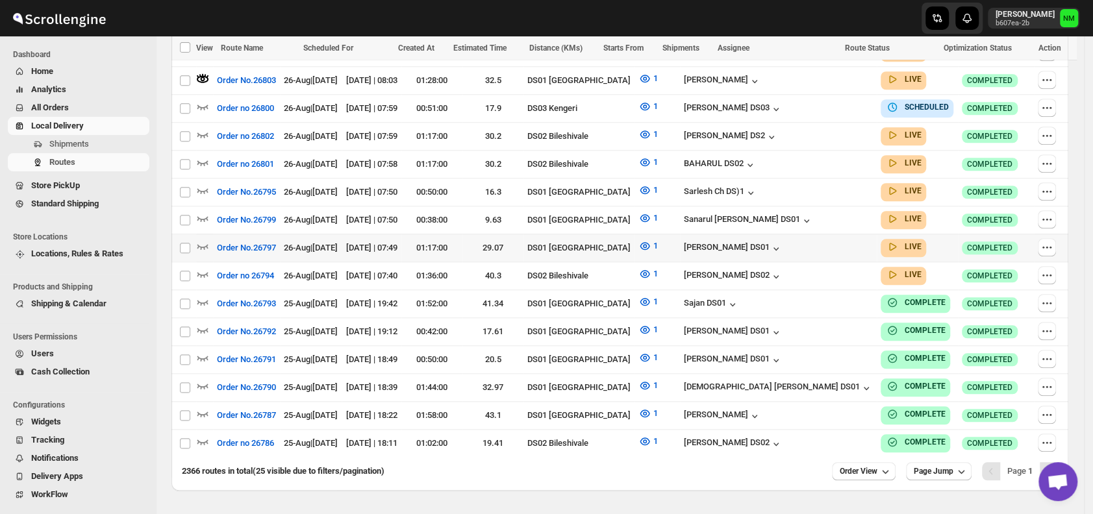
click at [195, 234] on td "Select route" at bounding box center [183, 248] width 25 height 28
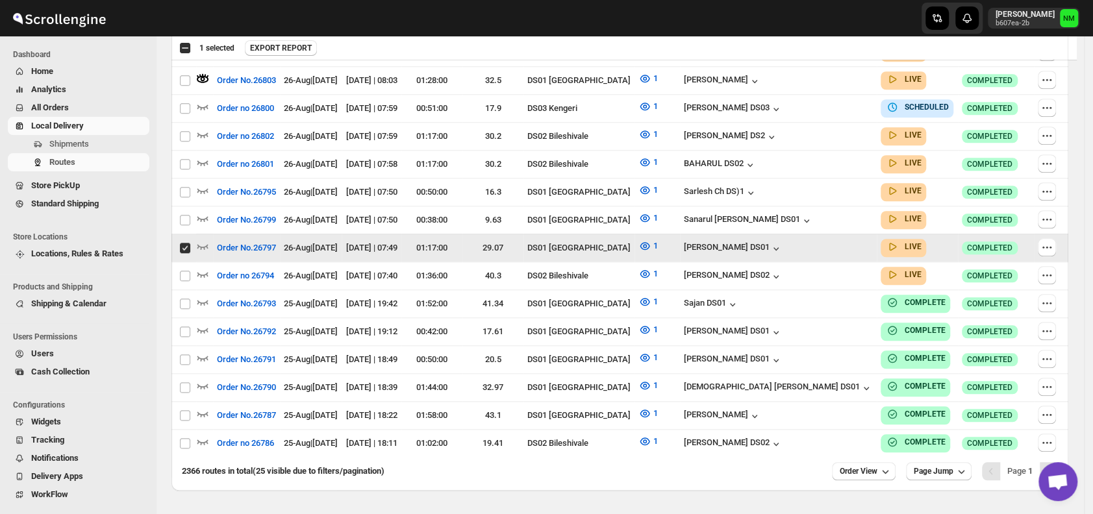
click at [195, 234] on td "Select route" at bounding box center [183, 248] width 25 height 28
checkbox input "false"
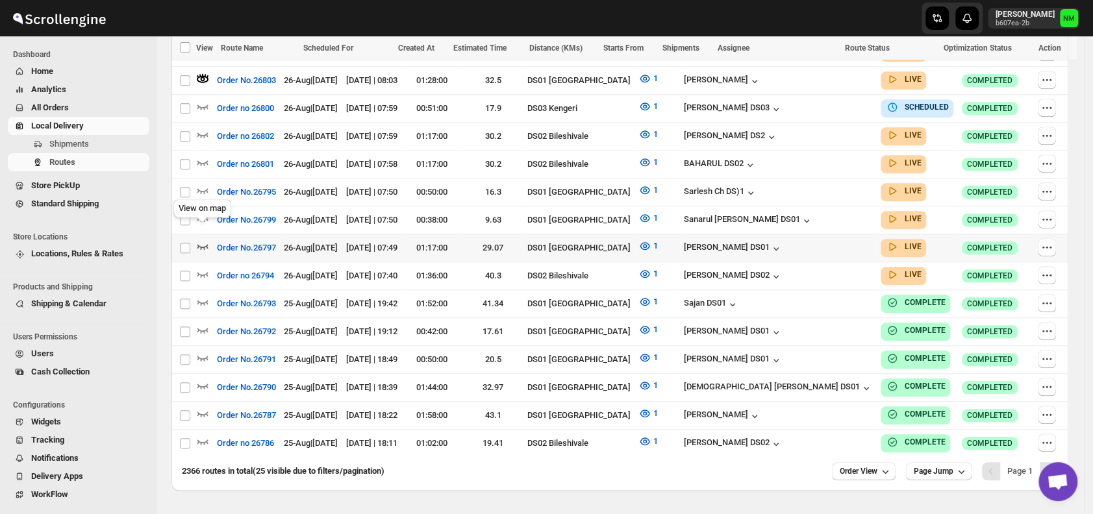
click at [204, 240] on icon "button" at bounding box center [202, 246] width 13 height 13
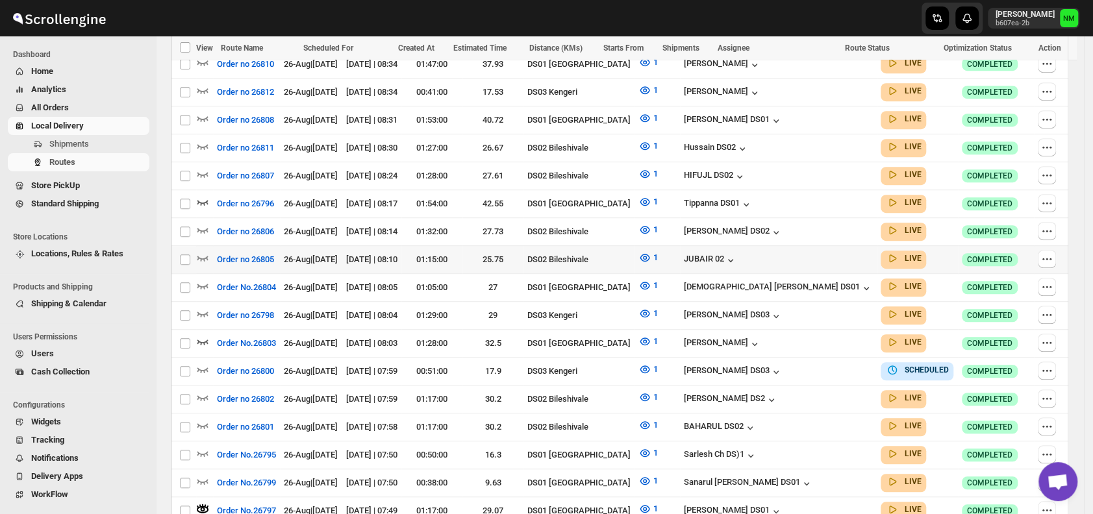
scroll to position [441, 0]
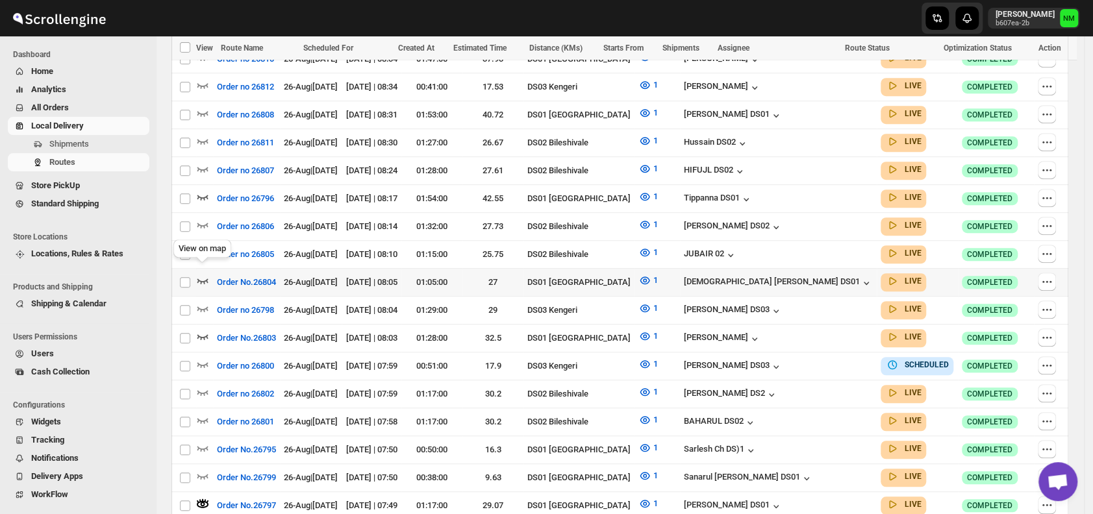
click at [207, 274] on icon "button" at bounding box center [202, 280] width 13 height 13
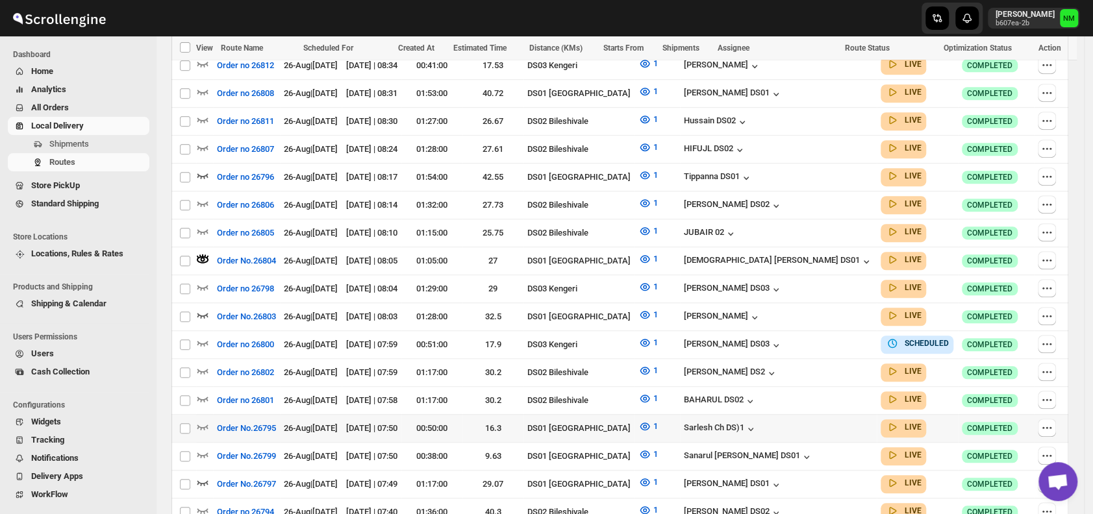
scroll to position [463, 0]
click at [203, 419] on icon "button" at bounding box center [202, 425] width 13 height 13
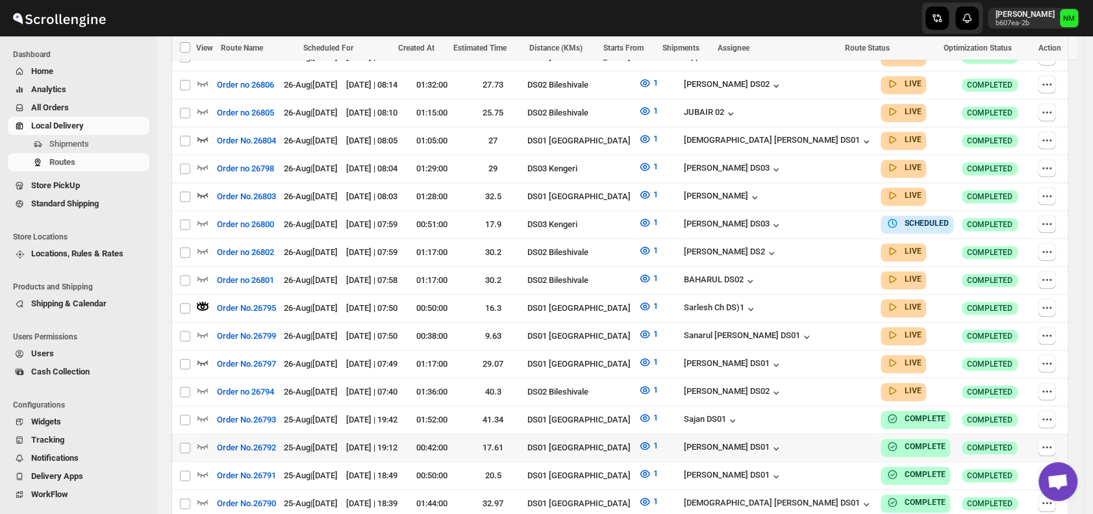
scroll to position [583, 0]
click at [204, 327] on icon "button" at bounding box center [202, 333] width 13 height 13
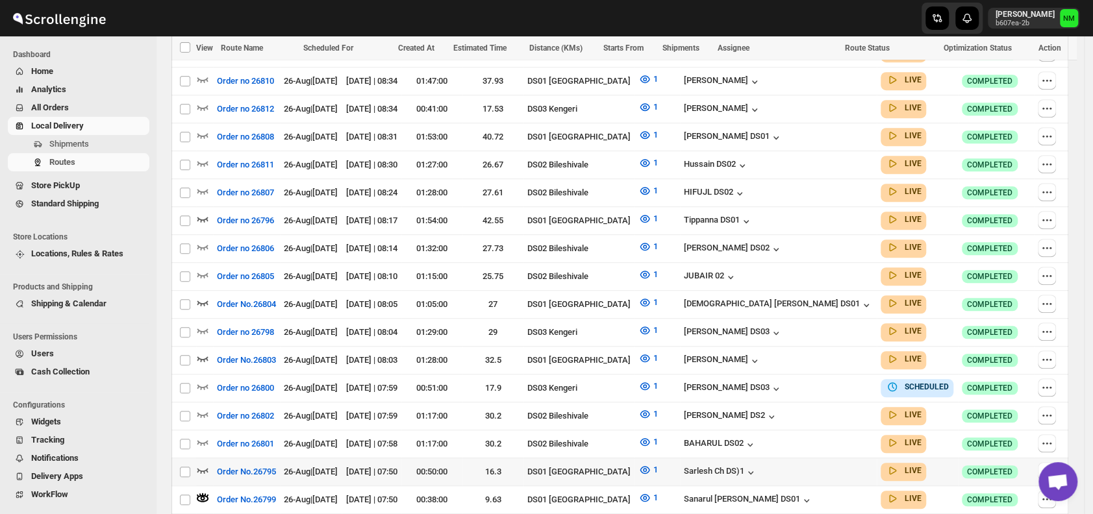
scroll to position [562, 0]
